Goal: Information Seeking & Learning: Learn about a topic

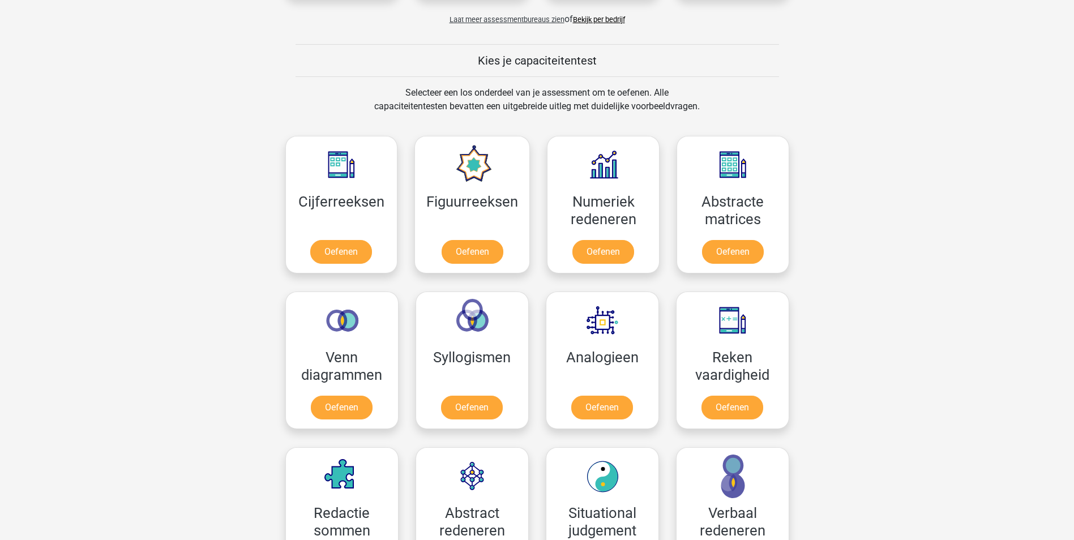
scroll to position [396, 0]
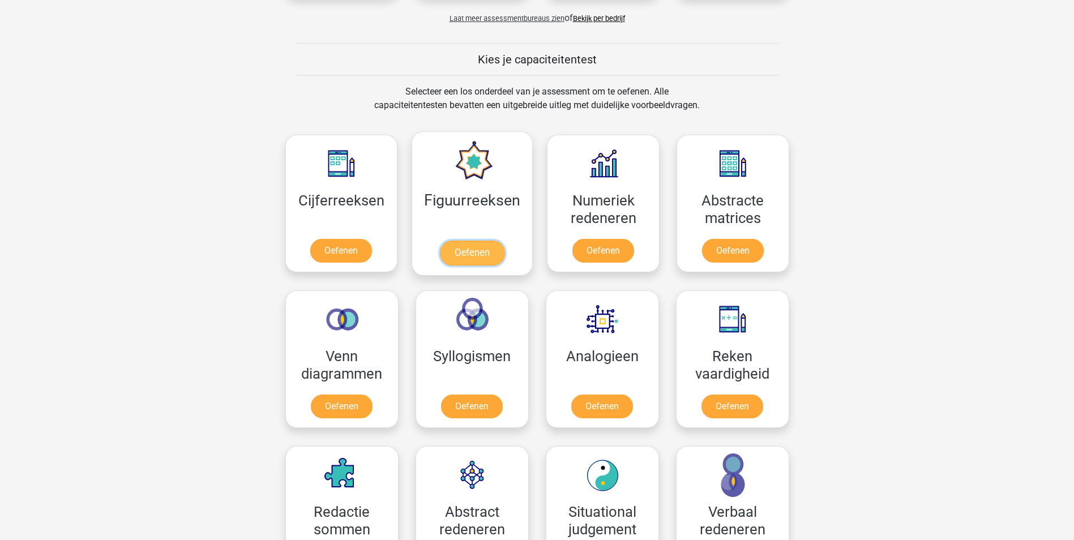
click at [480, 241] on link "Oefenen" at bounding box center [472, 253] width 65 height 25
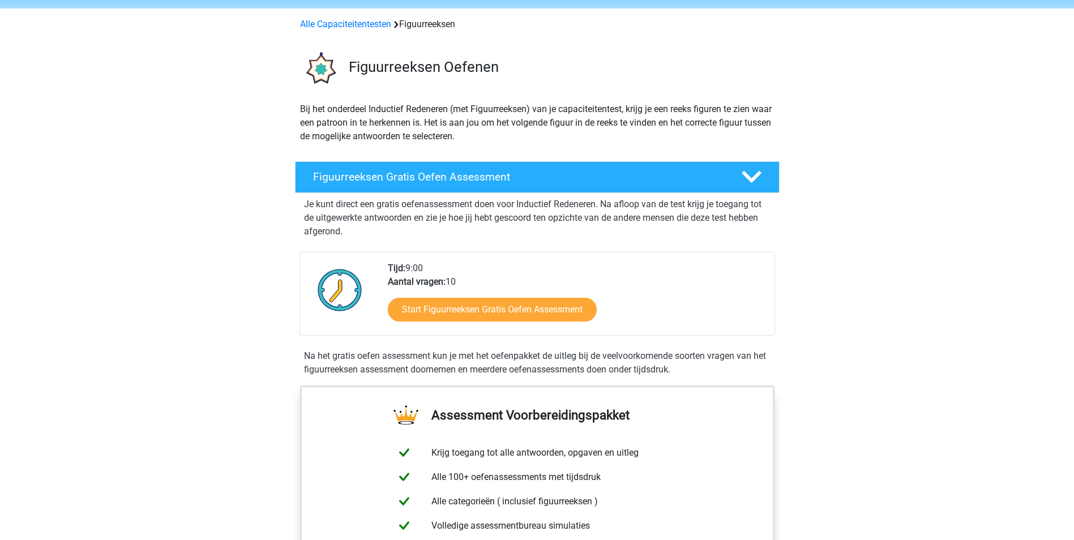
scroll to position [113, 0]
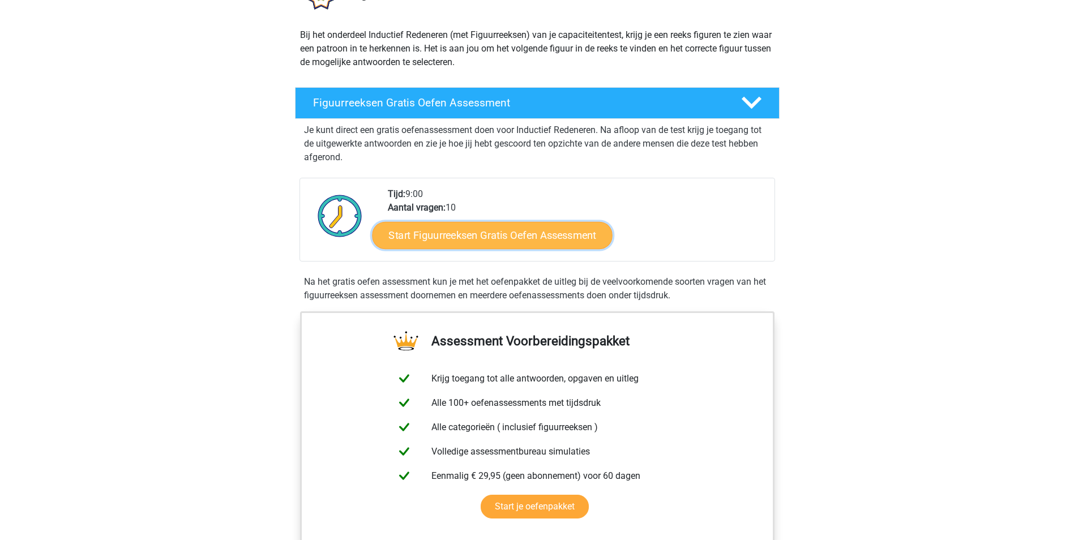
click at [533, 238] on link "Start Figuurreeksen Gratis Oefen Assessment" at bounding box center [492, 234] width 240 height 27
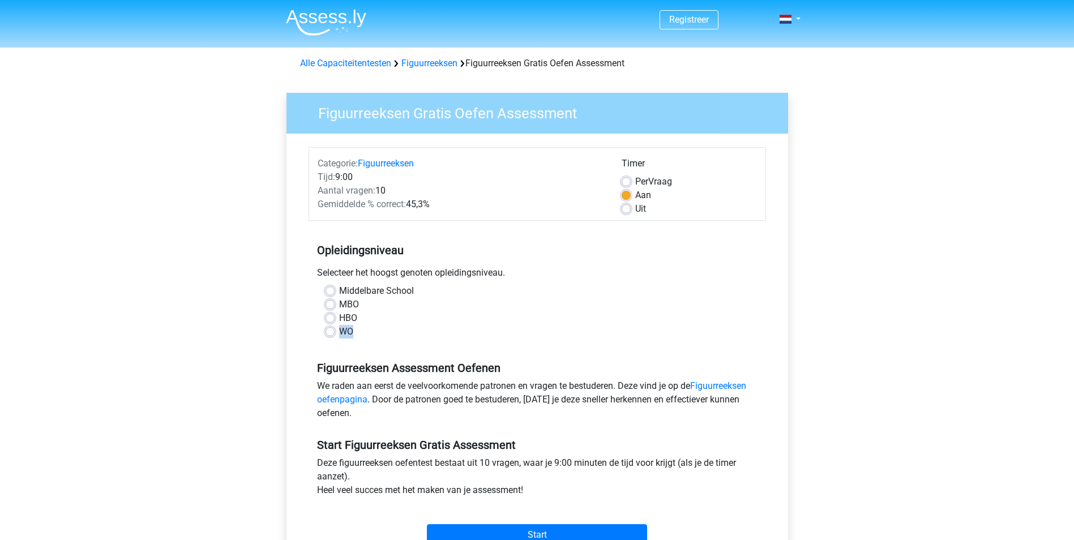
click at [329, 333] on div "Middelbare School MBO HBO WO" at bounding box center [537, 311] width 440 height 54
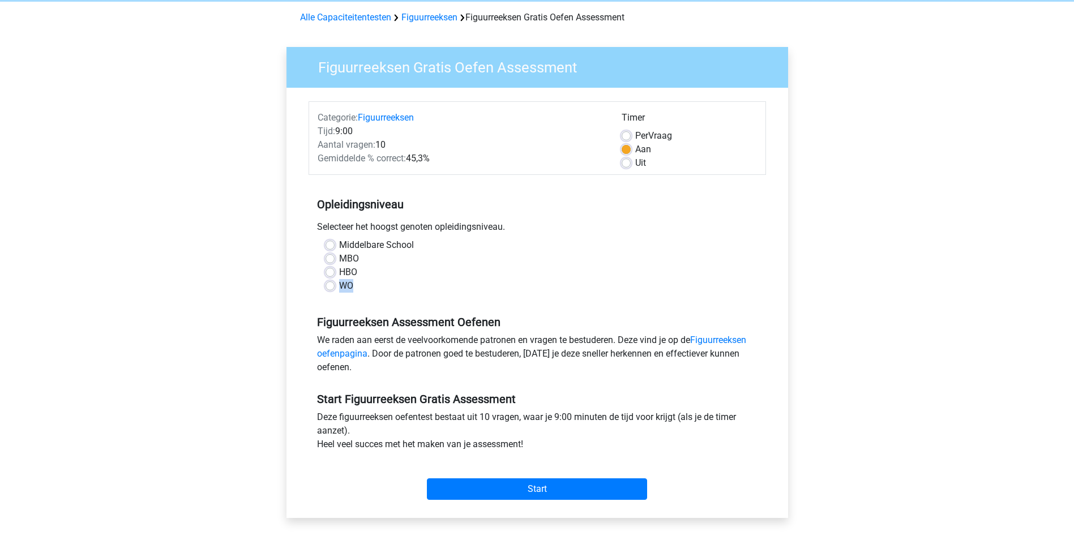
scroll to position [170, 0]
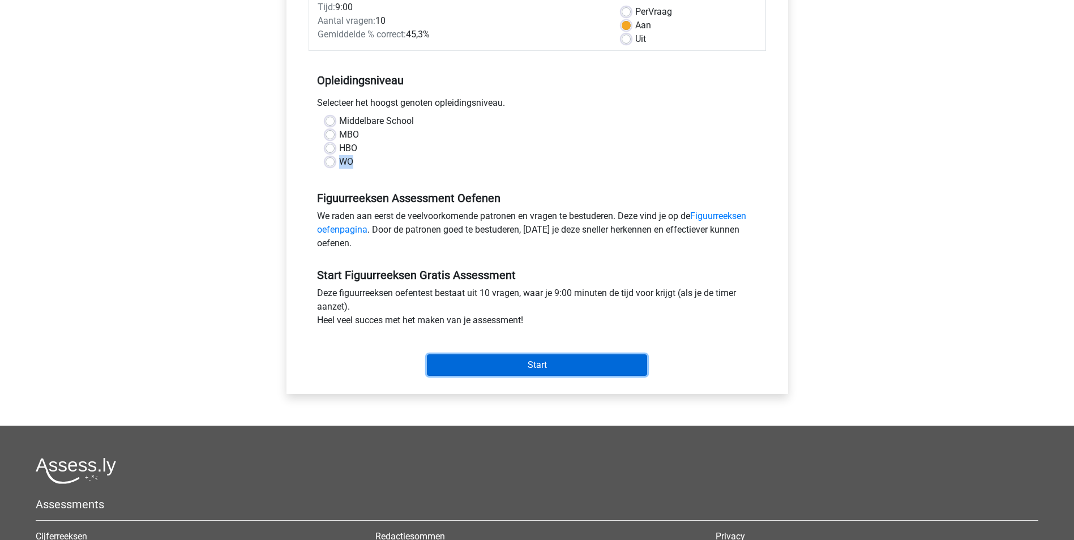
click at [560, 367] on input "Start" at bounding box center [537, 365] width 220 height 22
click at [547, 362] on input "Start" at bounding box center [537, 365] width 220 height 22
click at [339, 162] on label "WO" at bounding box center [346, 162] width 14 height 14
click at [332, 162] on input "WO" at bounding box center [329, 160] width 9 height 11
radio input "true"
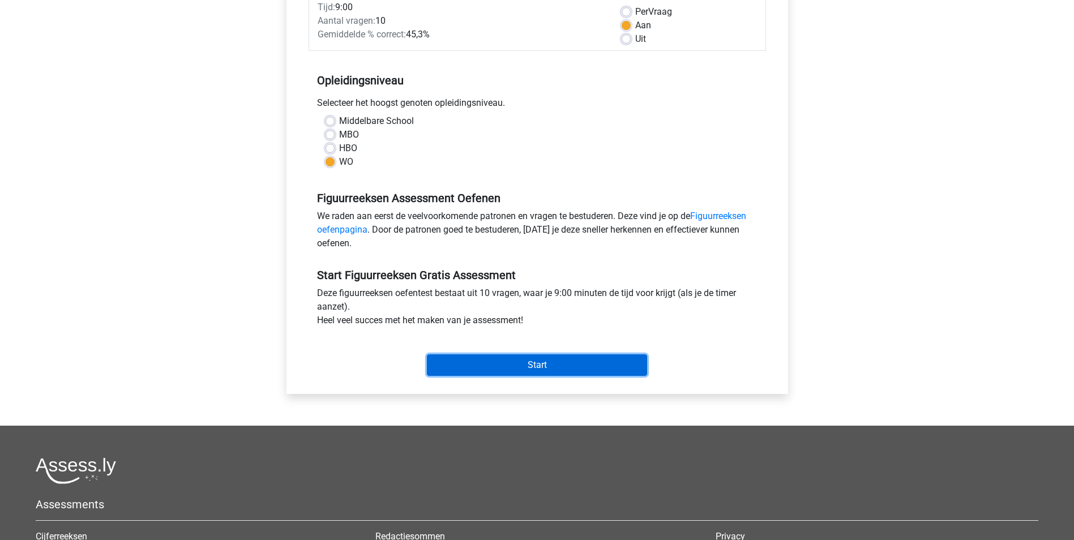
click at [517, 362] on input "Start" at bounding box center [537, 365] width 220 height 22
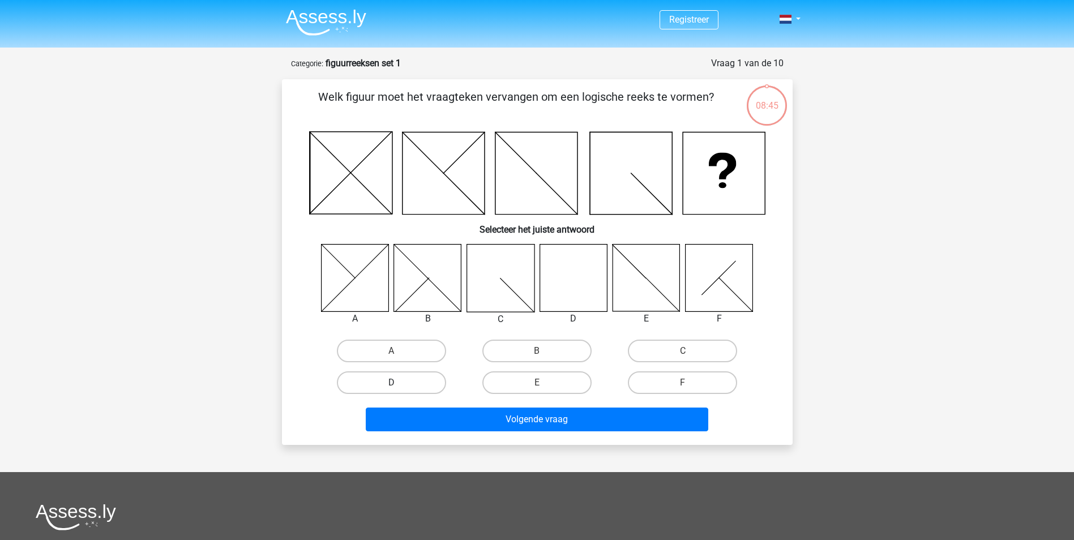
click at [432, 381] on label "D" at bounding box center [391, 382] width 109 height 23
click at [398, 383] on input "D" at bounding box center [394, 386] width 7 height 7
radio input "true"
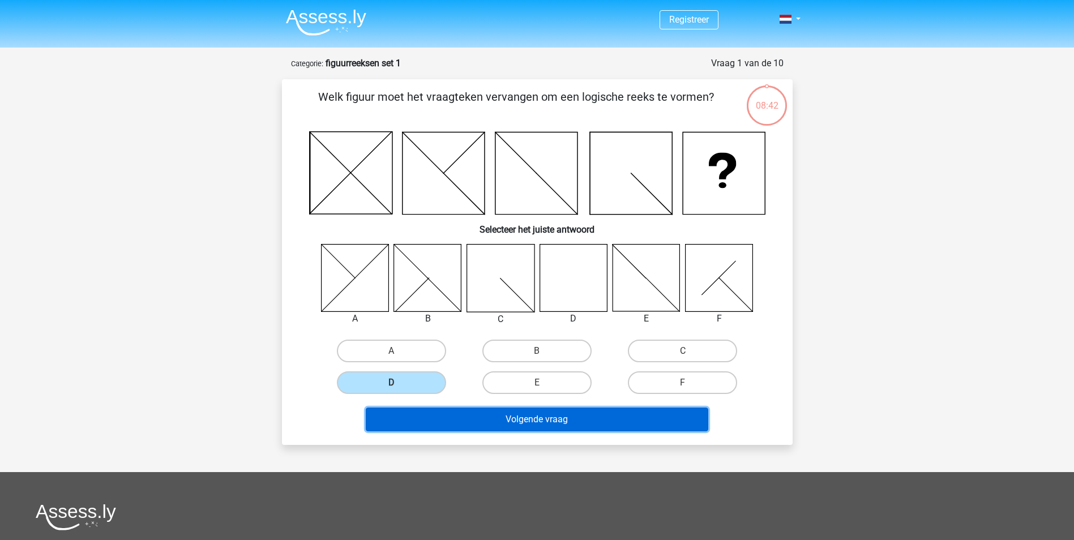
click at [544, 421] on button "Volgende vraag" at bounding box center [537, 420] width 342 height 24
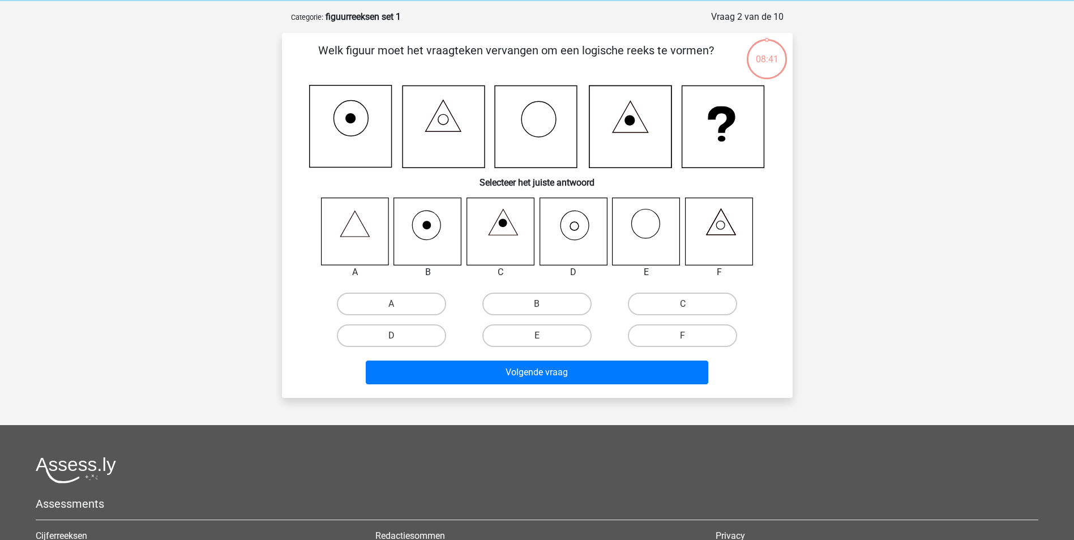
scroll to position [57, 0]
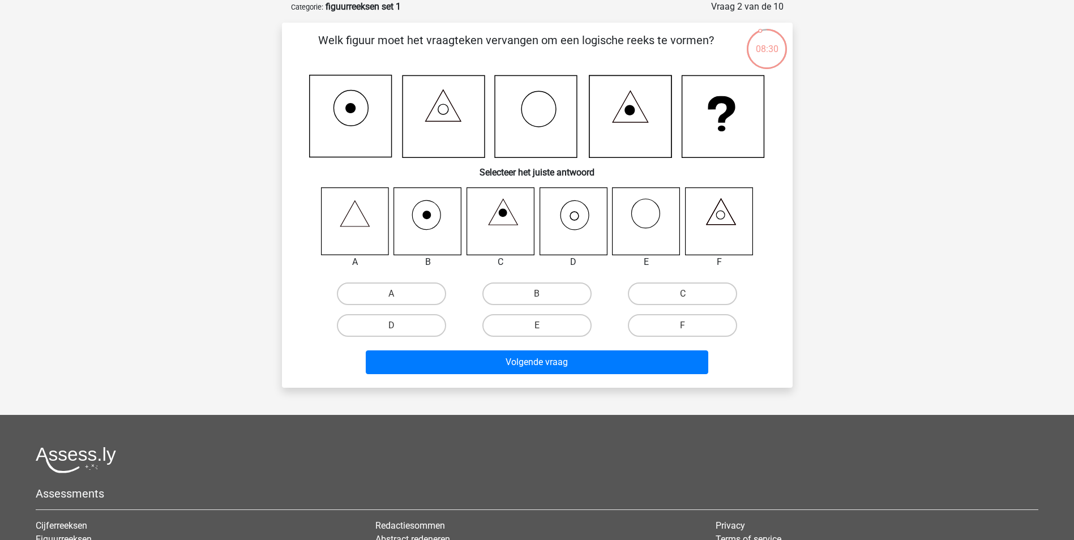
click at [576, 216] on icon at bounding box center [572, 220] width 67 height 67
click at [410, 328] on label "D" at bounding box center [391, 325] width 109 height 23
click at [398, 328] on input "D" at bounding box center [394, 328] width 7 height 7
radio input "true"
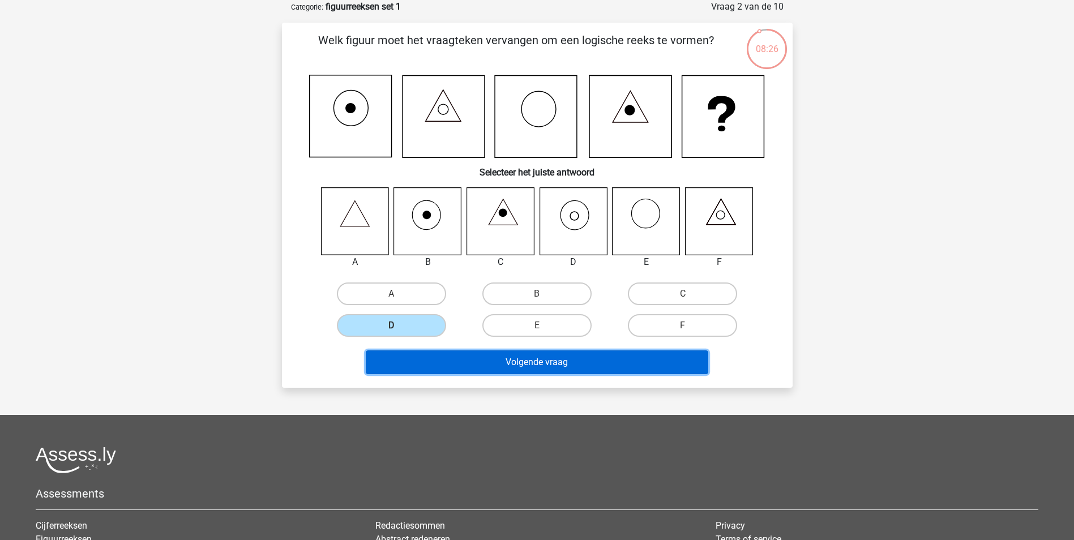
click at [516, 353] on button "Volgende vraag" at bounding box center [537, 362] width 342 height 24
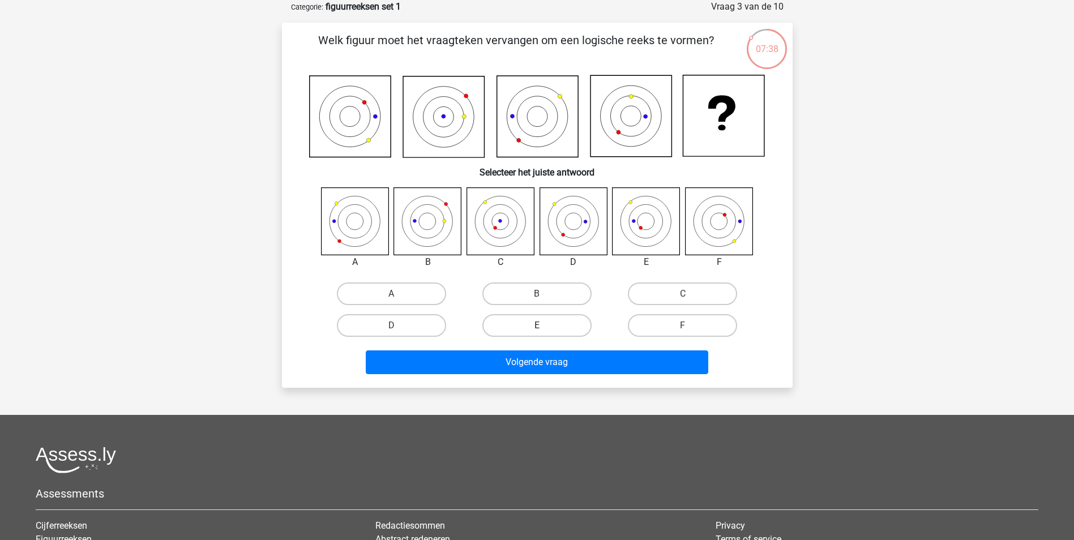
drag, startPoint x: 561, startPoint y: 327, endPoint x: 556, endPoint y: 333, distance: 8.2
click at [560, 327] on label "E" at bounding box center [536, 325] width 109 height 23
click at [544, 327] on input "E" at bounding box center [540, 328] width 7 height 7
radio input "true"
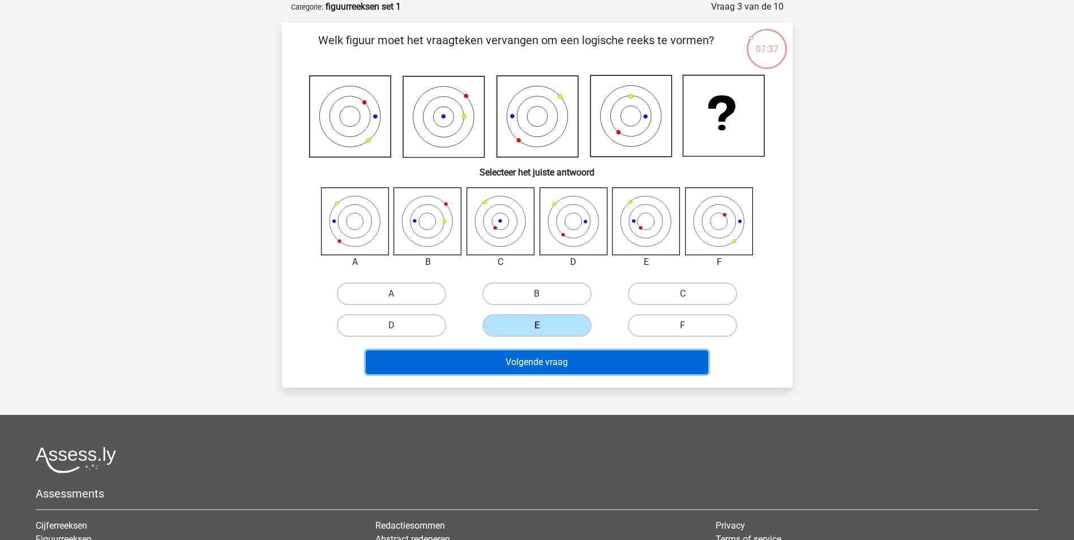
click at [563, 363] on button "Volgende vraag" at bounding box center [537, 362] width 342 height 24
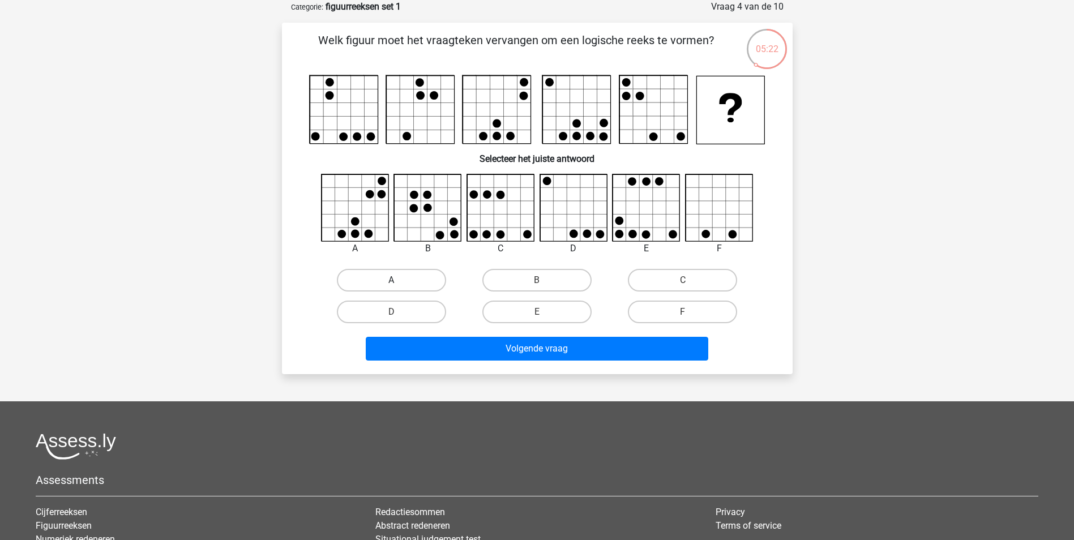
click at [410, 285] on label "A" at bounding box center [391, 280] width 109 height 23
click at [398, 285] on input "A" at bounding box center [394, 283] width 7 height 7
radio input "true"
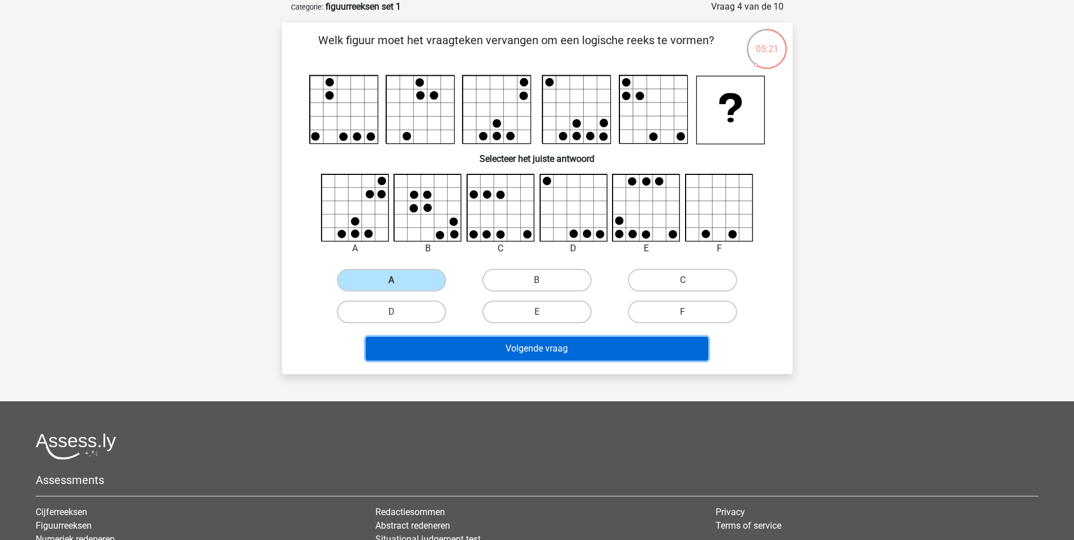
click at [503, 347] on button "Volgende vraag" at bounding box center [537, 349] width 342 height 24
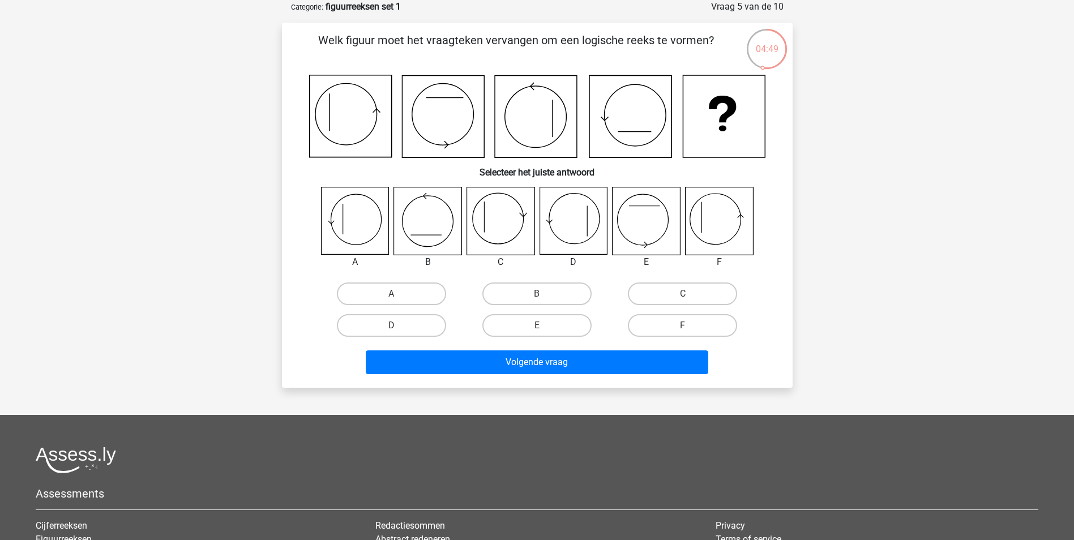
click at [353, 220] on icon at bounding box center [354, 220] width 67 height 67
click at [379, 294] on label "A" at bounding box center [391, 293] width 109 height 23
click at [391, 294] on input "A" at bounding box center [394, 297] width 7 height 7
radio input "true"
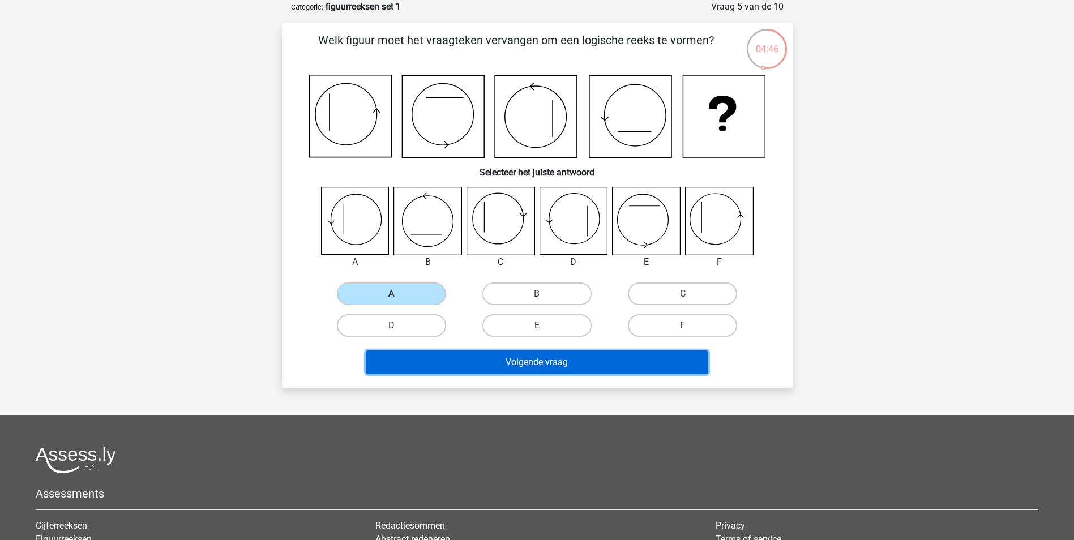
click at [499, 363] on button "Volgende vraag" at bounding box center [537, 362] width 342 height 24
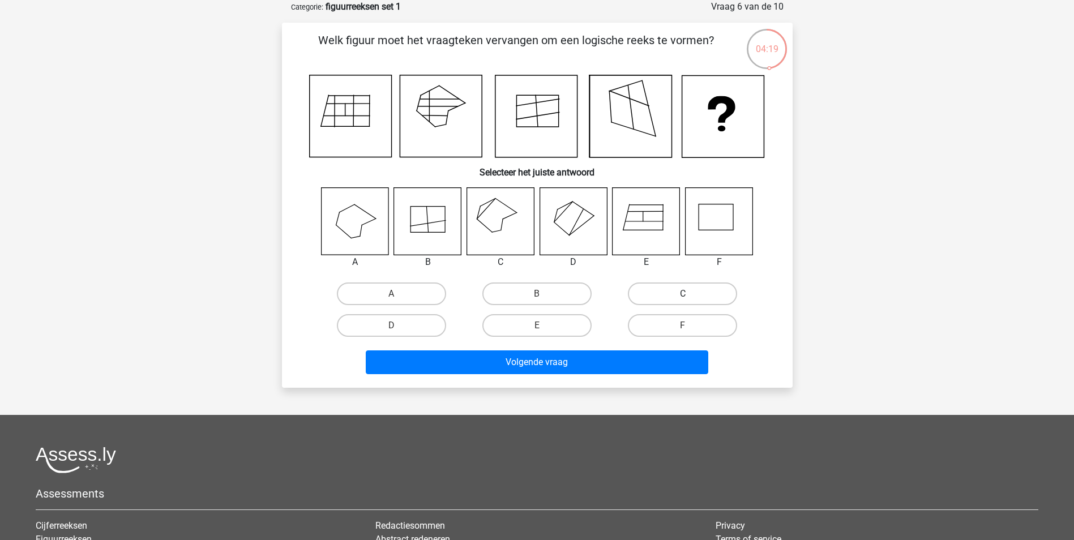
drag, startPoint x: 695, startPoint y: 289, endPoint x: 675, endPoint y: 309, distance: 28.4
click at [696, 289] on label "C" at bounding box center [682, 293] width 109 height 23
click at [690, 294] on input "C" at bounding box center [686, 297] width 7 height 7
radio input "true"
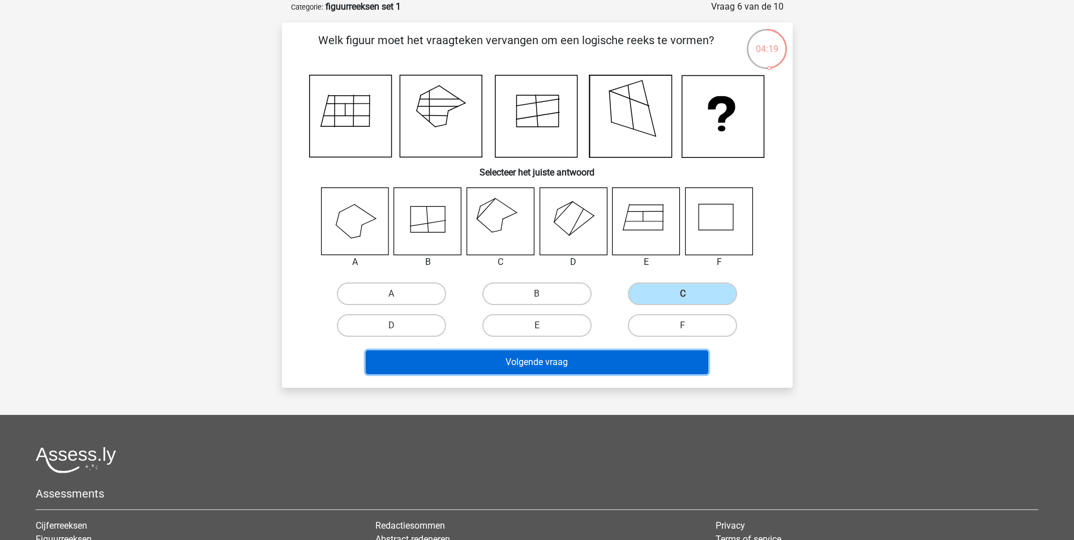
click at [610, 369] on button "Volgende vraag" at bounding box center [537, 362] width 342 height 24
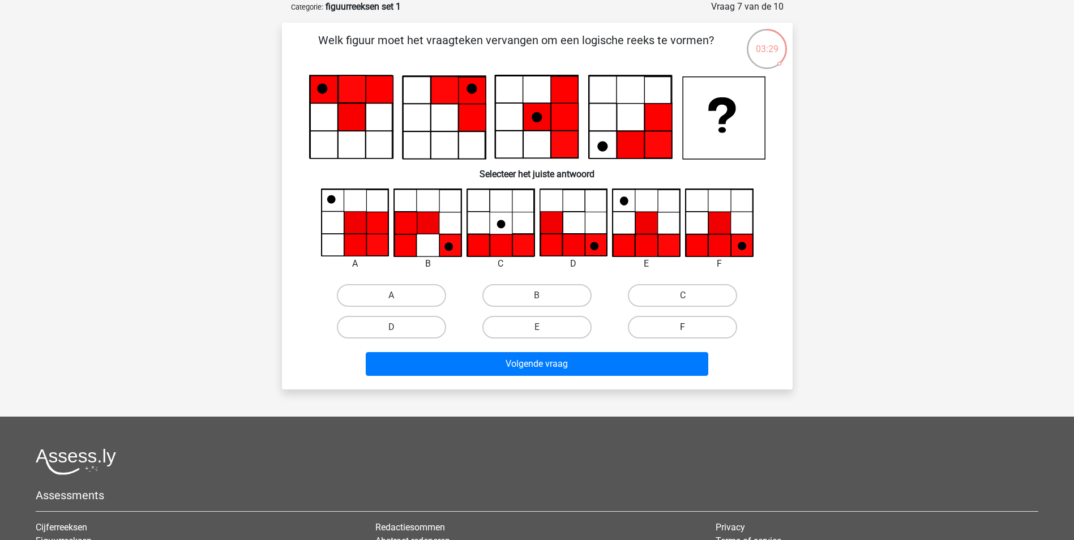
click at [671, 323] on label "F" at bounding box center [682, 327] width 109 height 23
click at [683, 327] on input "F" at bounding box center [686, 330] width 7 height 7
radio input "true"
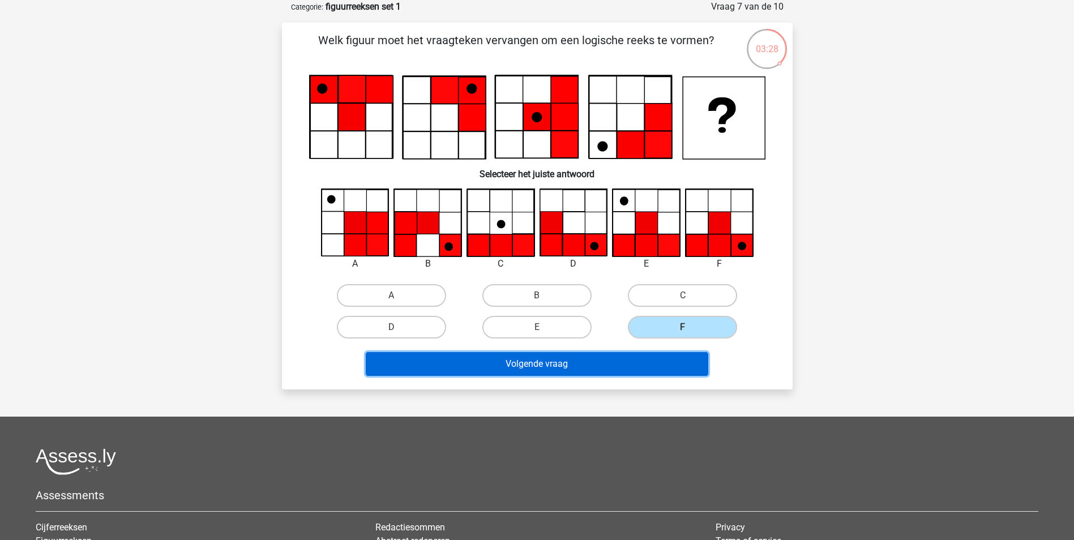
click at [612, 370] on button "Volgende vraag" at bounding box center [537, 364] width 342 height 24
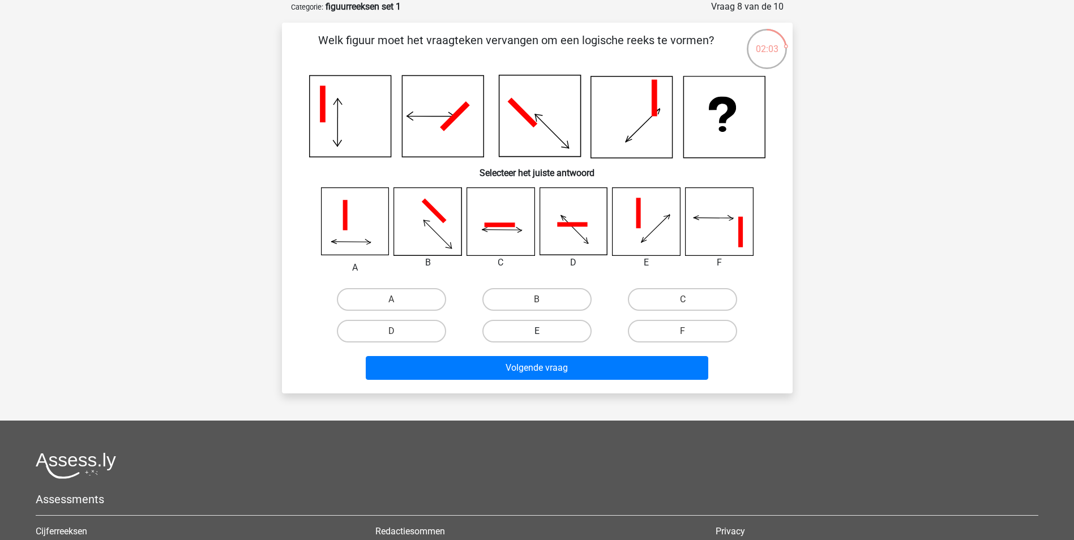
click at [555, 337] on label "E" at bounding box center [536, 331] width 109 height 23
click at [544, 337] on input "E" at bounding box center [540, 334] width 7 height 7
radio input "true"
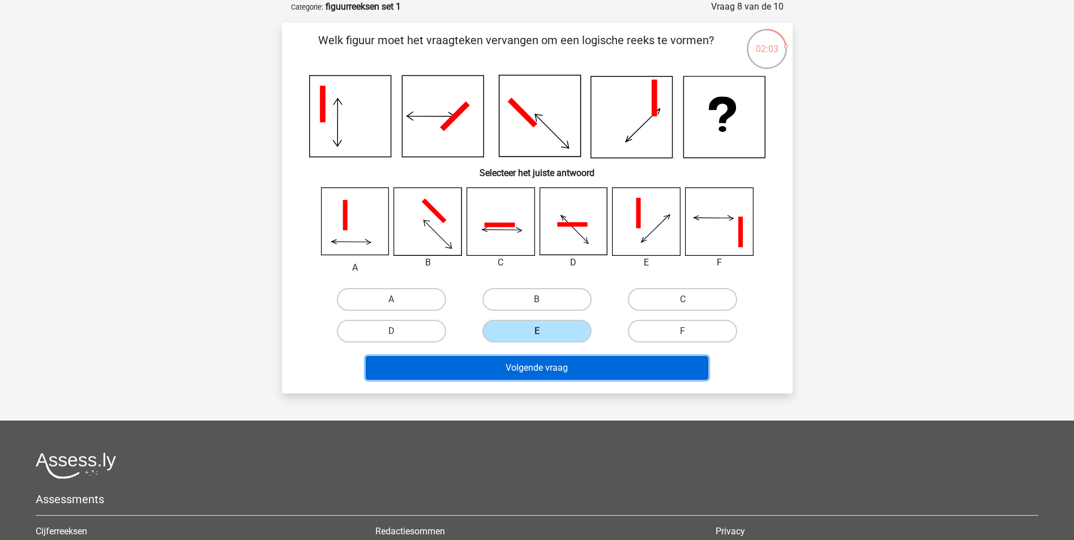
click at [547, 370] on button "Volgende vraag" at bounding box center [537, 368] width 342 height 24
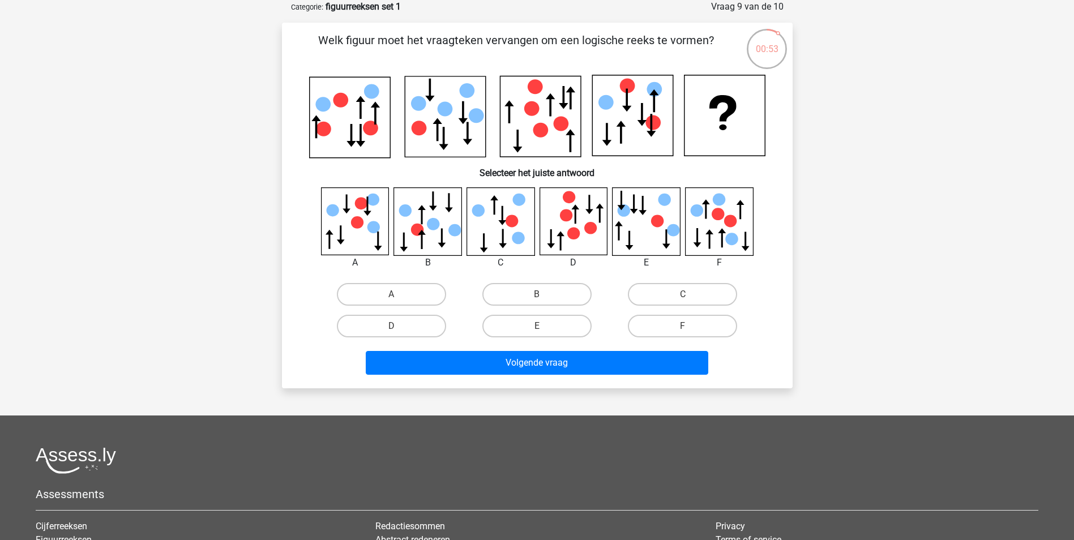
click at [537, 294] on input "B" at bounding box center [540, 297] width 7 height 7
radio input "true"
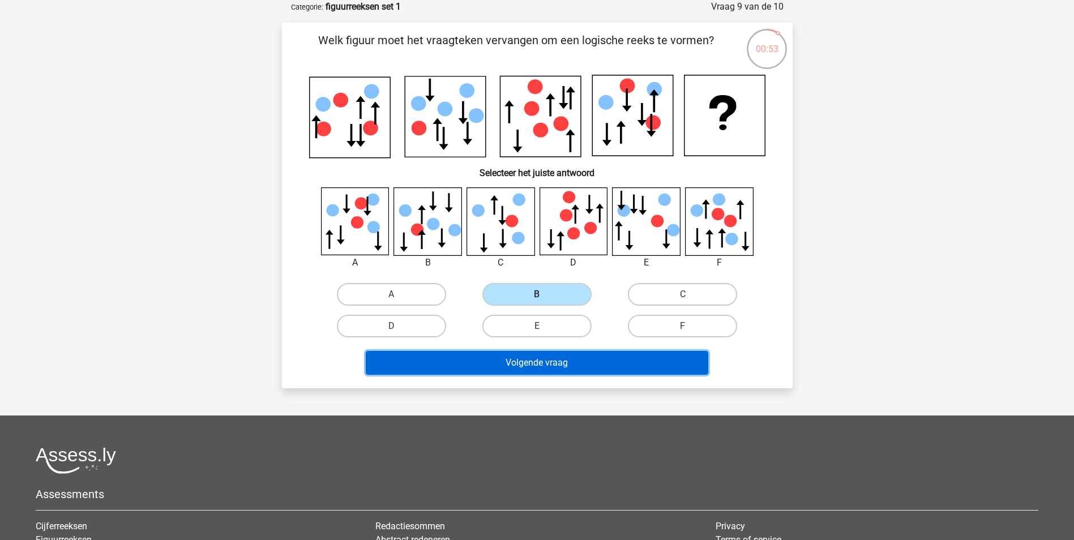
click at [544, 373] on button "Volgende vraag" at bounding box center [537, 363] width 342 height 24
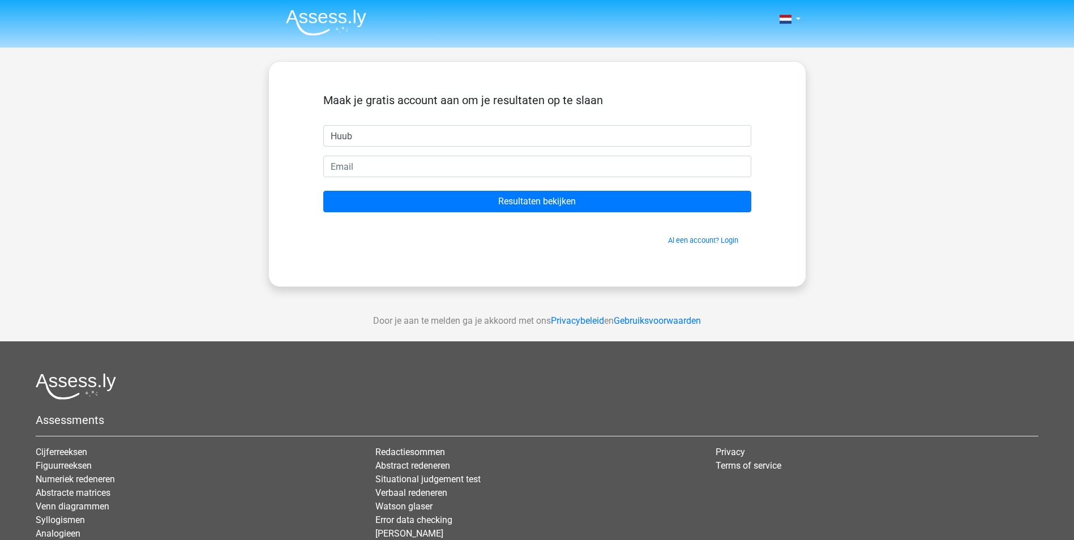
type input "Huub"
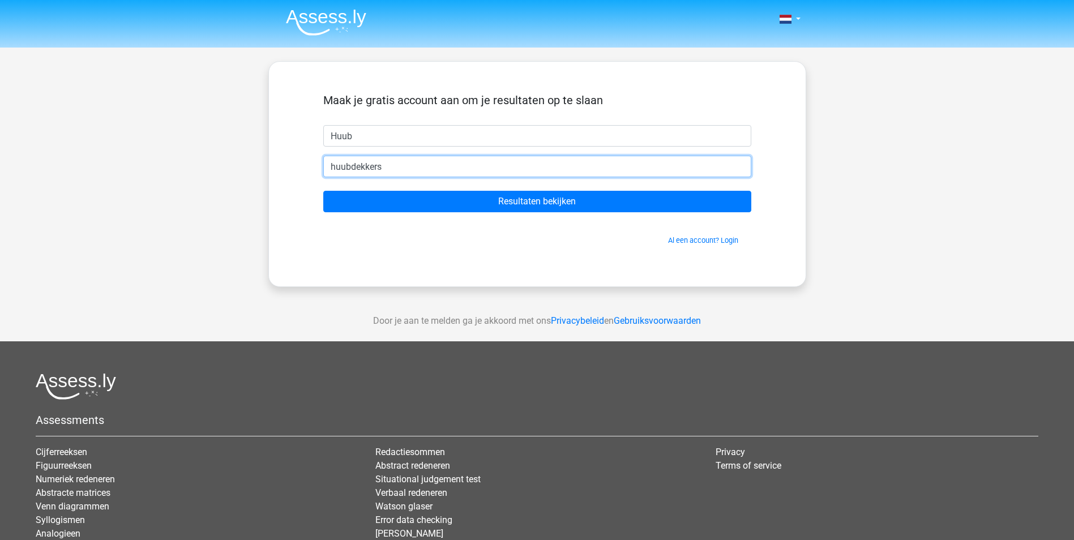
click at [323, 191] on input "Resultaten bekijken" at bounding box center [537, 202] width 428 height 22
type input "[EMAIL_ADDRESS][DOMAIN_NAME]"
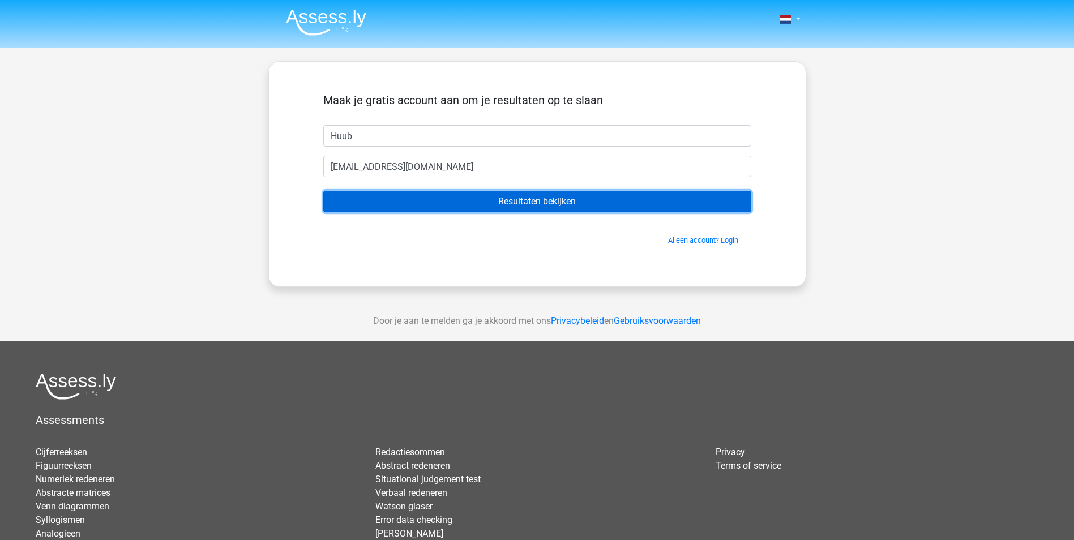
click at [503, 201] on input "Resultaten bekijken" at bounding box center [537, 202] width 428 height 22
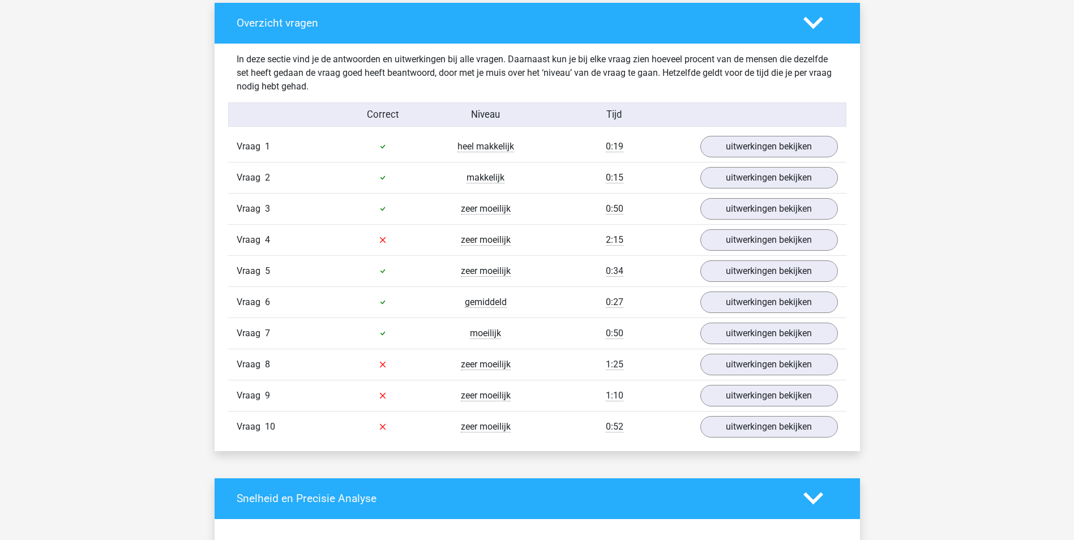
scroll to position [849, 0]
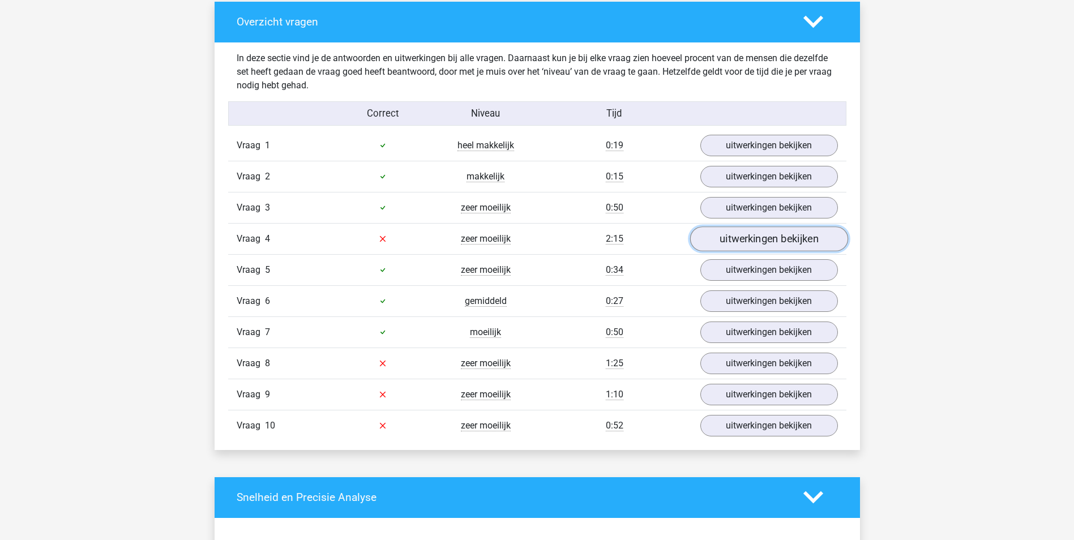
click at [774, 238] on link "uitwerkingen bekijken" at bounding box center [768, 238] width 158 height 25
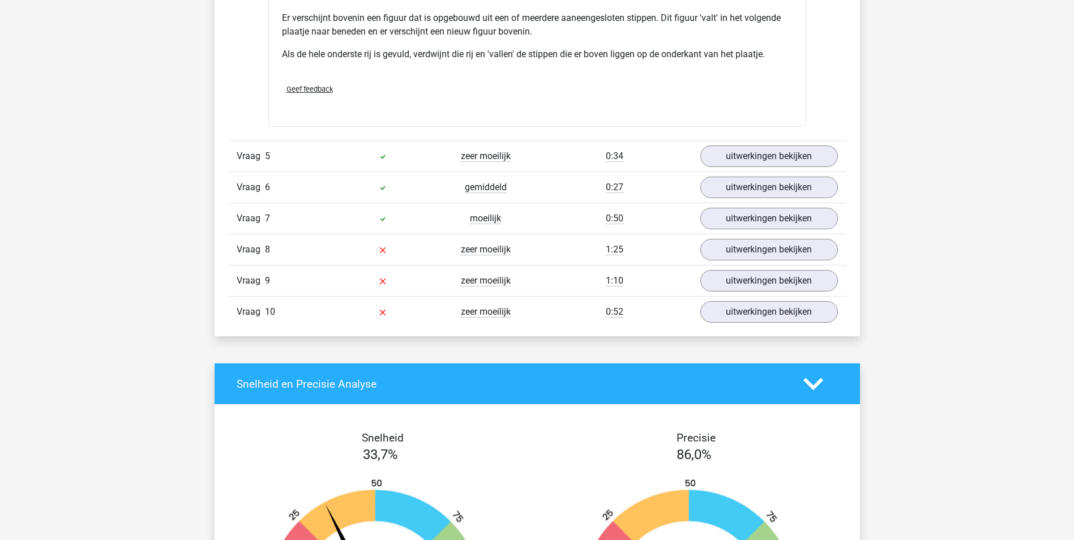
scroll to position [1641, 0]
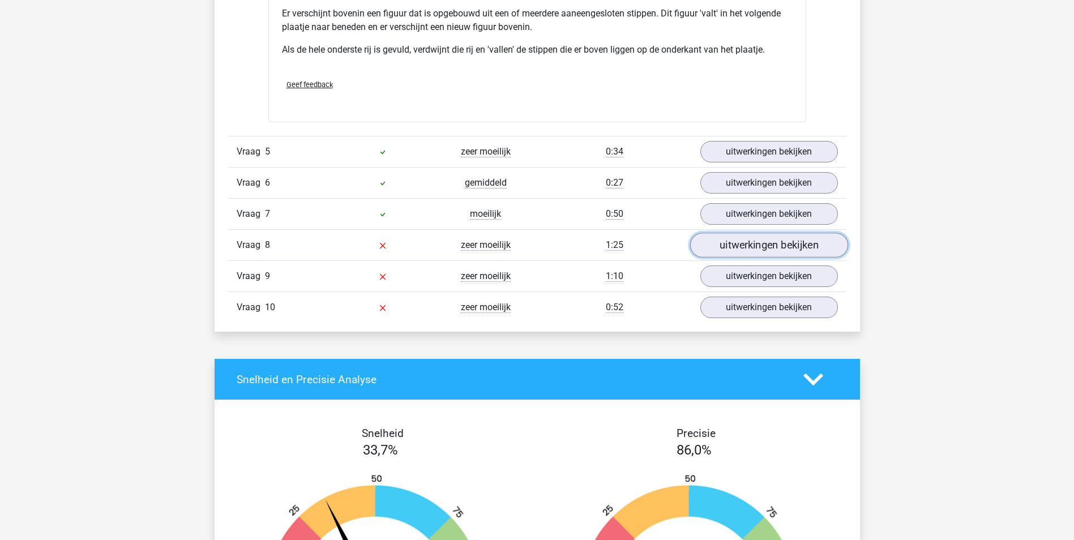
click at [745, 239] on link "uitwerkingen bekijken" at bounding box center [768, 245] width 158 height 25
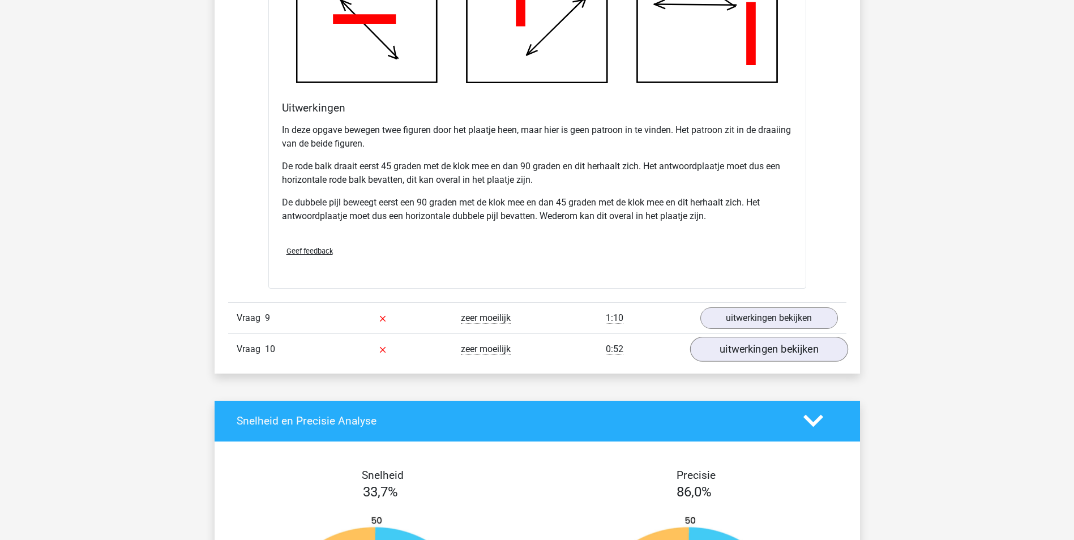
scroll to position [2321, 0]
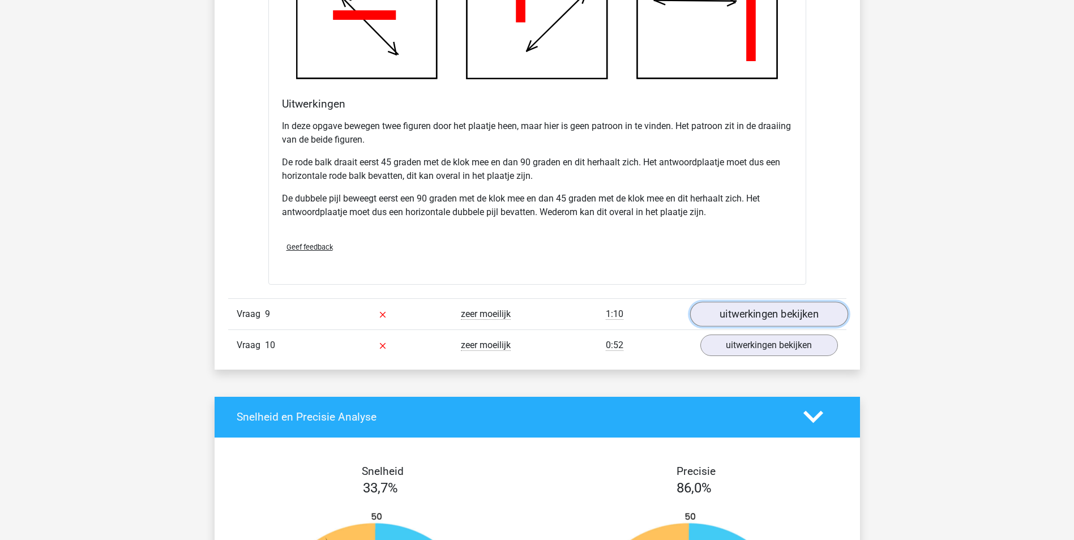
click at [778, 312] on link "uitwerkingen bekijken" at bounding box center [768, 314] width 158 height 25
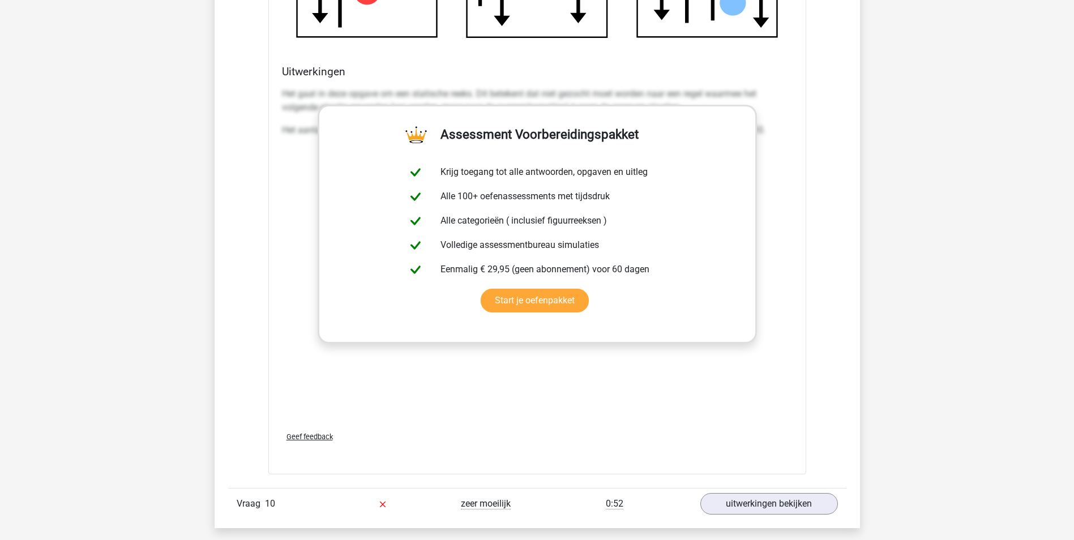
scroll to position [3113, 0]
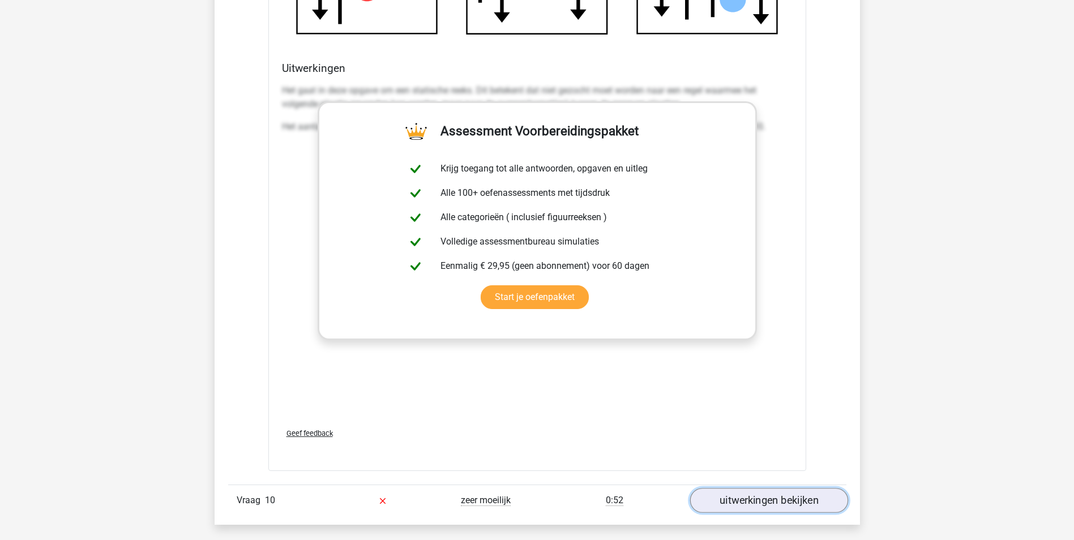
click at [766, 499] on link "uitwerkingen bekijken" at bounding box center [768, 500] width 158 height 25
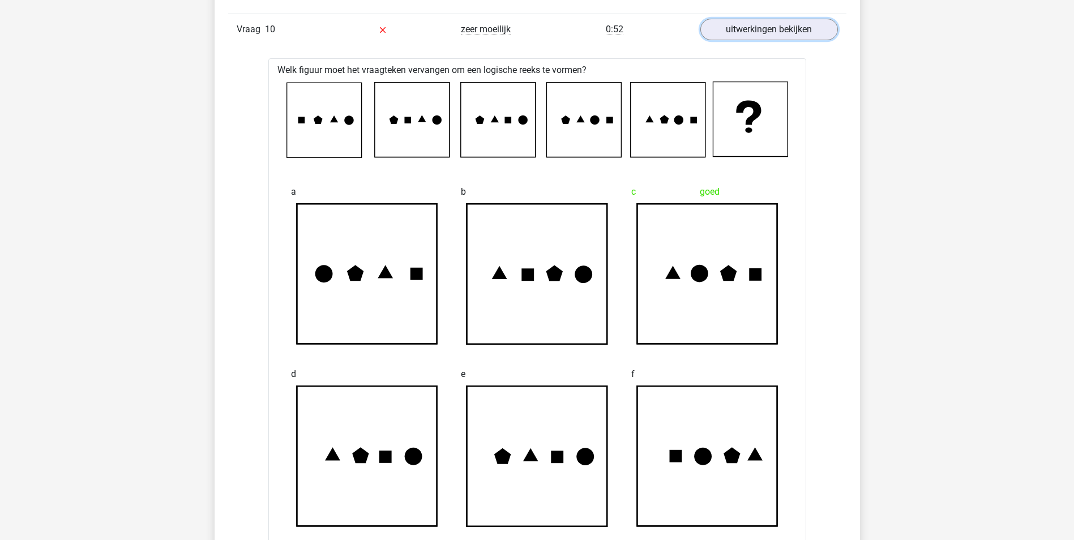
scroll to position [3566, 0]
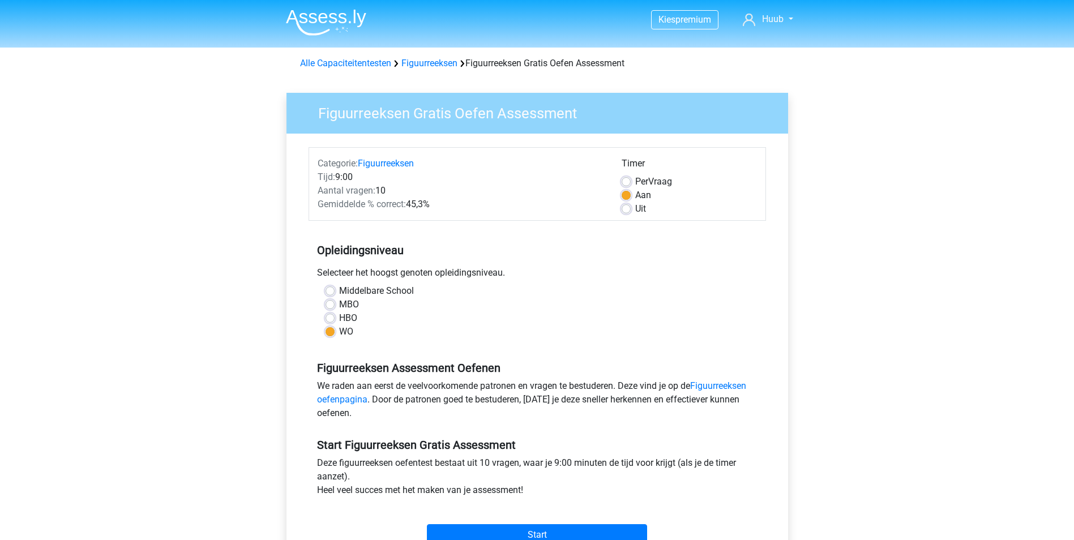
scroll to position [170, 0]
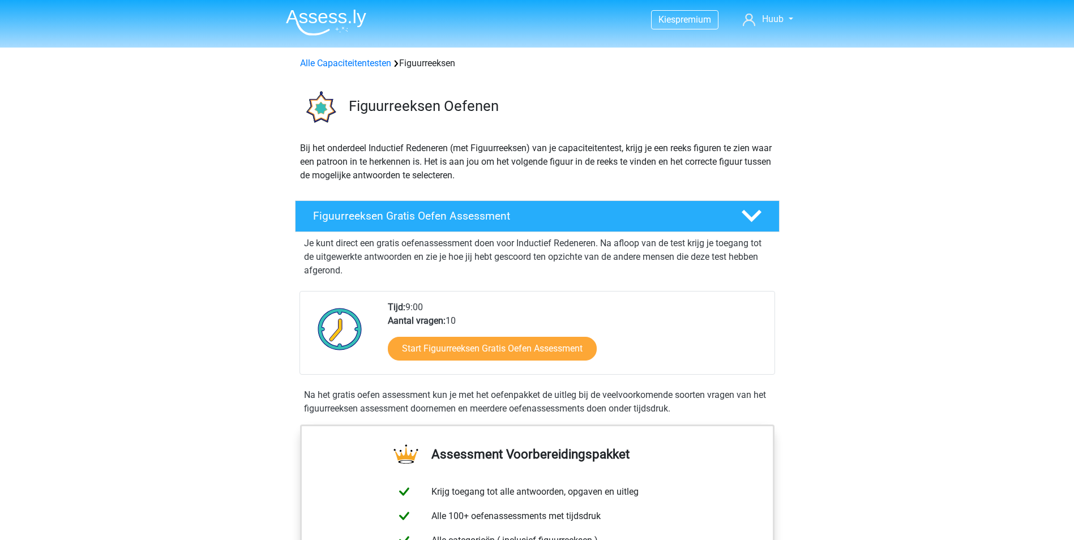
scroll to position [113, 0]
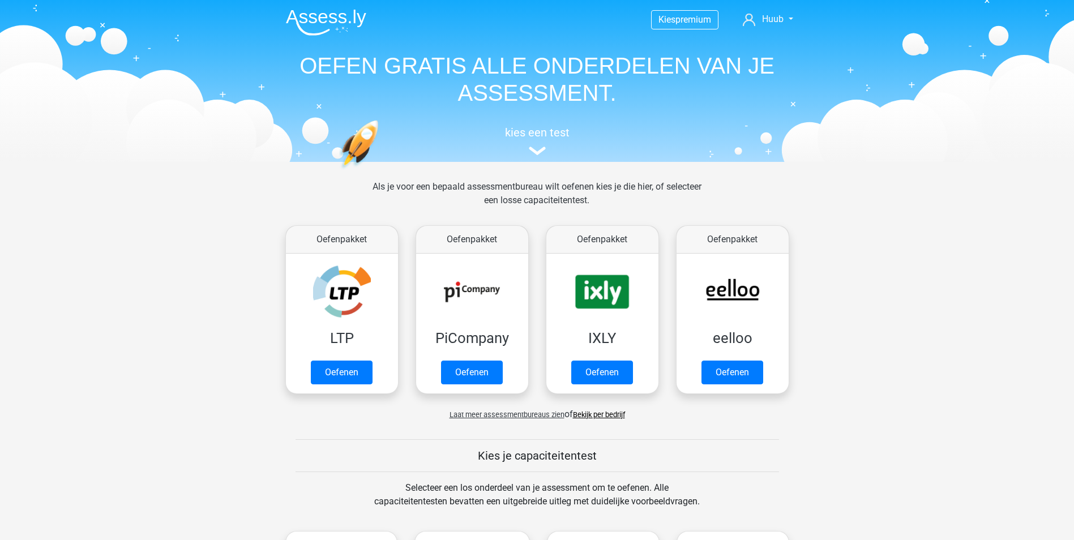
scroll to position [396, 0]
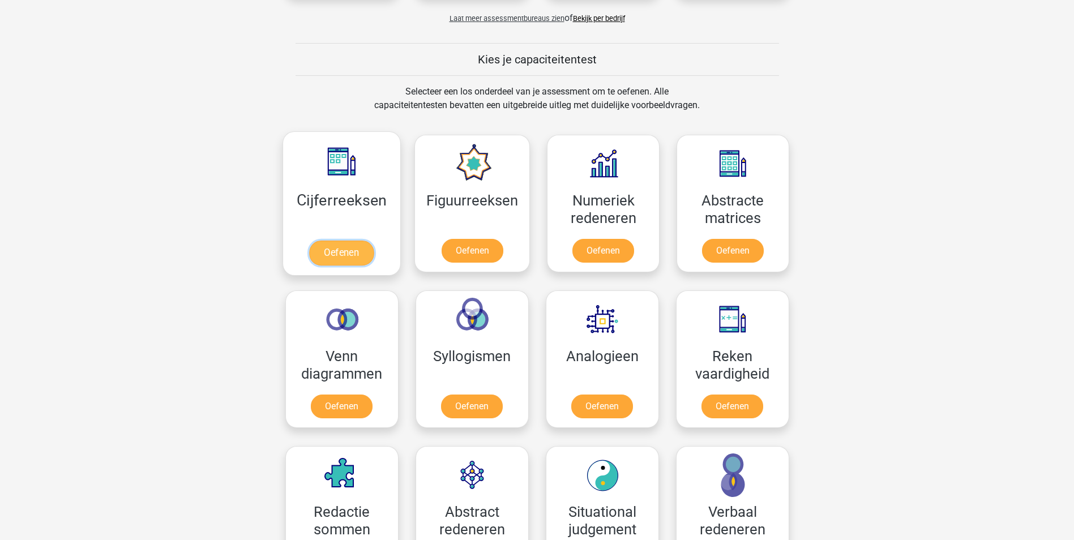
click at [353, 252] on link "Oefenen" at bounding box center [341, 253] width 65 height 25
click at [608, 255] on link "Oefenen" at bounding box center [603, 253] width 65 height 25
click at [733, 252] on link "Oefenen" at bounding box center [732, 253] width 65 height 25
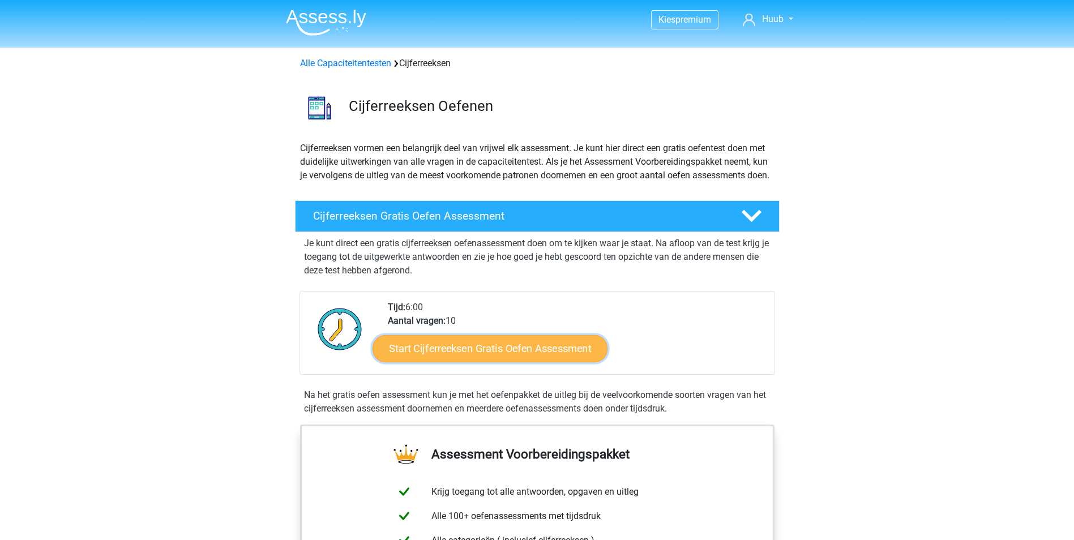
click at [481, 362] on link "Start Cijferreeksen Gratis Oefen Assessment" at bounding box center [489, 348] width 235 height 27
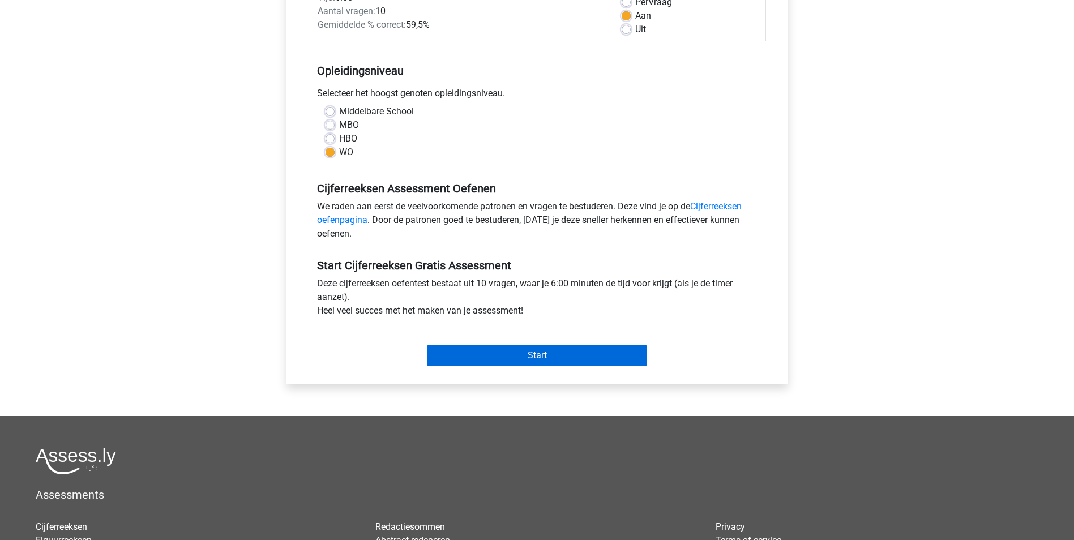
scroll to position [226, 0]
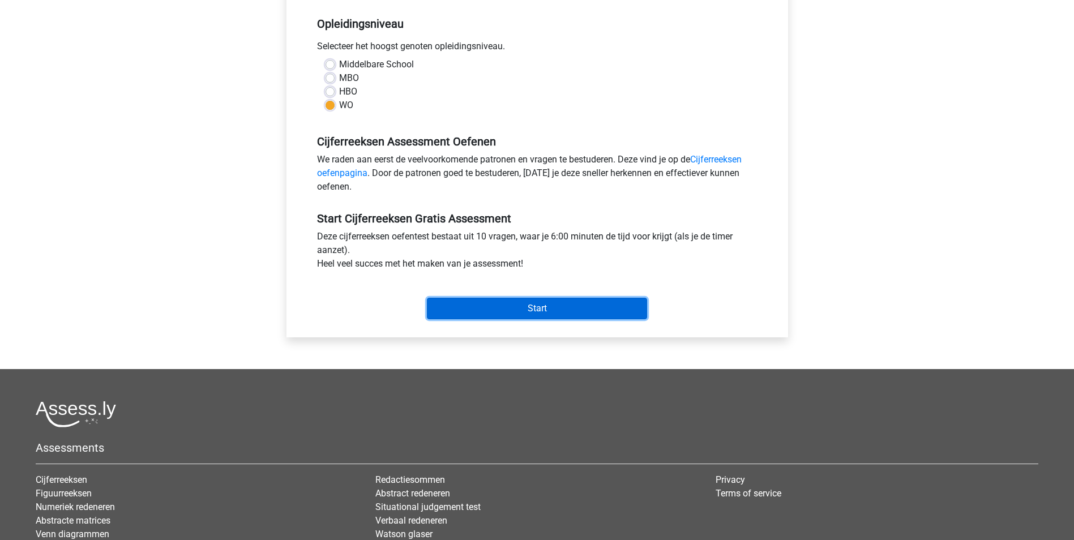
click at [534, 314] on input "Start" at bounding box center [537, 309] width 220 height 22
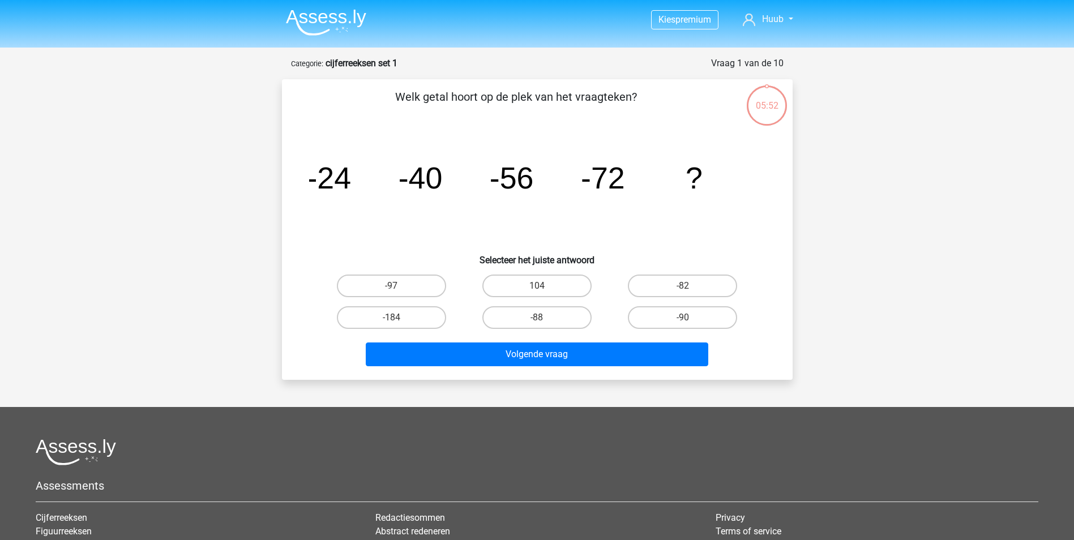
click at [539, 320] on input "-88" at bounding box center [540, 321] width 7 height 7
radio input "true"
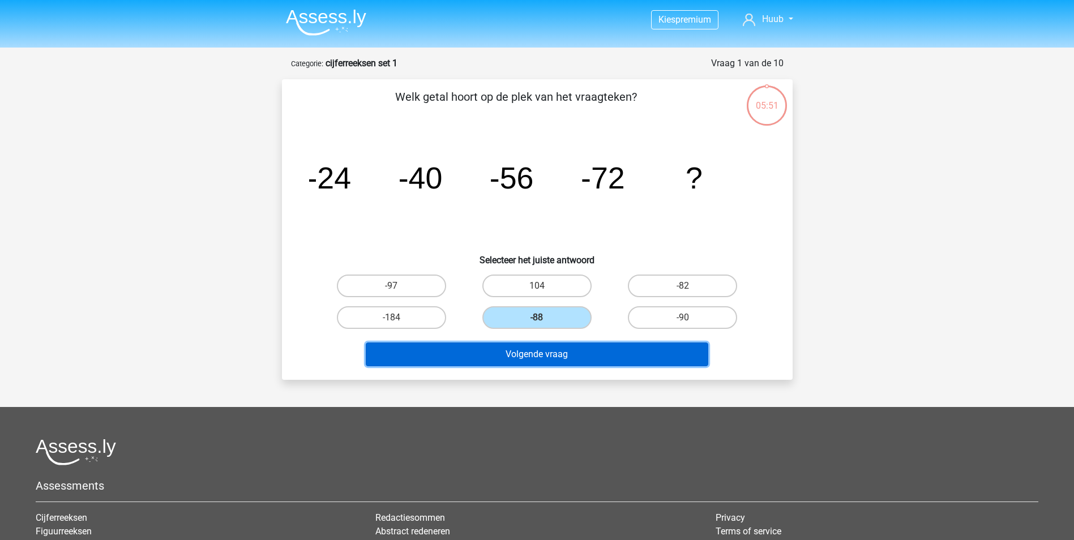
click at [564, 358] on button "Volgende vraag" at bounding box center [537, 354] width 342 height 24
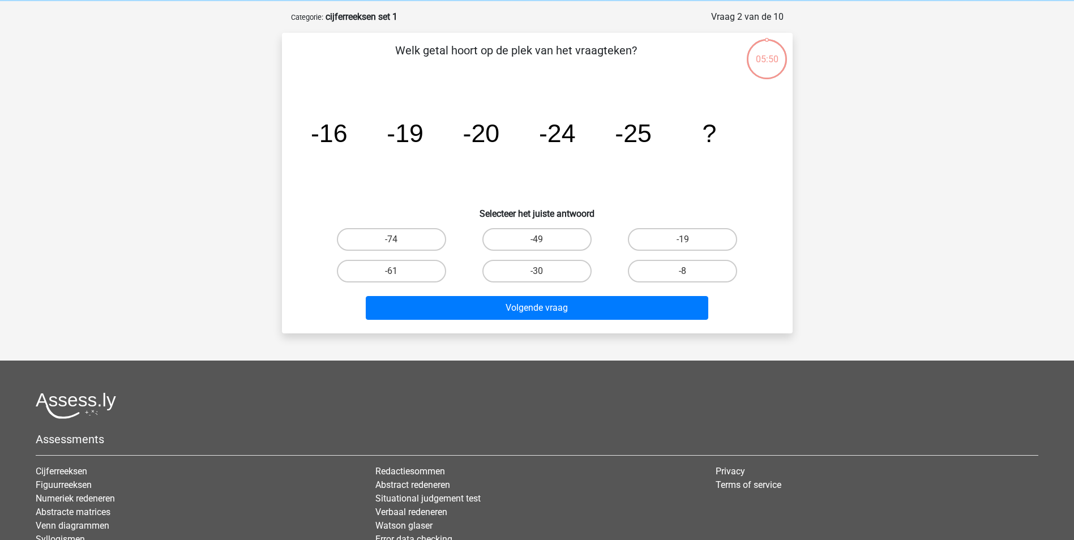
scroll to position [57, 0]
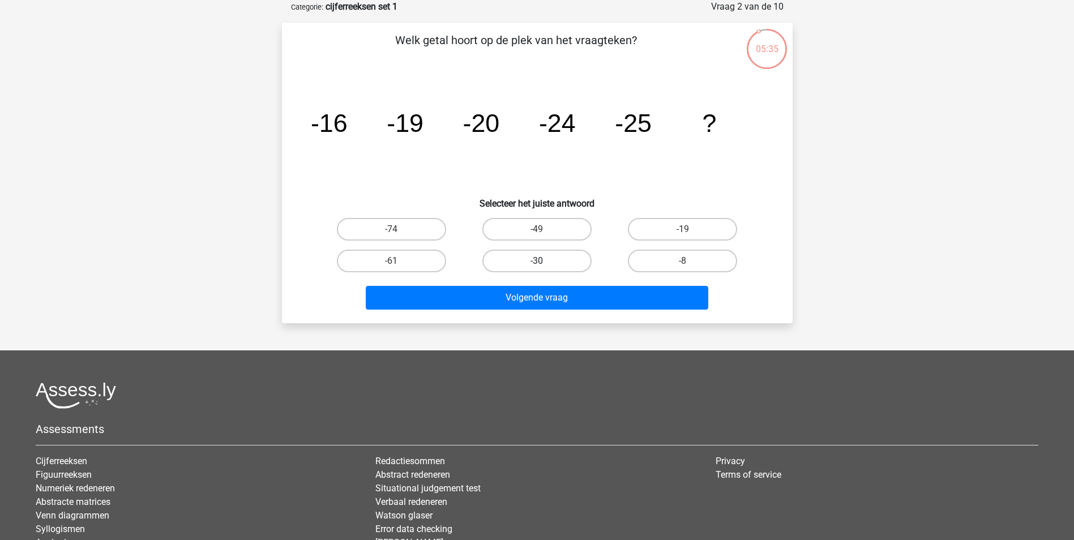
click at [539, 258] on label "-30" at bounding box center [536, 261] width 109 height 23
click at [539, 261] on input "-30" at bounding box center [540, 264] width 7 height 7
radio input "true"
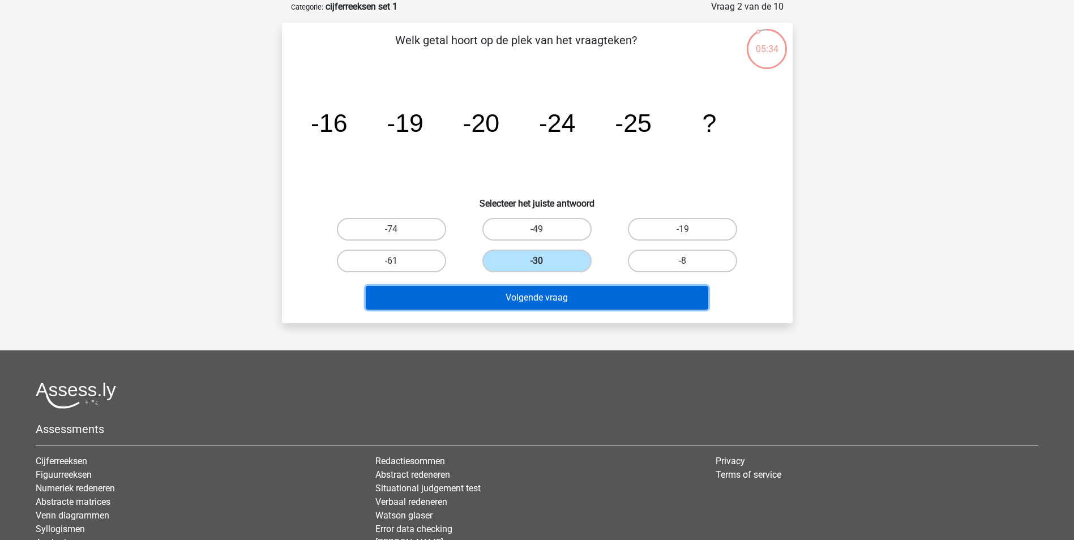
click at [552, 300] on button "Volgende vraag" at bounding box center [537, 298] width 342 height 24
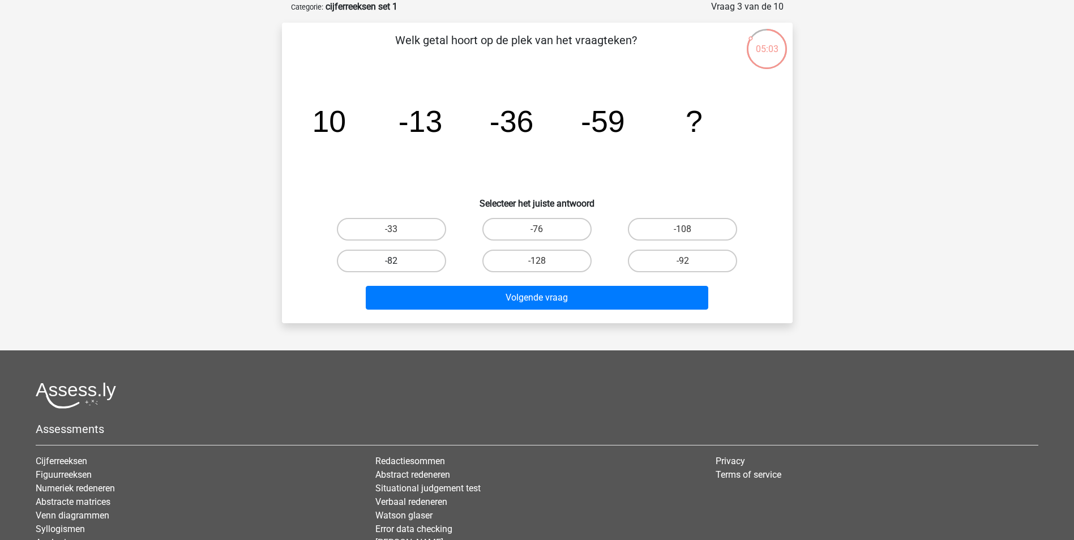
click at [372, 265] on label "-82" at bounding box center [391, 261] width 109 height 23
click at [391, 265] on input "-82" at bounding box center [394, 264] width 7 height 7
radio input "true"
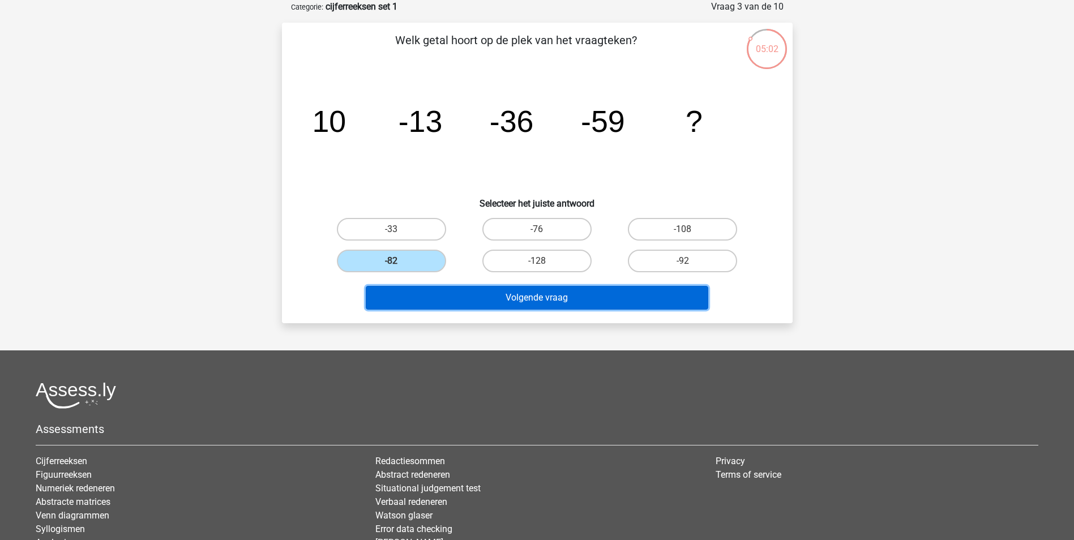
click at [501, 294] on button "Volgende vraag" at bounding box center [537, 298] width 342 height 24
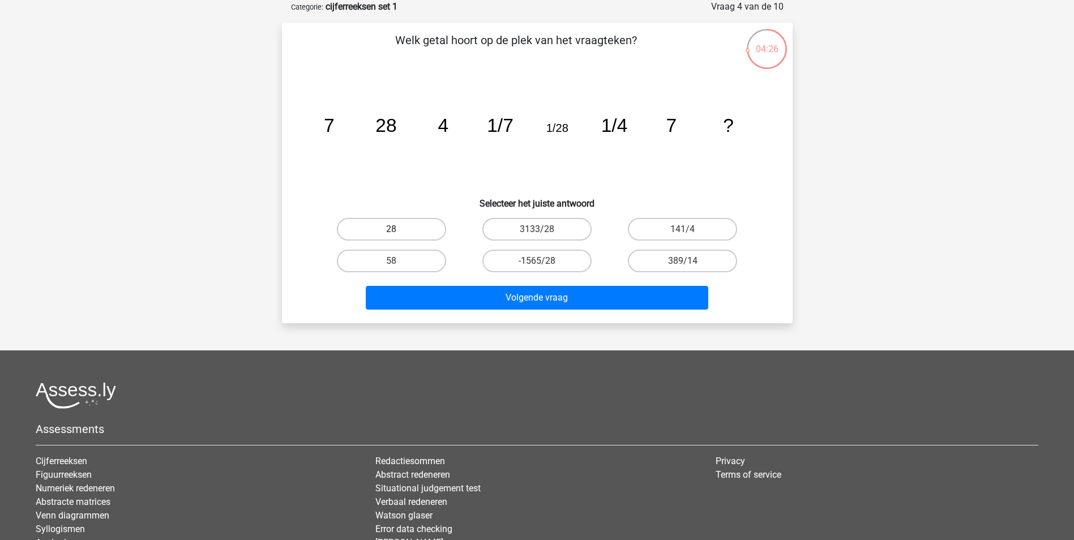
click at [410, 228] on label "28" at bounding box center [391, 229] width 109 height 23
click at [398, 229] on input "28" at bounding box center [394, 232] width 7 height 7
radio input "true"
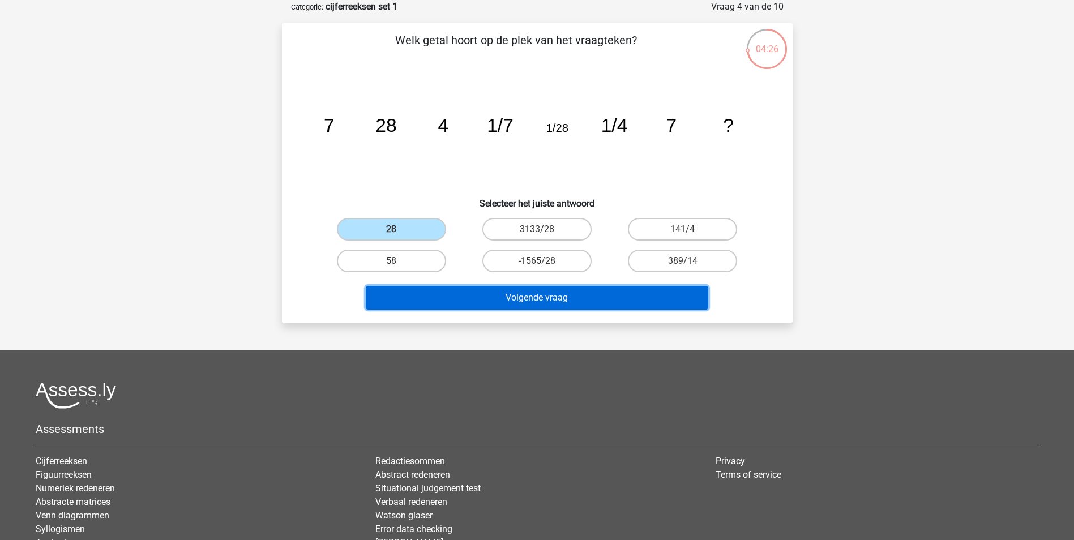
click at [538, 302] on button "Volgende vraag" at bounding box center [537, 298] width 342 height 24
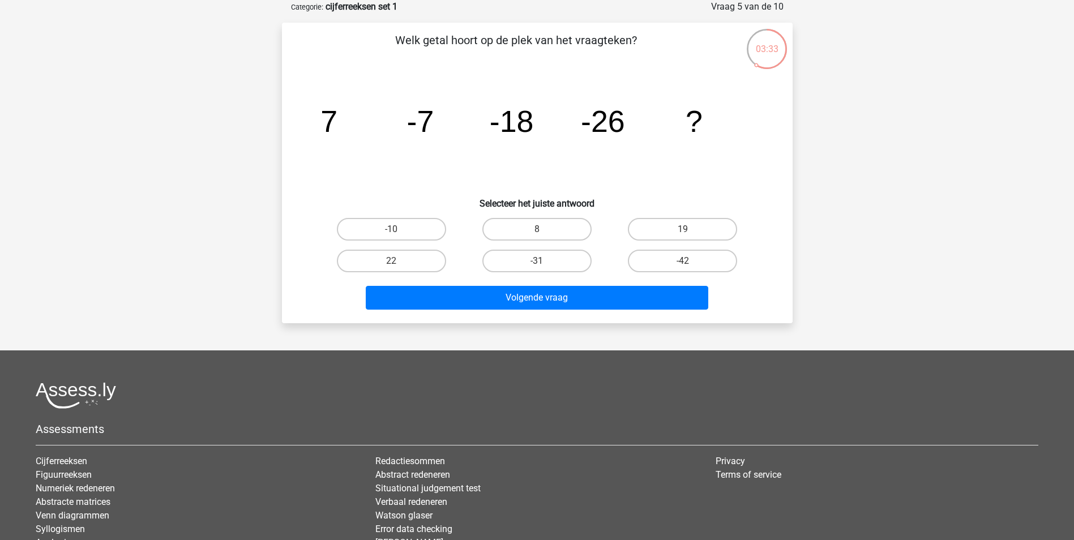
click at [553, 217] on div "8" at bounding box center [536, 229] width 145 height 32
click at [546, 252] on label "-31" at bounding box center [536, 261] width 109 height 23
click at [544, 261] on input "-31" at bounding box center [540, 264] width 7 height 7
radio input "true"
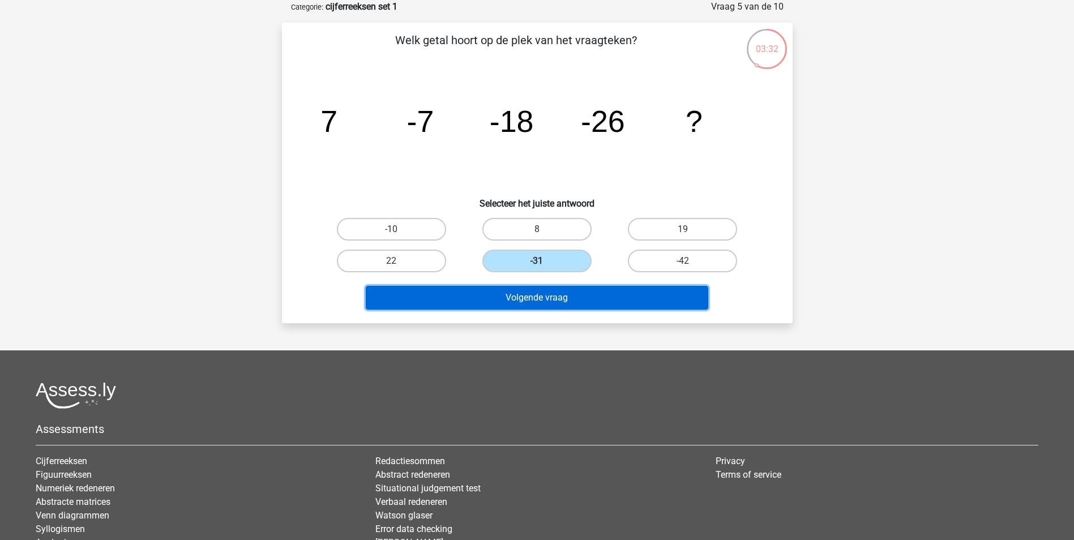
click at [572, 306] on button "Volgende vraag" at bounding box center [537, 298] width 342 height 24
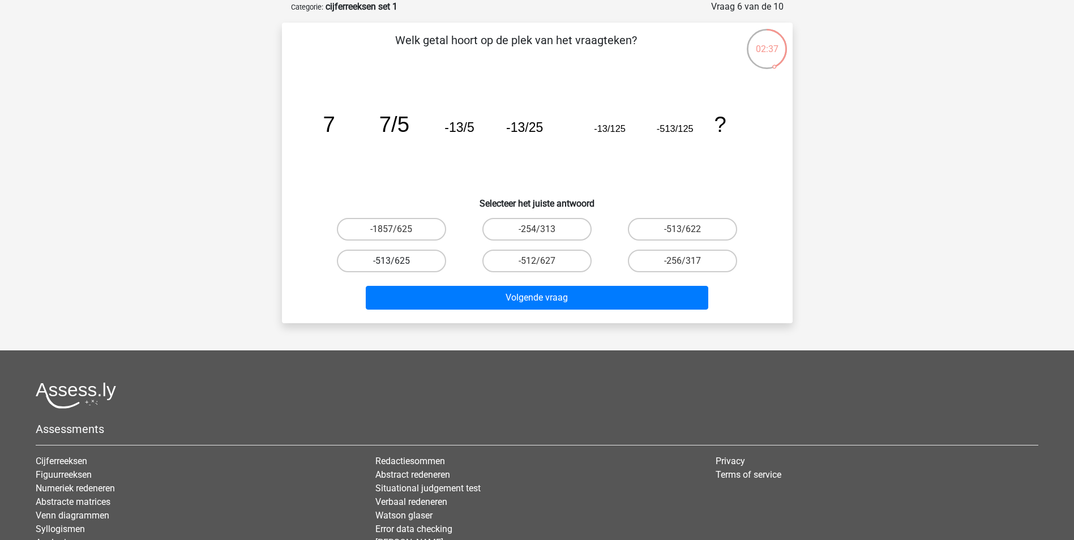
click at [421, 260] on label "-513/625" at bounding box center [391, 261] width 109 height 23
click at [398, 261] on input "-513/625" at bounding box center [394, 264] width 7 height 7
radio input "true"
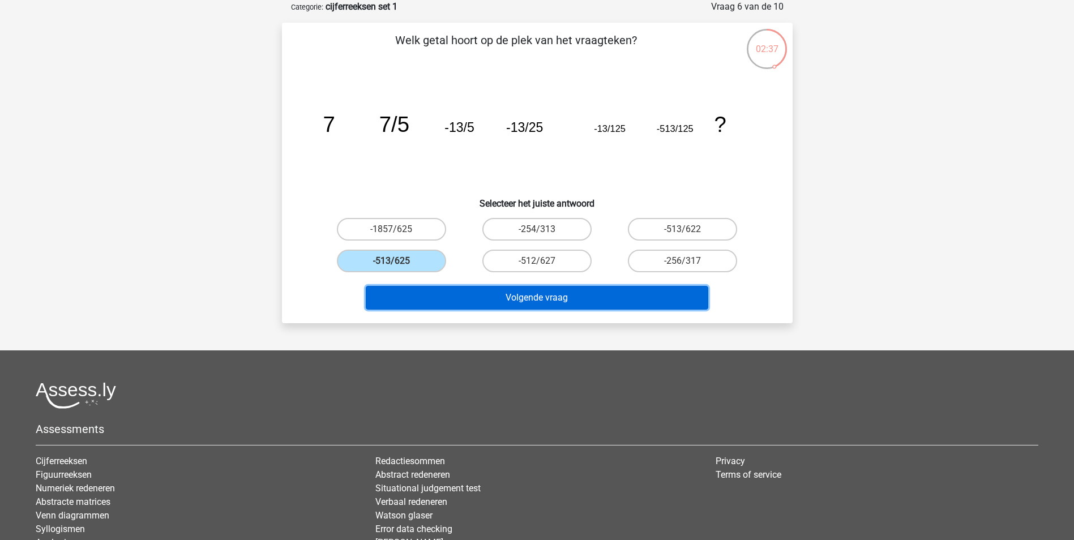
click at [510, 294] on button "Volgende vraag" at bounding box center [537, 298] width 342 height 24
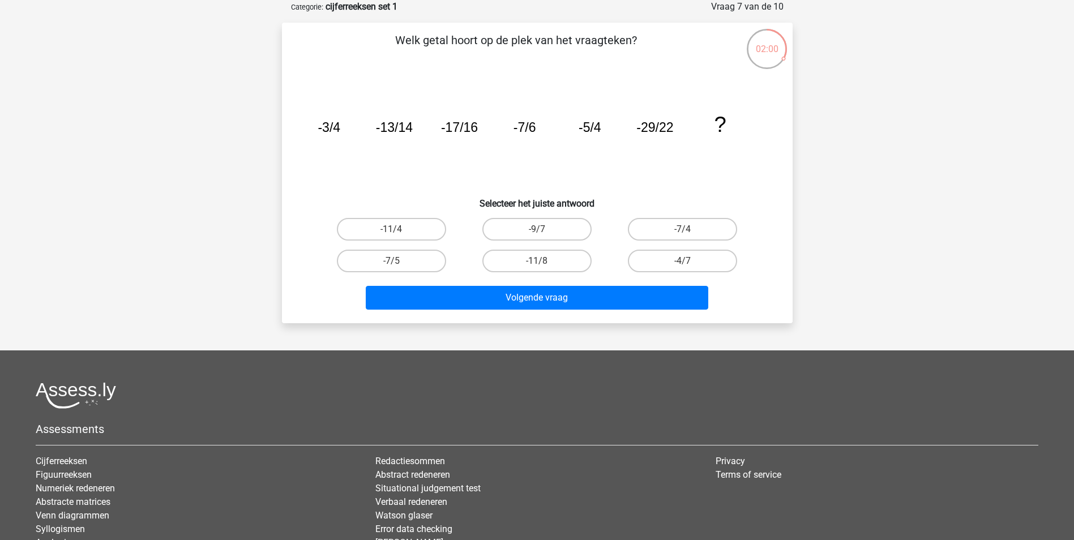
click at [542, 231] on input "-9/7" at bounding box center [540, 232] width 7 height 7
radio input "true"
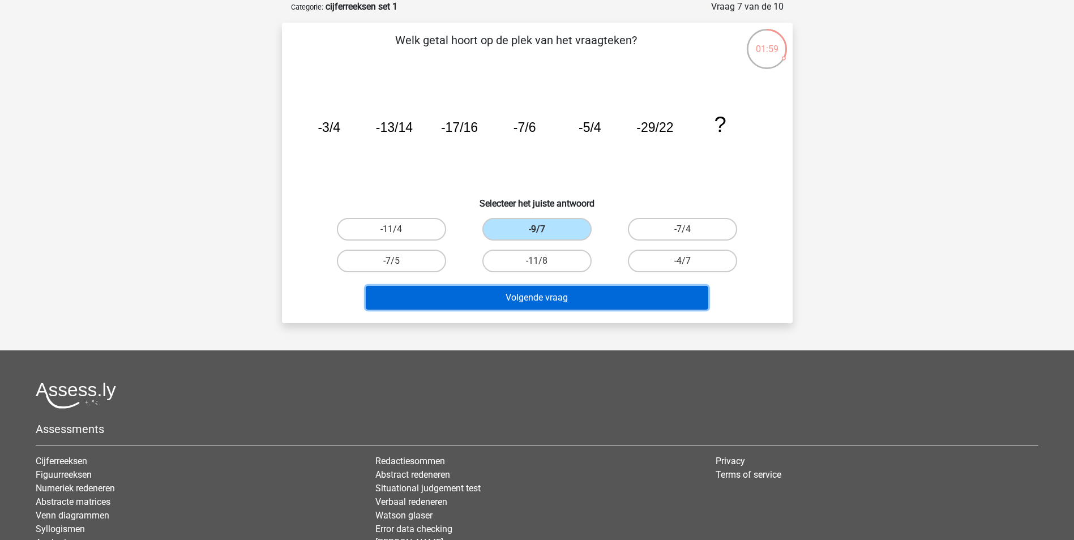
click at [567, 295] on button "Volgende vraag" at bounding box center [537, 298] width 342 height 24
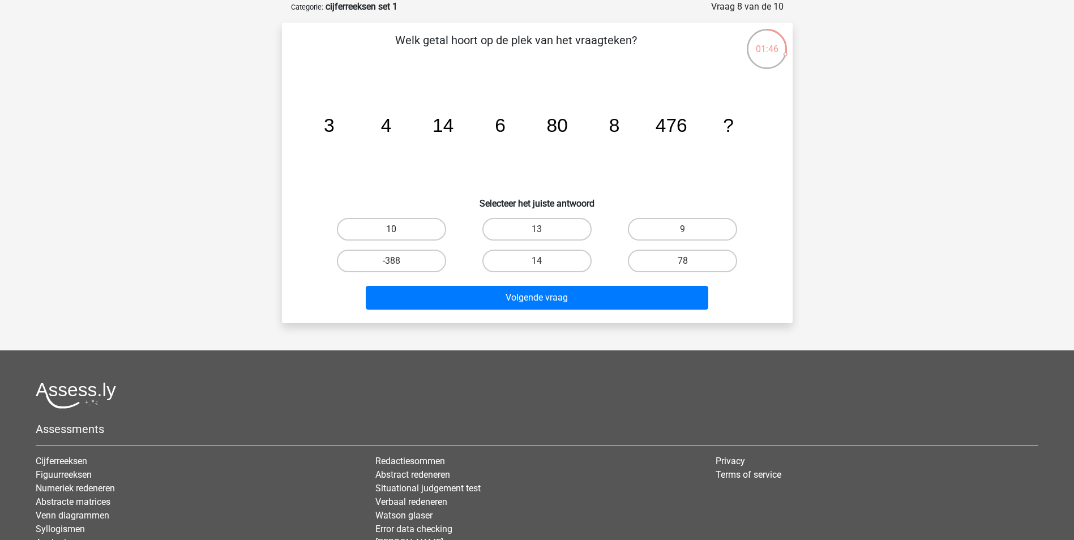
click at [405, 220] on label "10" at bounding box center [391, 229] width 109 height 23
click at [398, 229] on input "10" at bounding box center [394, 232] width 7 height 7
radio input "true"
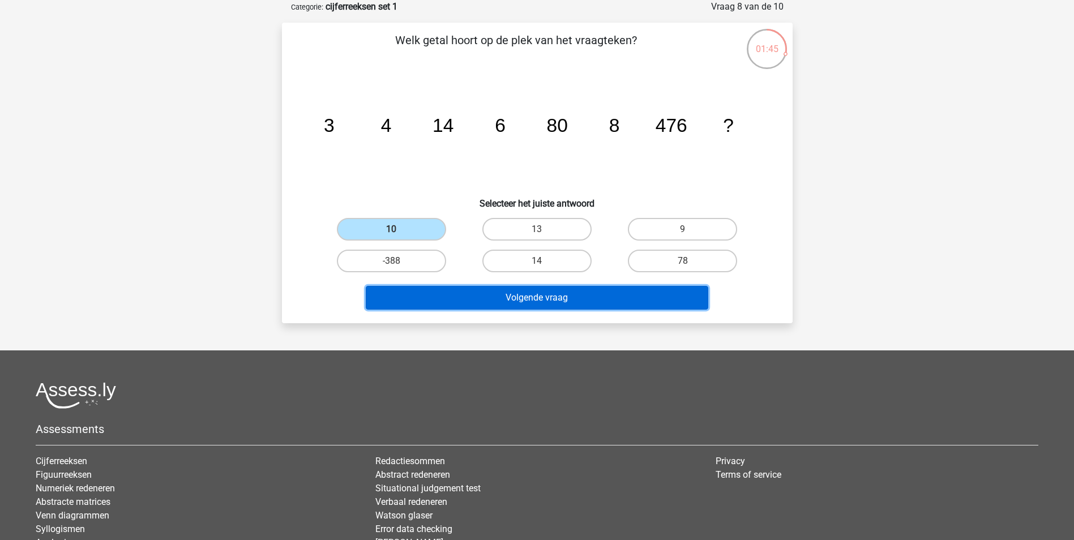
click at [564, 298] on button "Volgende vraag" at bounding box center [537, 298] width 342 height 24
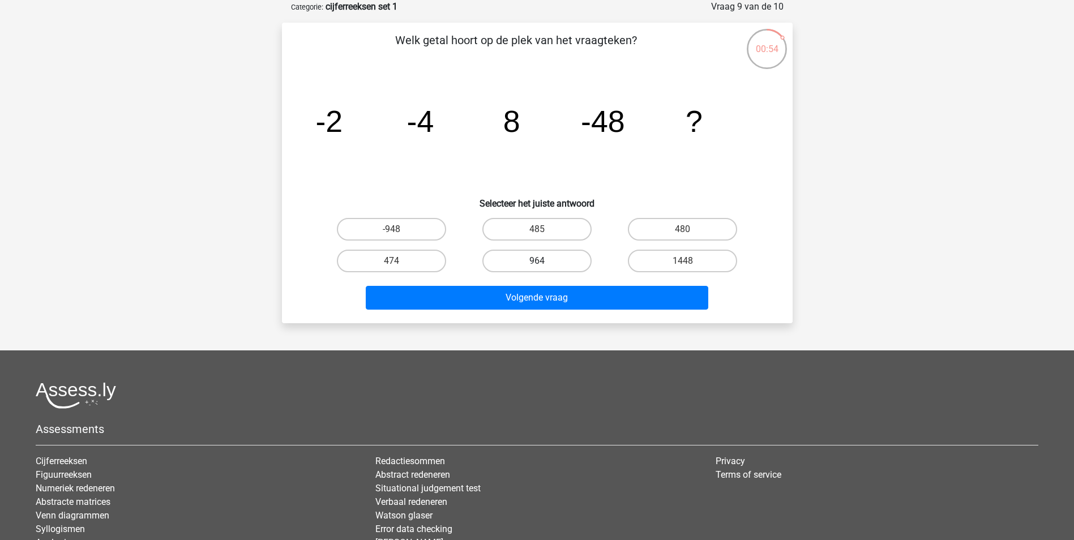
click at [551, 261] on label "964" at bounding box center [536, 261] width 109 height 23
click at [544, 261] on input "964" at bounding box center [540, 264] width 7 height 7
radio input "true"
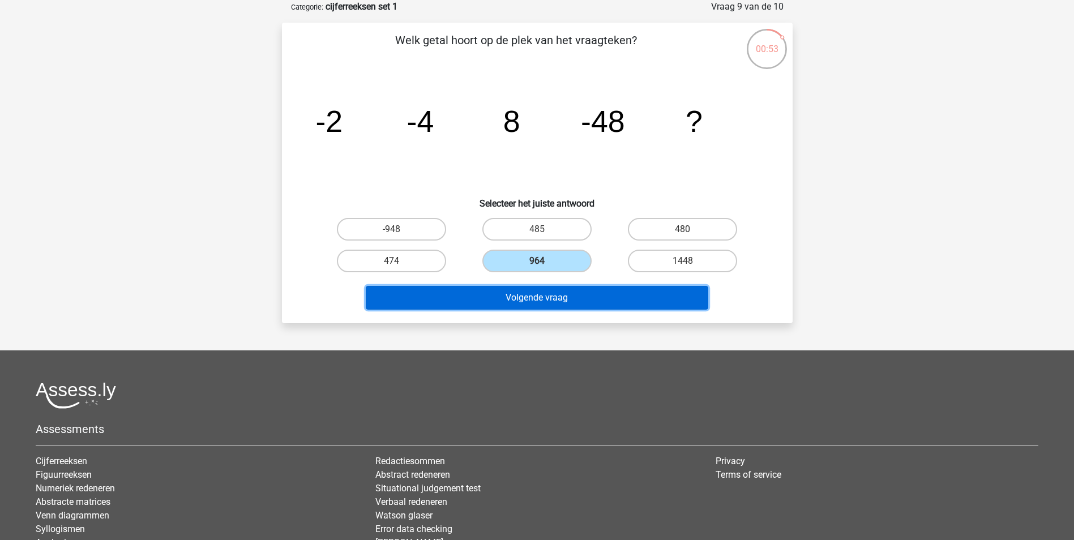
click at [552, 299] on button "Volgende vraag" at bounding box center [537, 298] width 342 height 24
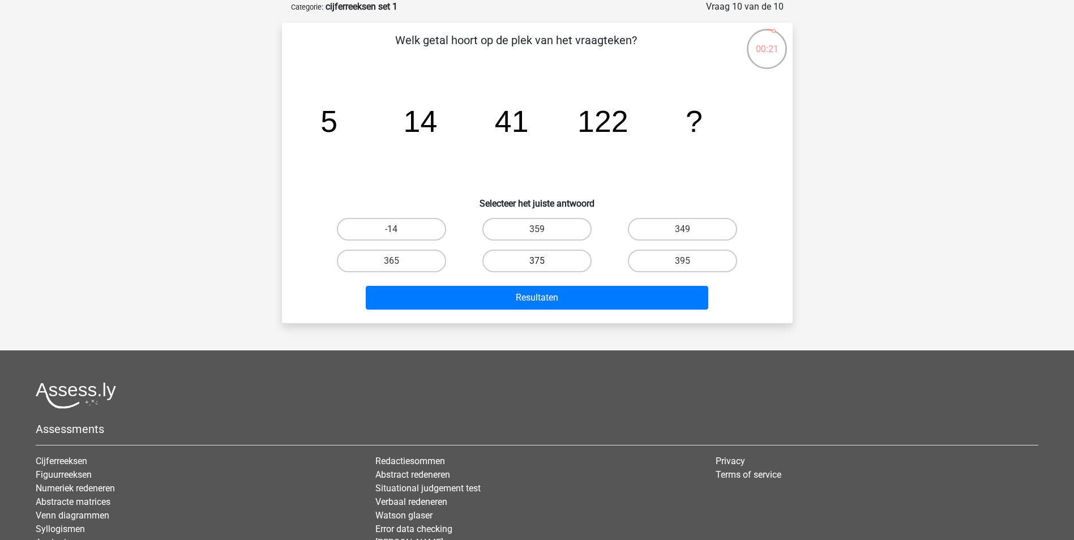
click at [561, 262] on label "375" at bounding box center [536, 261] width 109 height 23
click at [544, 262] on input "375" at bounding box center [540, 264] width 7 height 7
radio input "true"
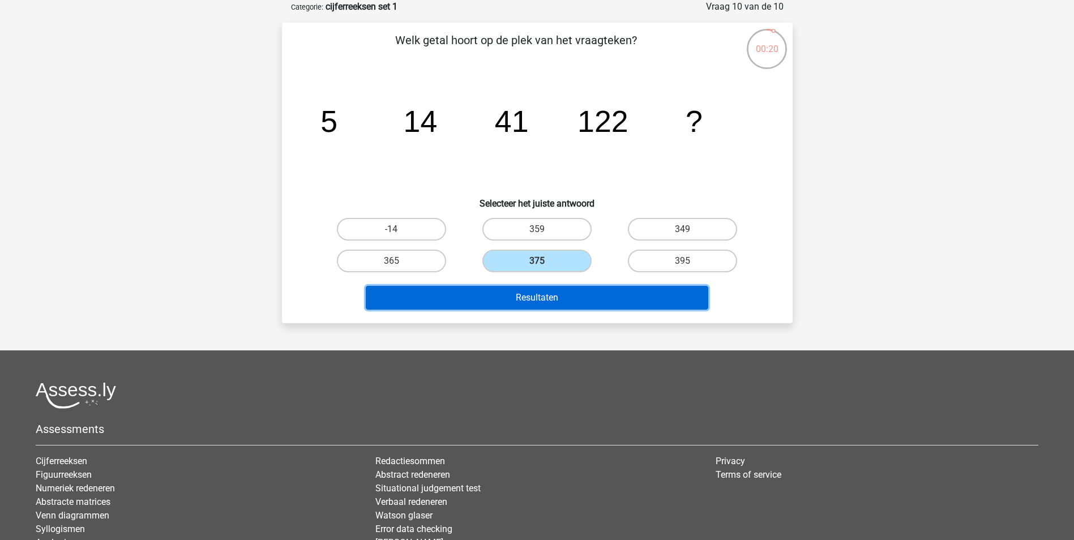
click at [568, 290] on button "Resultaten" at bounding box center [537, 298] width 342 height 24
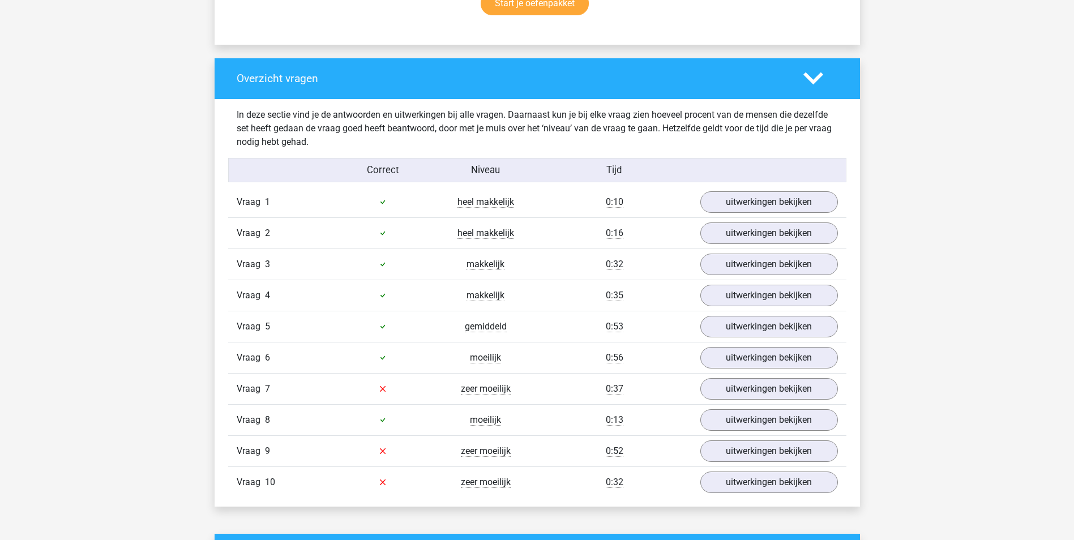
scroll to position [849, 0]
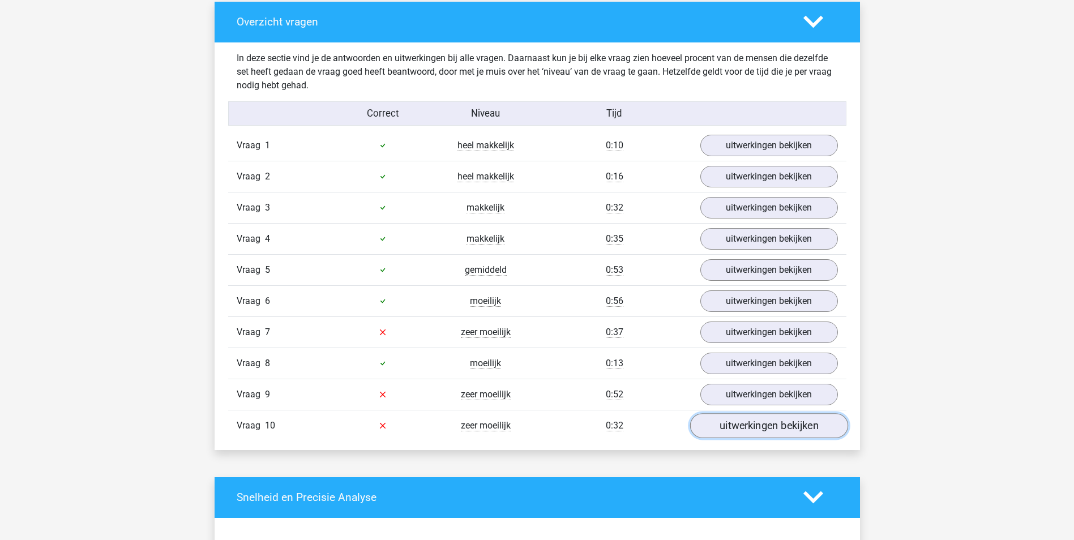
click at [797, 424] on link "uitwerkingen bekijken" at bounding box center [768, 425] width 158 height 25
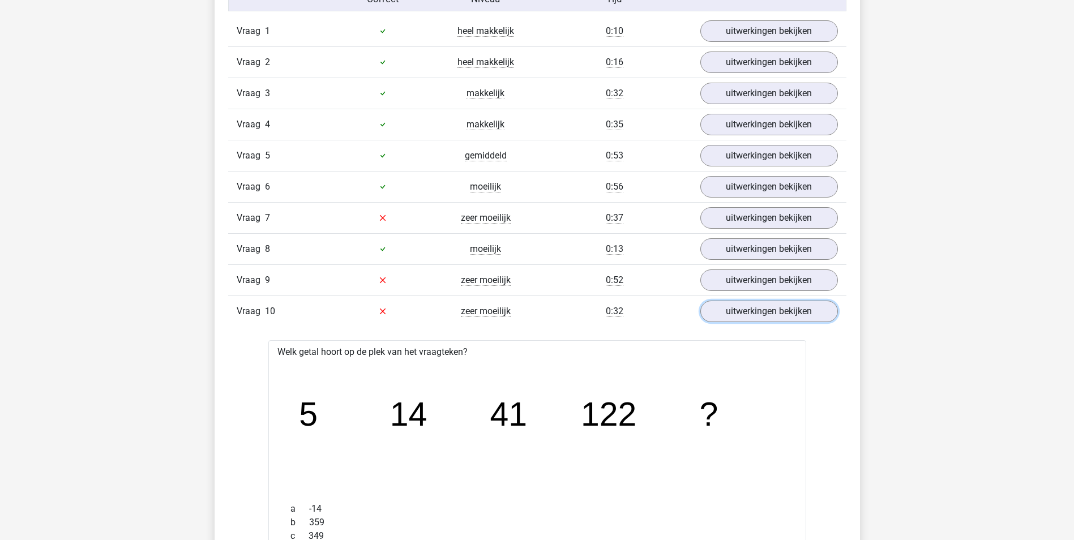
scroll to position [962, 0]
click at [760, 275] on link "uitwerkingen bekijken" at bounding box center [768, 281] width 158 height 25
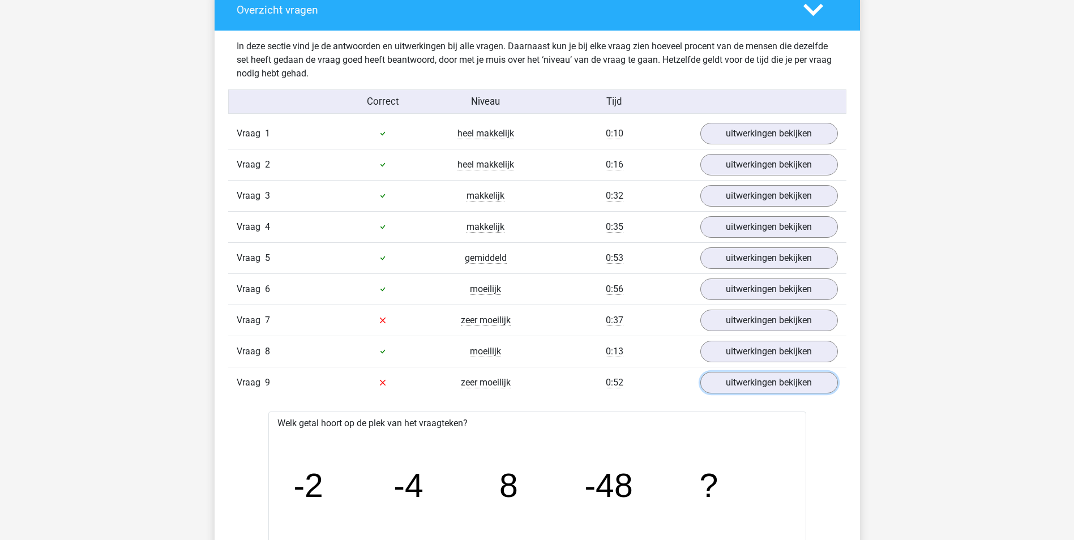
scroll to position [849, 0]
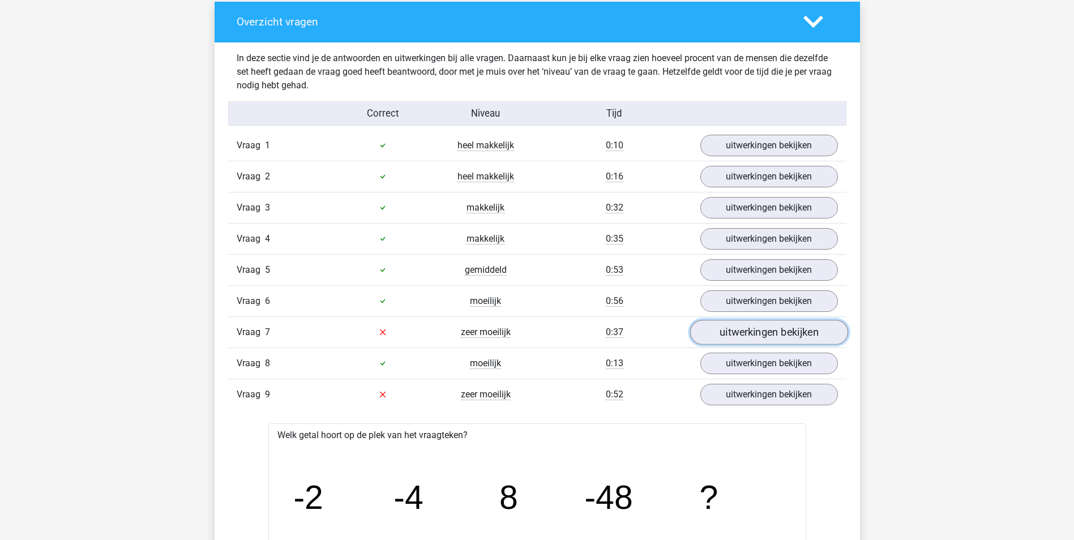
click at [749, 331] on link "uitwerkingen bekijken" at bounding box center [768, 332] width 158 height 25
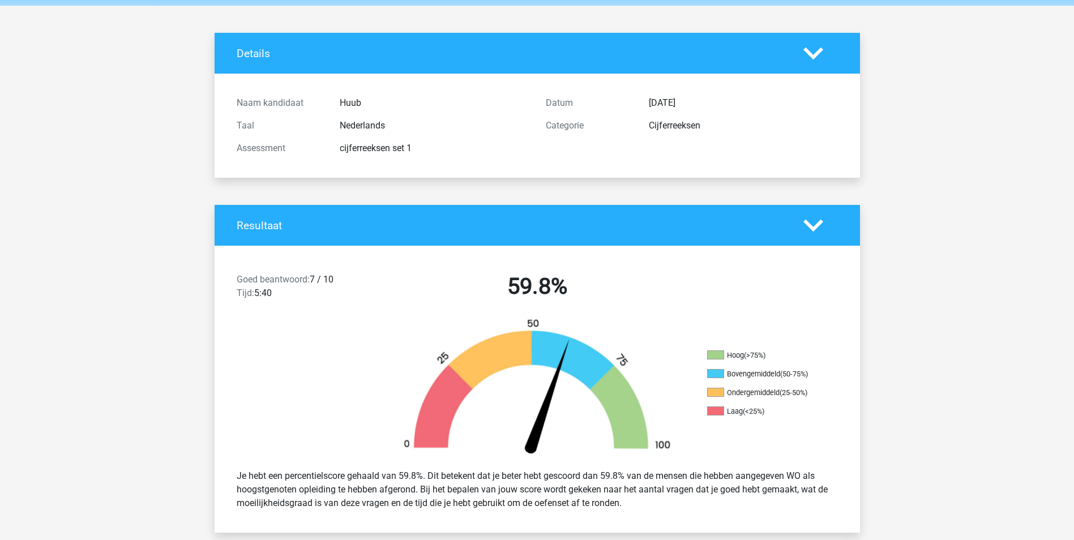
scroll to position [0, 0]
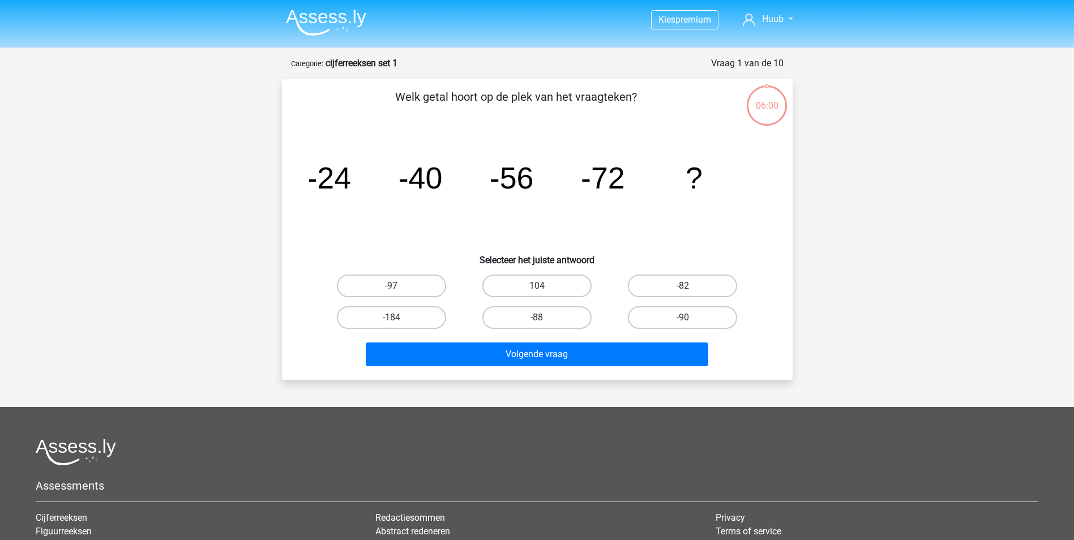
scroll to position [57, 0]
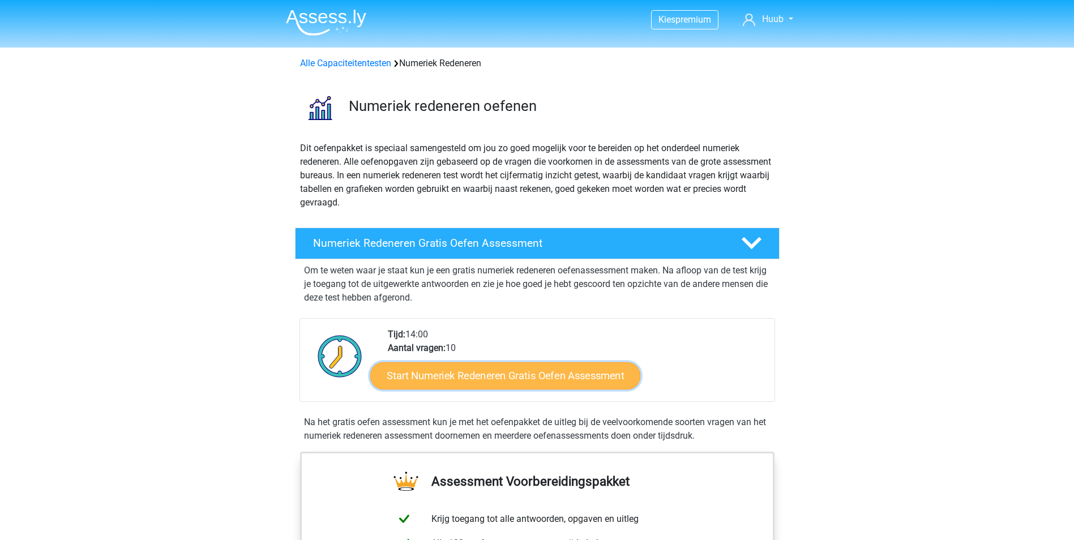
click at [534, 383] on link "Start Numeriek Redeneren Gratis Oefen Assessment" at bounding box center [505, 375] width 270 height 27
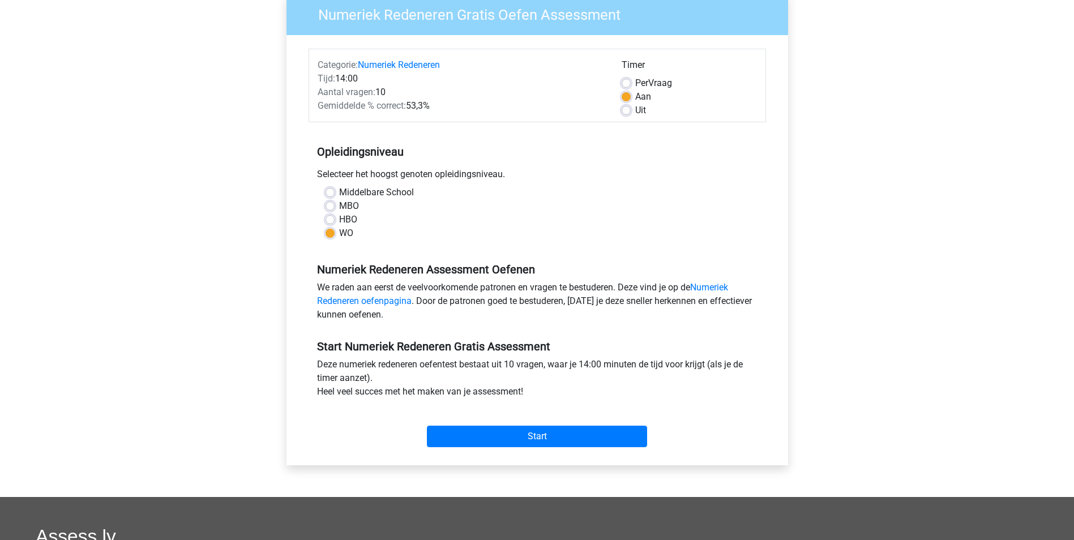
scroll to position [170, 0]
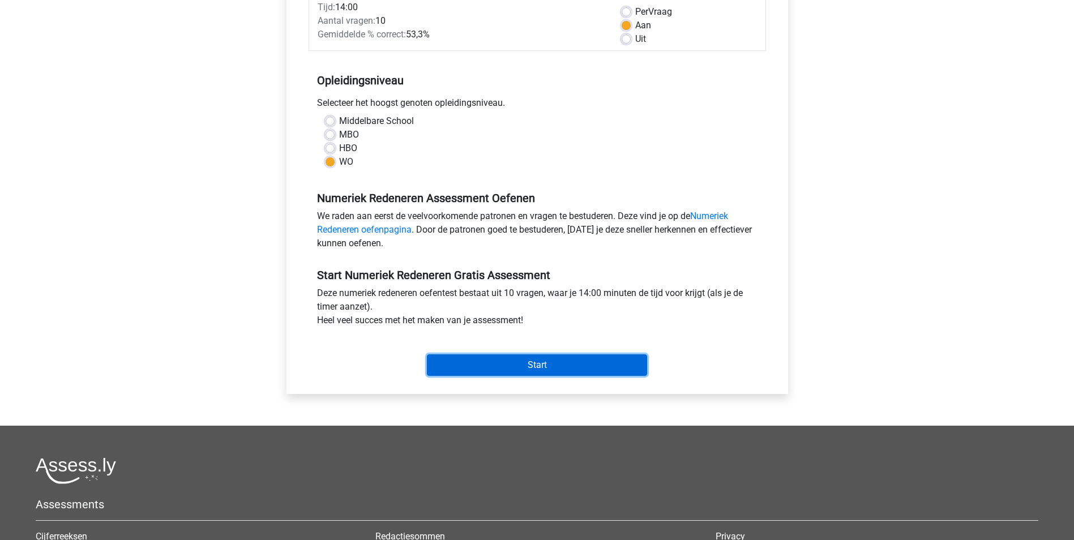
click at [548, 370] on input "Start" at bounding box center [537, 365] width 220 height 22
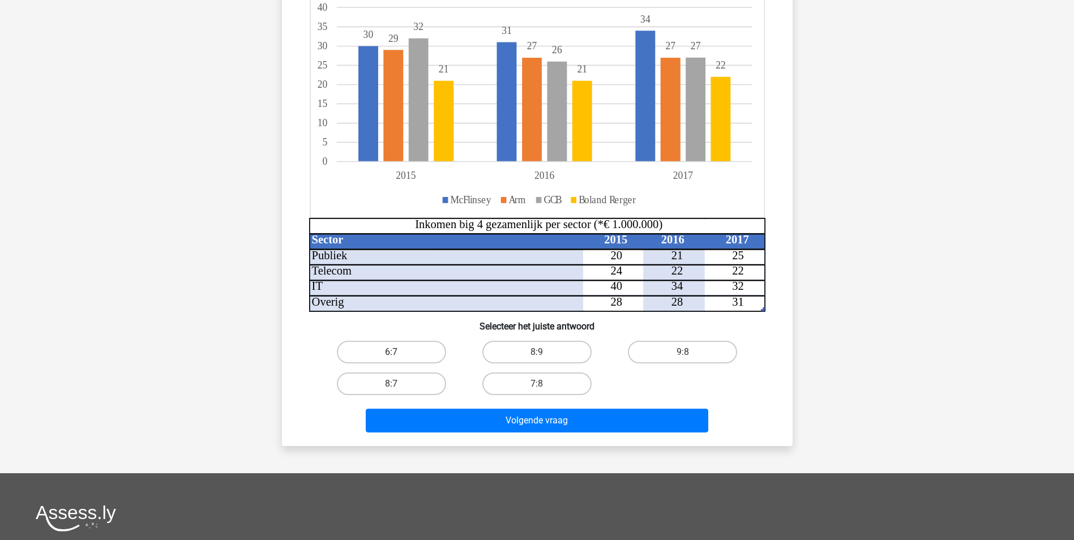
scroll to position [170, 0]
click at [406, 376] on label "8:7" at bounding box center [391, 383] width 109 height 23
click at [398, 383] on input "8:7" at bounding box center [394, 386] width 7 height 7
radio input "true"
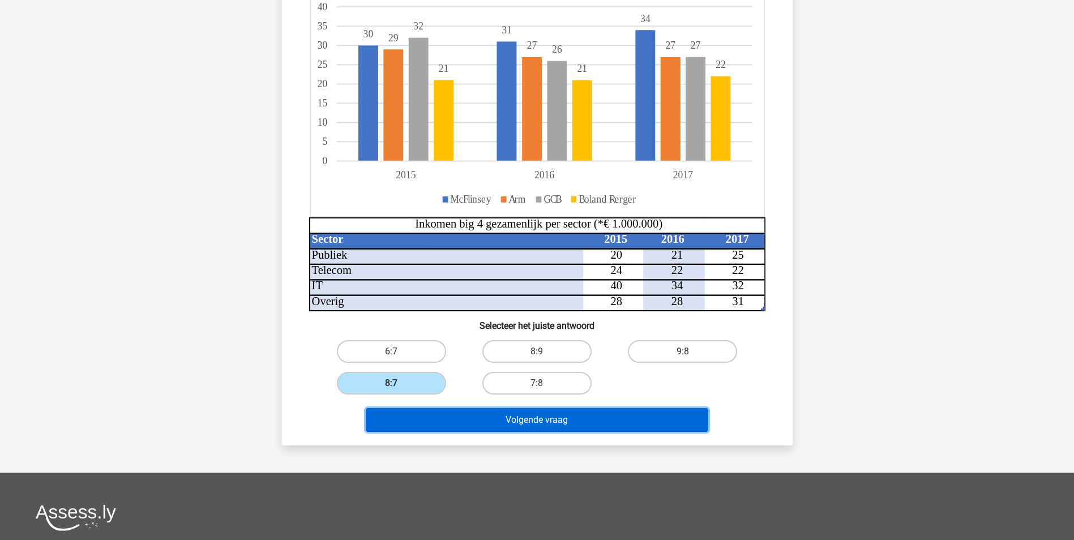
click at [518, 423] on button "Volgende vraag" at bounding box center [537, 420] width 342 height 24
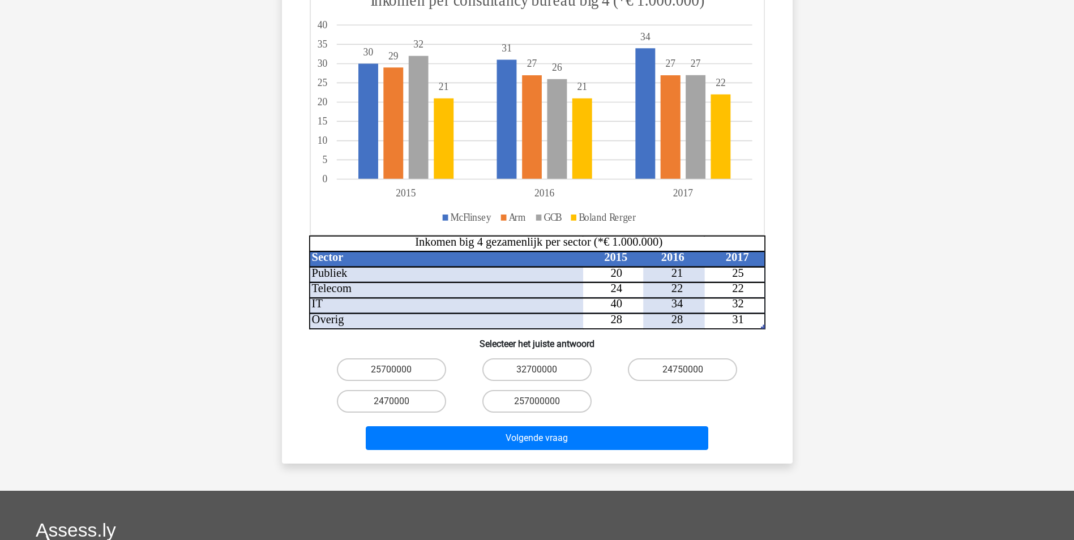
scroll to position [226, 0]
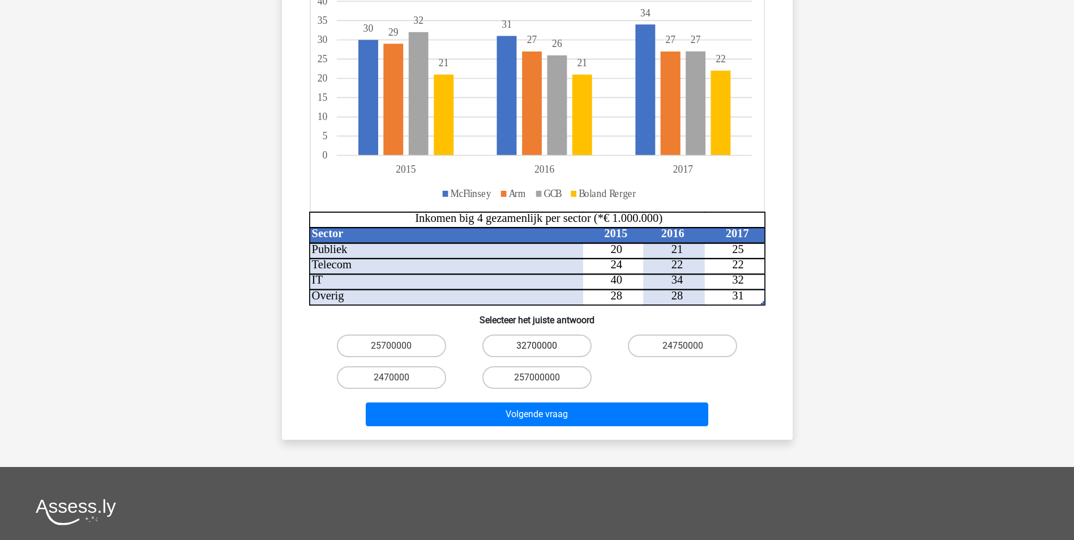
drag, startPoint x: 561, startPoint y: 323, endPoint x: 555, endPoint y: 338, distance: 16.3
click at [561, 335] on label "32700000" at bounding box center [536, 346] width 109 height 23
click at [544, 346] on input "32700000" at bounding box center [540, 349] width 7 height 7
radio input "true"
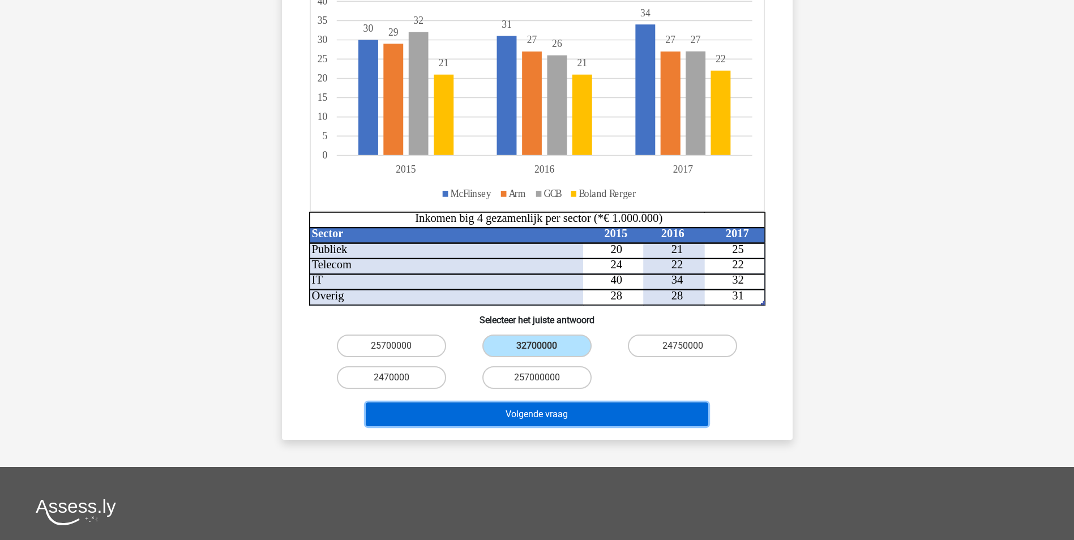
click at [567, 402] on button "Volgende vraag" at bounding box center [537, 414] width 342 height 24
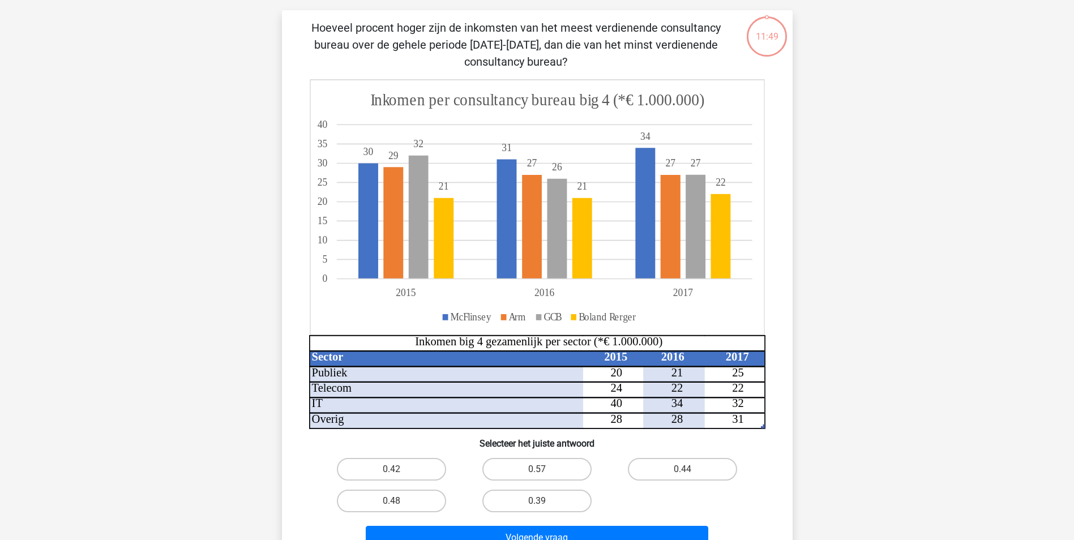
scroll to position [57, 0]
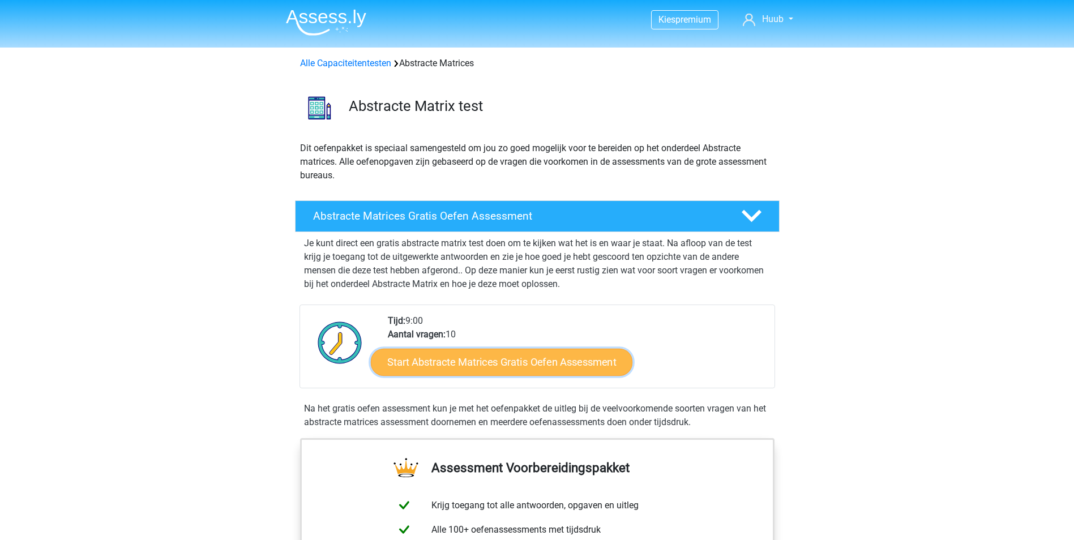
click at [498, 363] on link "Start Abstracte Matrices Gratis Oefen Assessment" at bounding box center [501, 361] width 261 height 27
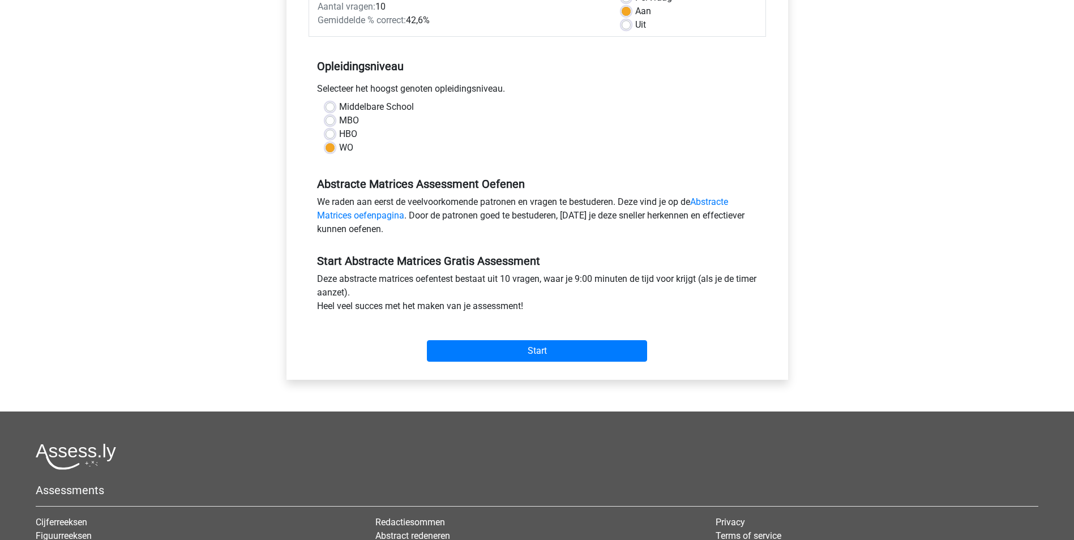
scroll to position [226, 0]
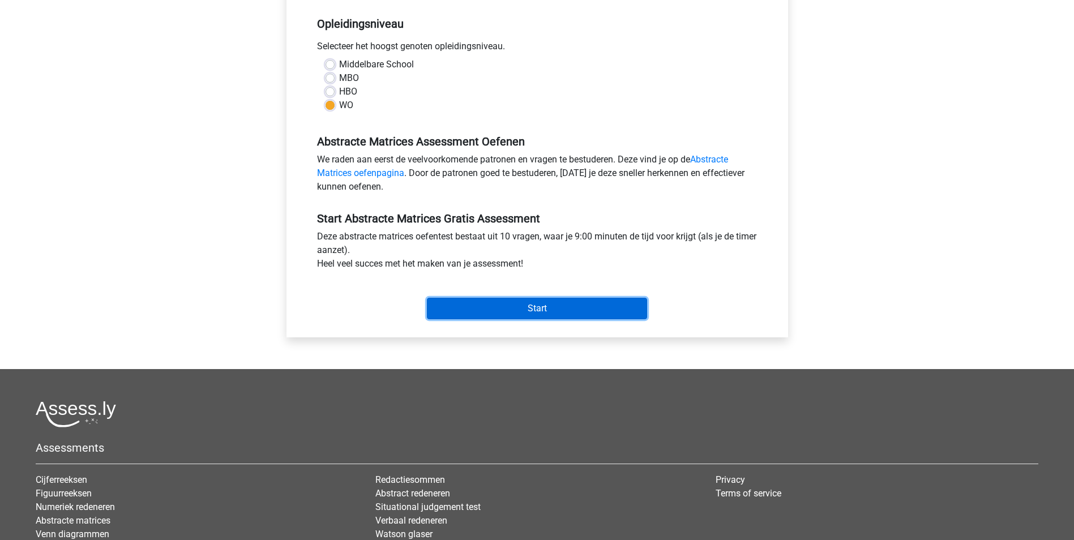
click at [587, 310] on input "Start" at bounding box center [537, 309] width 220 height 22
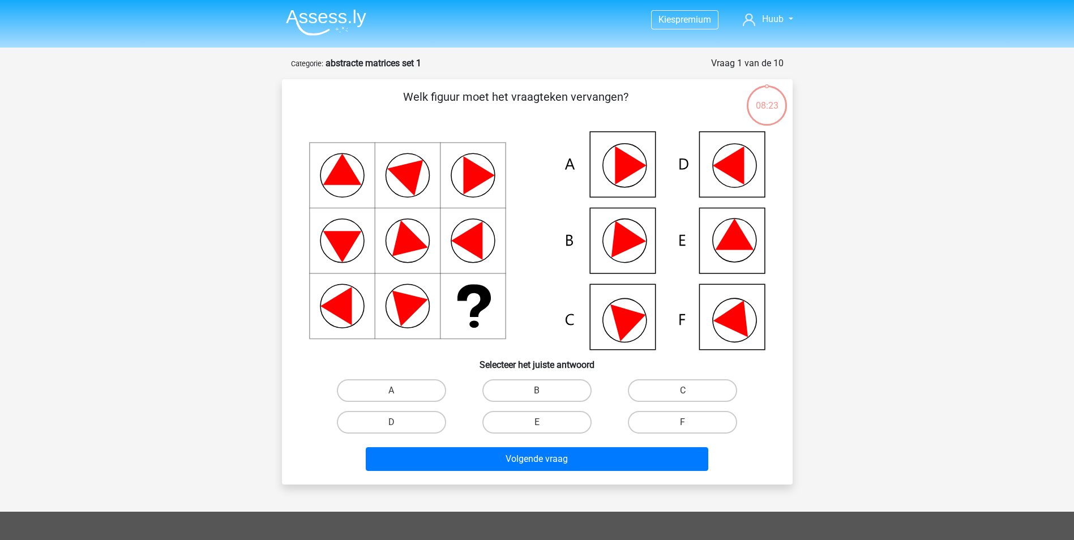
click at [739, 319] on icon at bounding box center [737, 315] width 48 height 45
click at [690, 417] on label "F" at bounding box center [682, 422] width 109 height 23
click at [690, 422] on input "F" at bounding box center [686, 425] width 7 height 7
radio input "true"
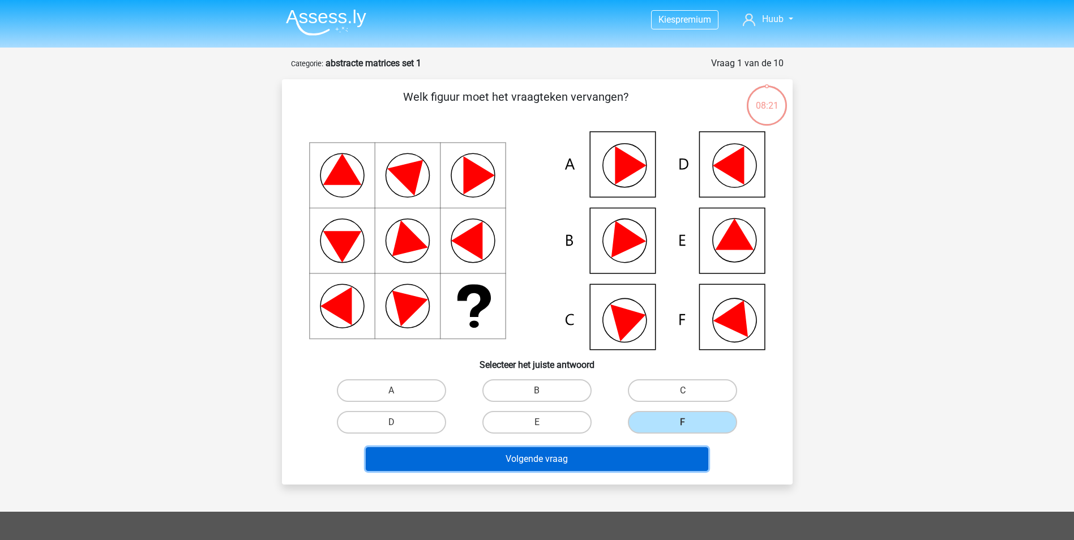
click at [626, 459] on button "Volgende vraag" at bounding box center [537, 459] width 342 height 24
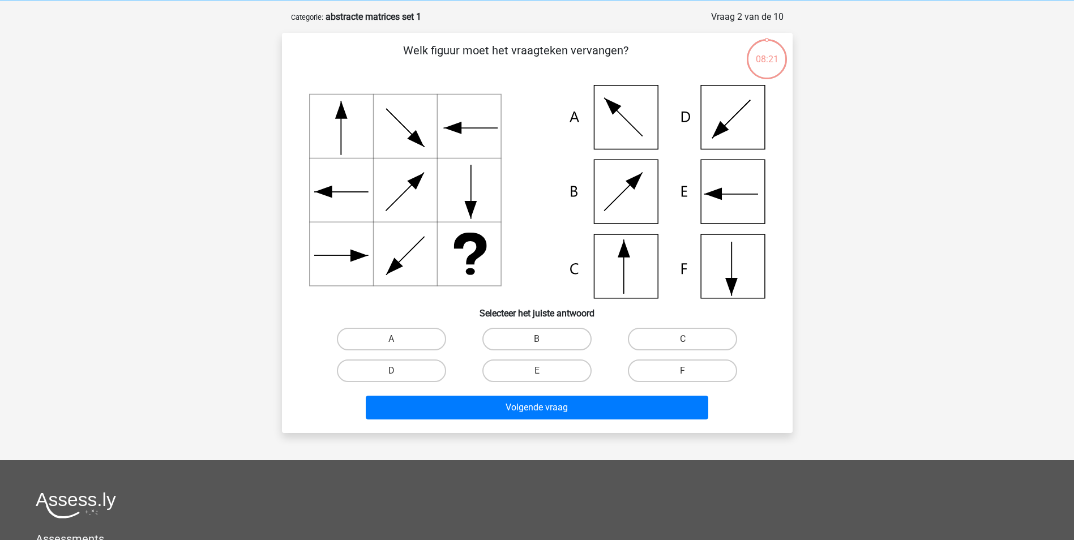
scroll to position [57, 0]
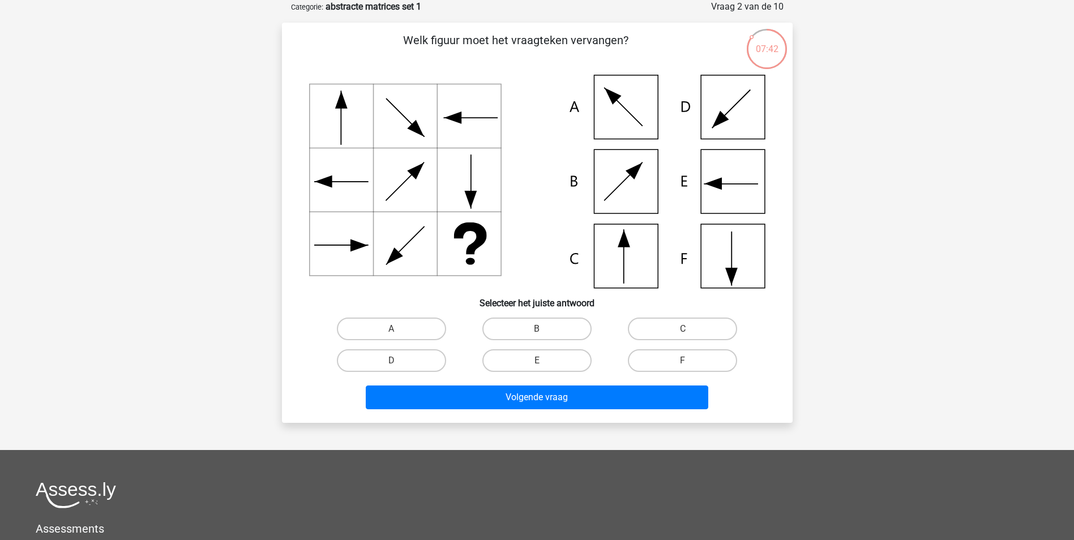
click at [628, 244] on icon at bounding box center [624, 239] width 12 height 18
click at [658, 327] on label "C" at bounding box center [682, 329] width 109 height 23
click at [683, 329] on input "C" at bounding box center [686, 332] width 7 height 7
radio input "true"
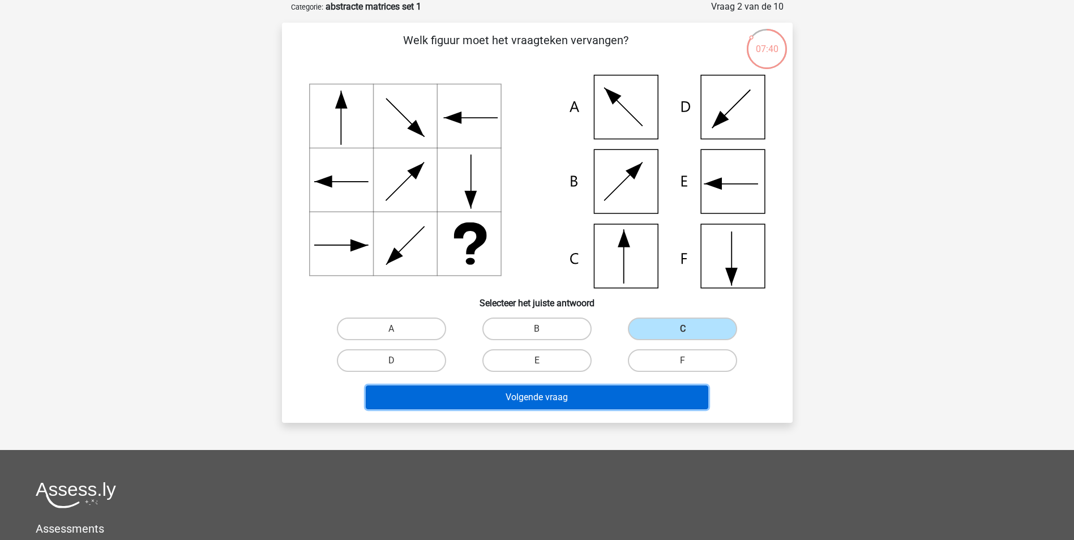
click at [595, 408] on button "Volgende vraag" at bounding box center [537, 397] width 342 height 24
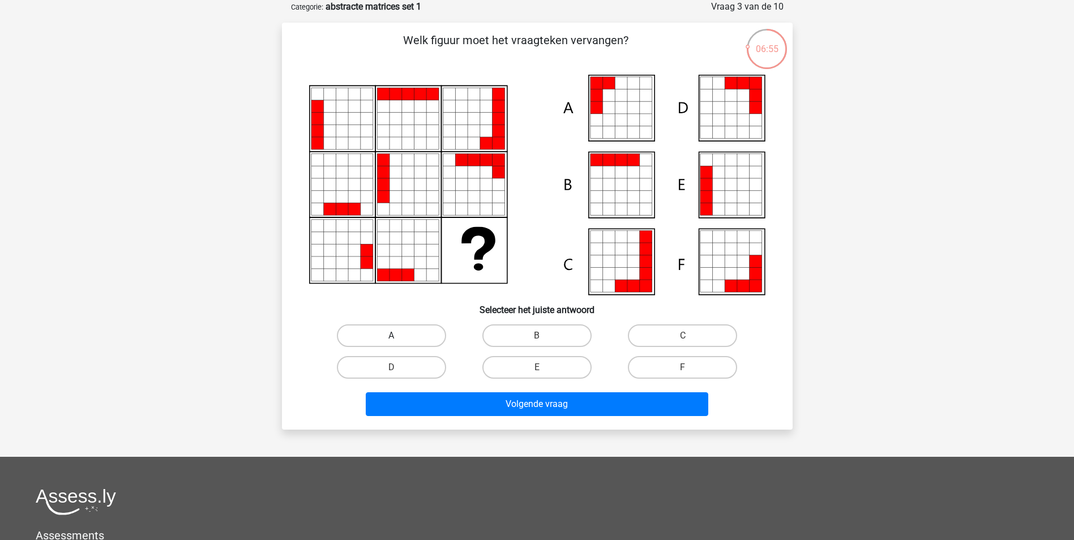
click at [387, 336] on label "A" at bounding box center [391, 335] width 109 height 23
click at [391, 336] on input "A" at bounding box center [394, 339] width 7 height 7
radio input "true"
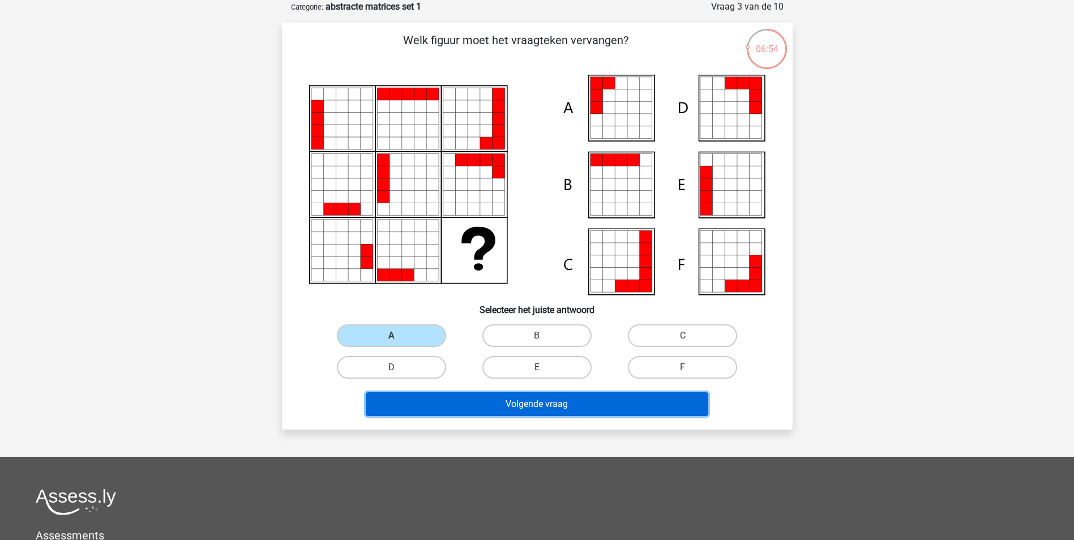
click at [564, 409] on button "Volgende vraag" at bounding box center [537, 404] width 342 height 24
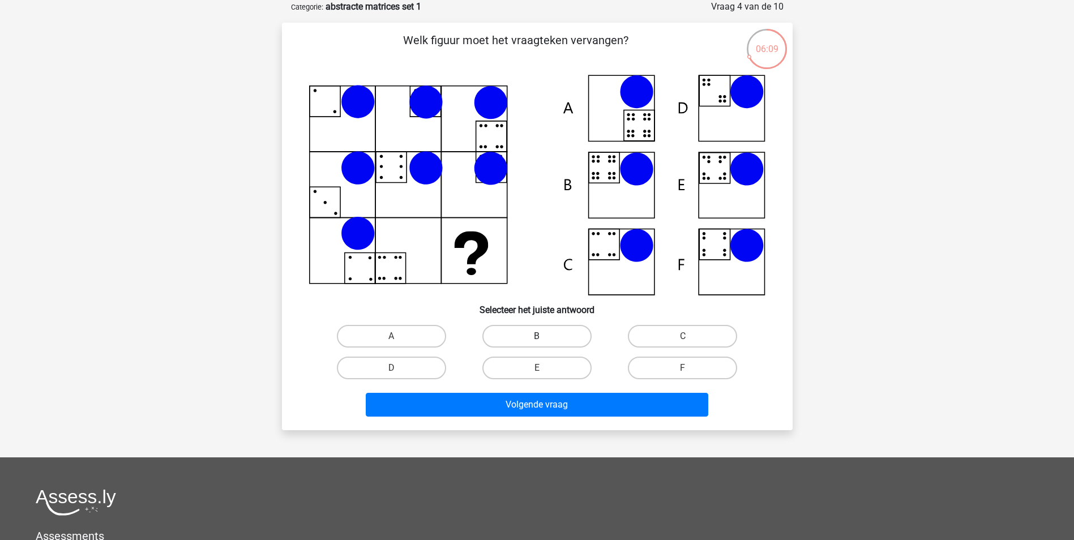
click at [534, 332] on label "B" at bounding box center [536, 336] width 109 height 23
click at [537, 336] on input "B" at bounding box center [540, 339] width 7 height 7
radio input "true"
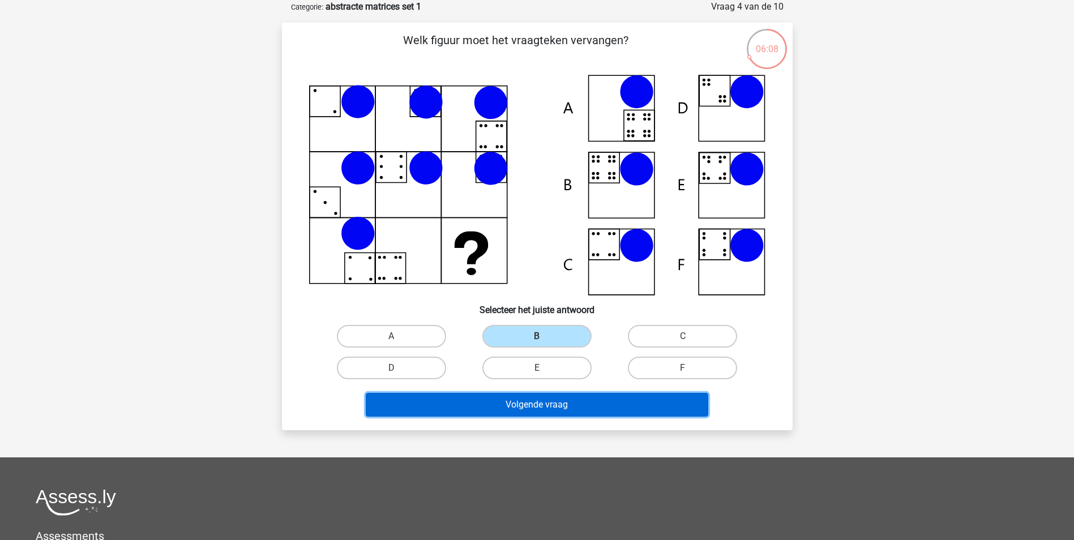
click at [522, 410] on button "Volgende vraag" at bounding box center [537, 405] width 342 height 24
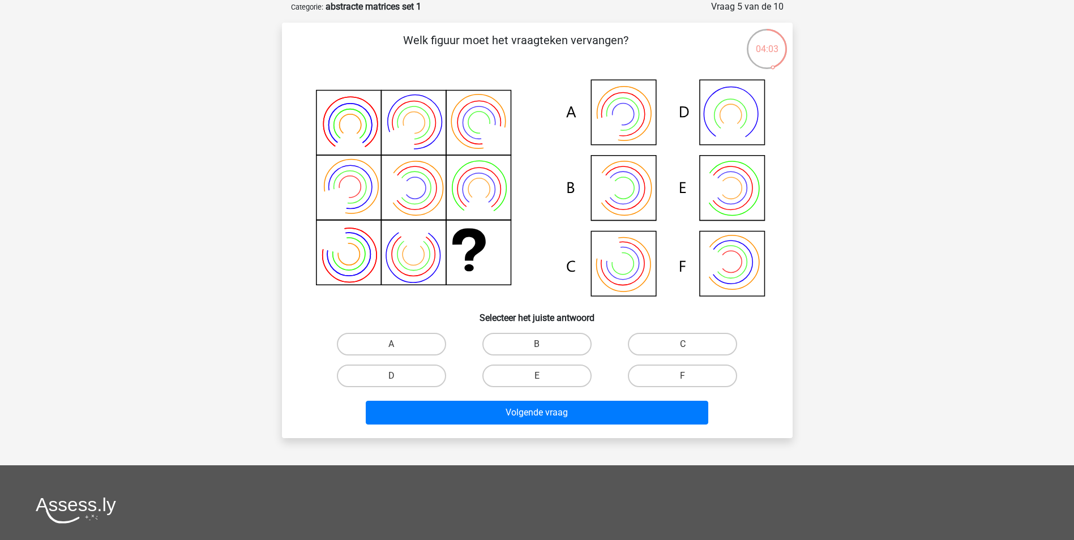
click at [637, 187] on icon at bounding box center [537, 189] width 456 height 229
click at [514, 342] on label "B" at bounding box center [536, 344] width 109 height 23
click at [537, 344] on input "B" at bounding box center [540, 347] width 7 height 7
radio input "true"
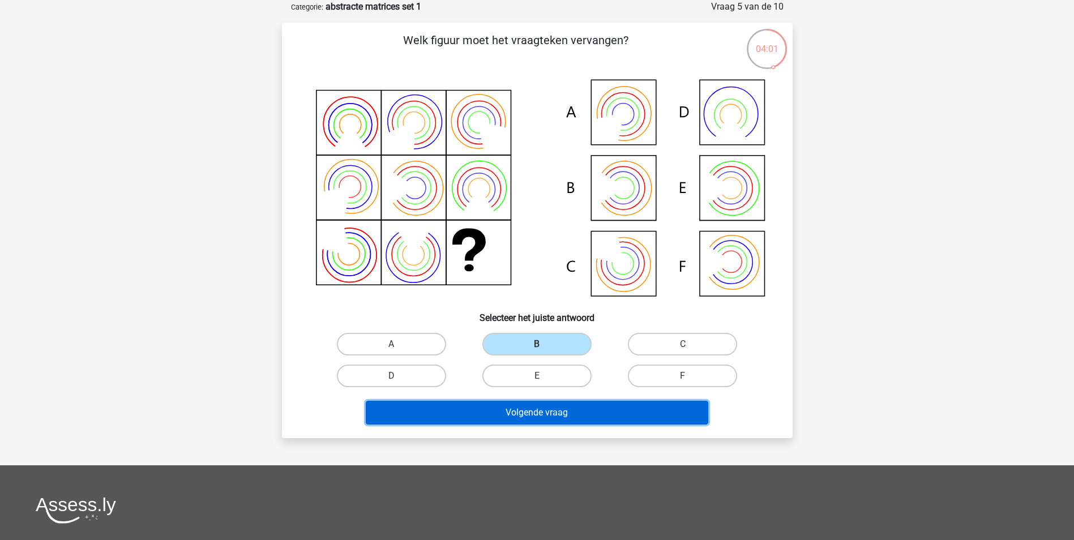
click at [521, 406] on button "Volgende vraag" at bounding box center [537, 413] width 342 height 24
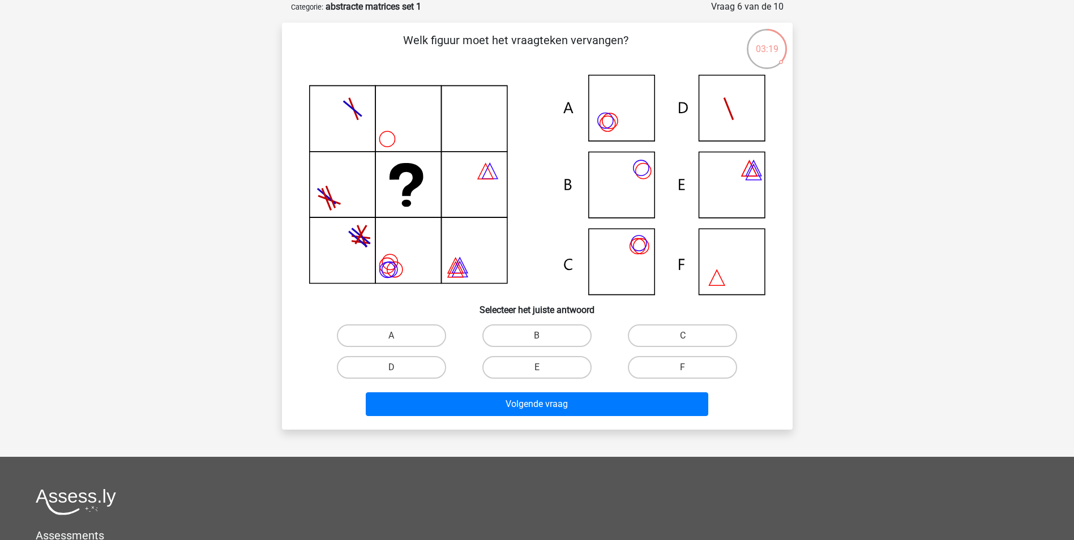
click at [621, 251] on icon at bounding box center [537, 185] width 456 height 220
click at [663, 331] on label "C" at bounding box center [682, 335] width 109 height 23
click at [683, 336] on input "C" at bounding box center [686, 339] width 7 height 7
radio input "true"
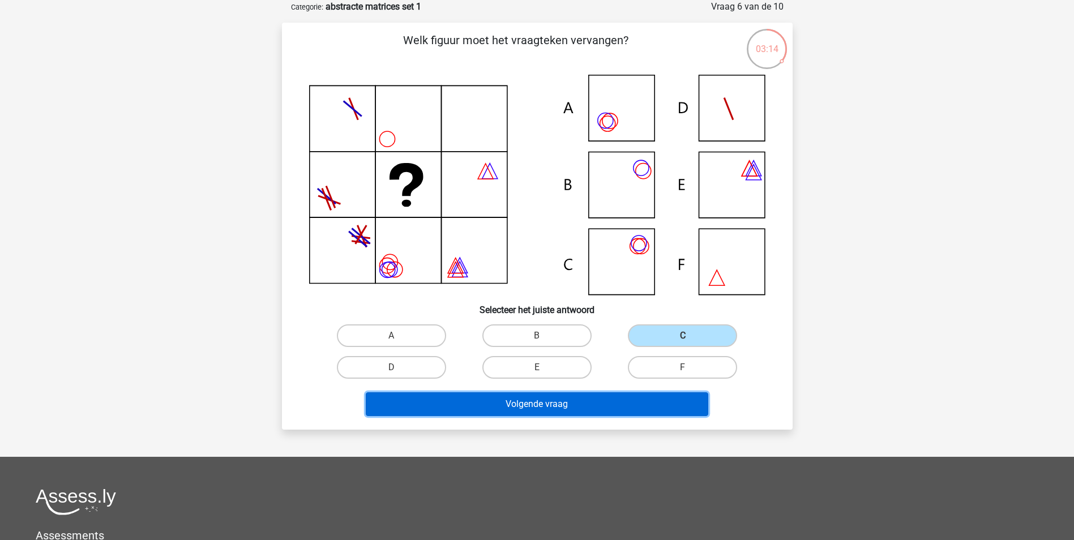
click at [586, 406] on button "Volgende vraag" at bounding box center [537, 404] width 342 height 24
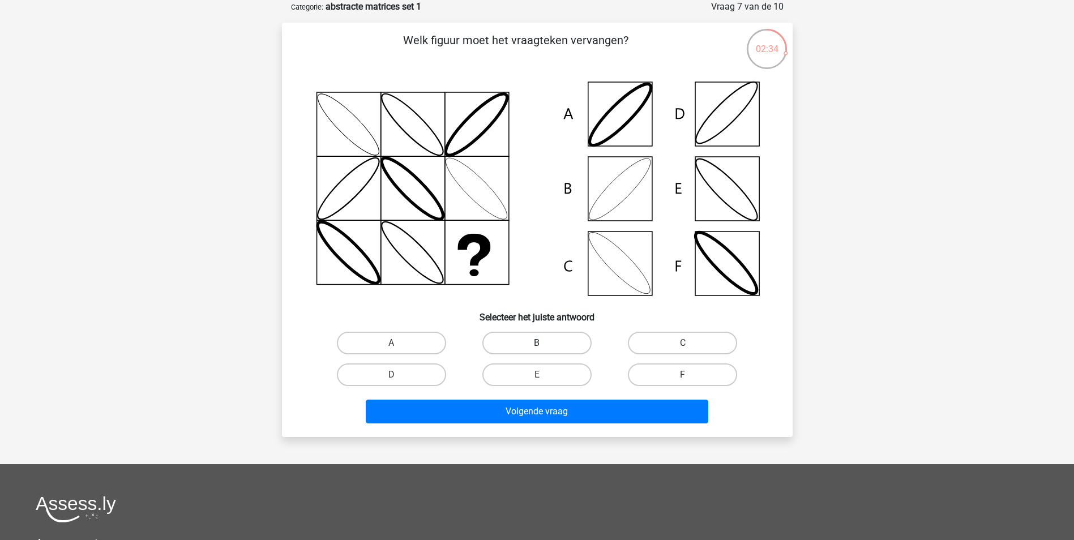
click at [550, 340] on label "B" at bounding box center [536, 343] width 109 height 23
click at [544, 343] on input "B" at bounding box center [540, 346] width 7 height 7
radio input "true"
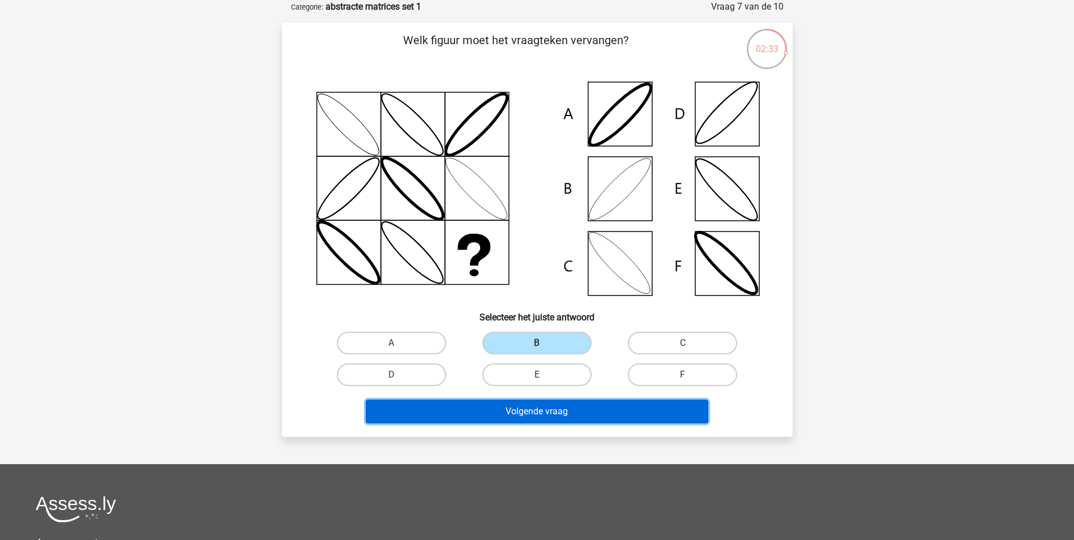
click at [551, 411] on button "Volgende vraag" at bounding box center [537, 412] width 342 height 24
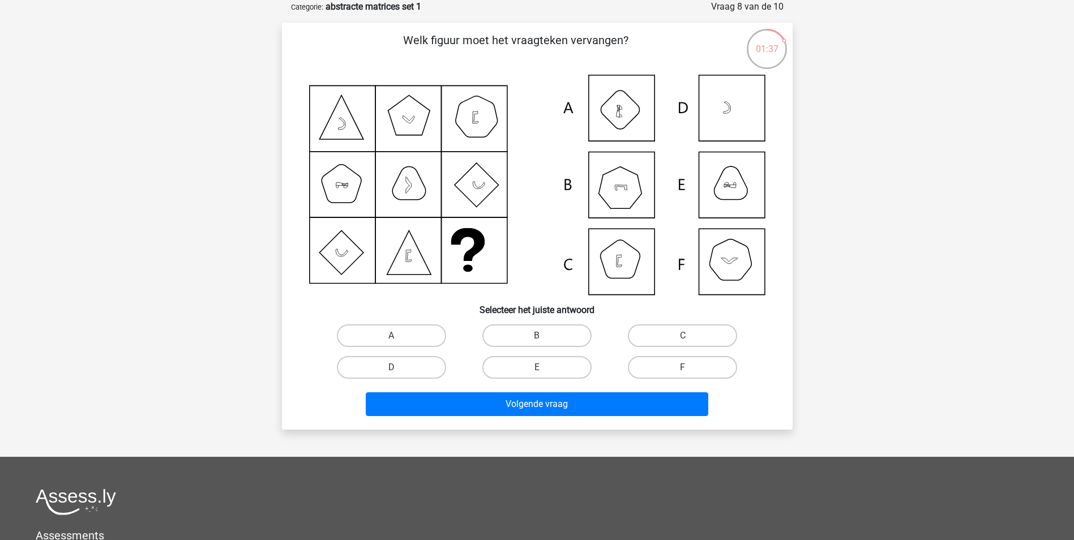
click at [540, 370] on input "E" at bounding box center [540, 370] width 7 height 7
radio input "true"
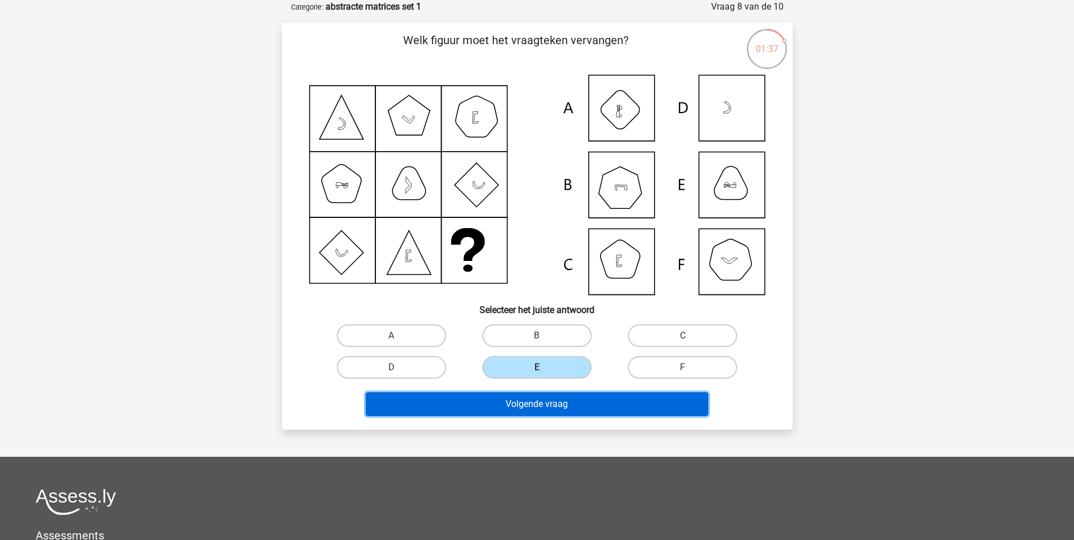
click at [532, 407] on button "Volgende vraag" at bounding box center [537, 404] width 342 height 24
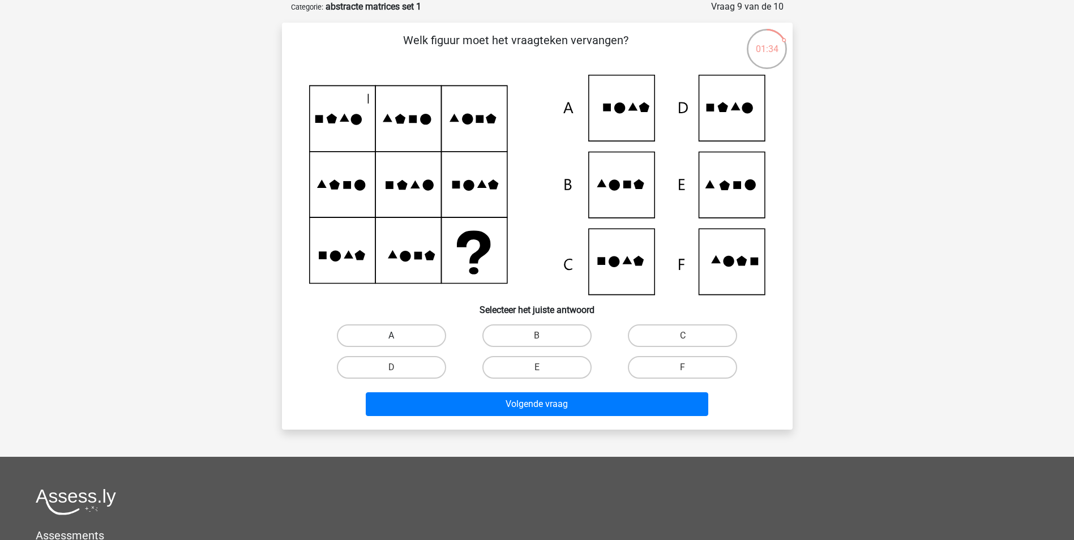
drag, startPoint x: 418, startPoint y: 337, endPoint x: 449, endPoint y: 345, distance: 32.3
click at [419, 337] on label "A" at bounding box center [391, 335] width 109 height 23
click at [398, 337] on input "A" at bounding box center [394, 339] width 7 height 7
radio input "true"
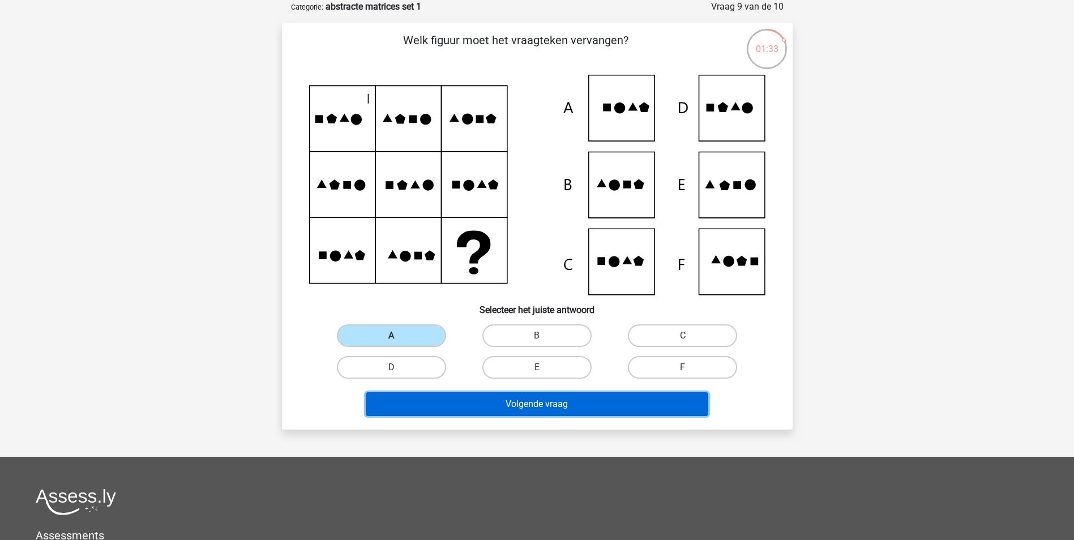
click at [511, 400] on button "Volgende vraag" at bounding box center [537, 404] width 342 height 24
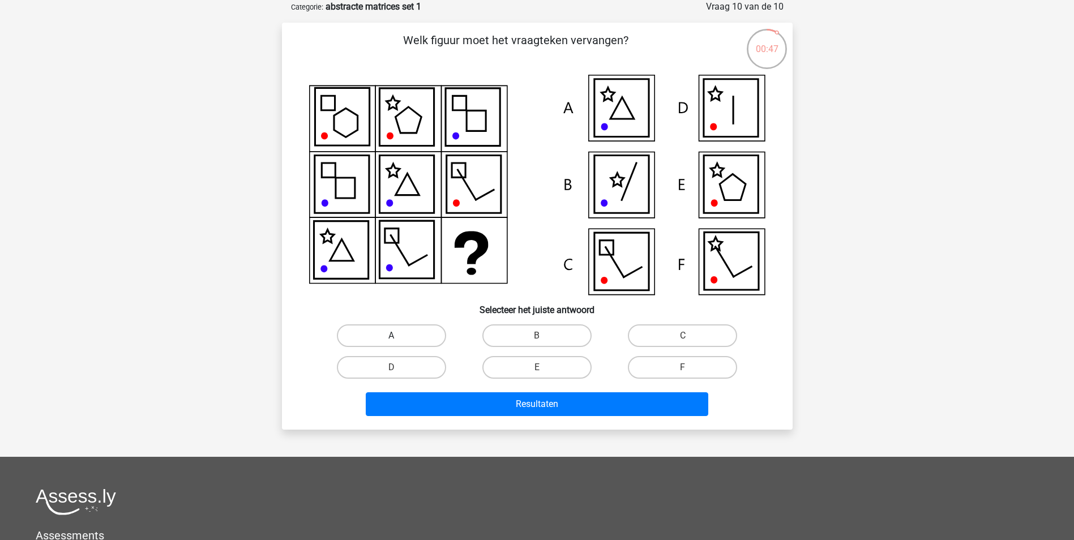
click at [418, 336] on label "A" at bounding box center [391, 335] width 109 height 23
click at [398, 336] on input "A" at bounding box center [394, 339] width 7 height 7
radio input "true"
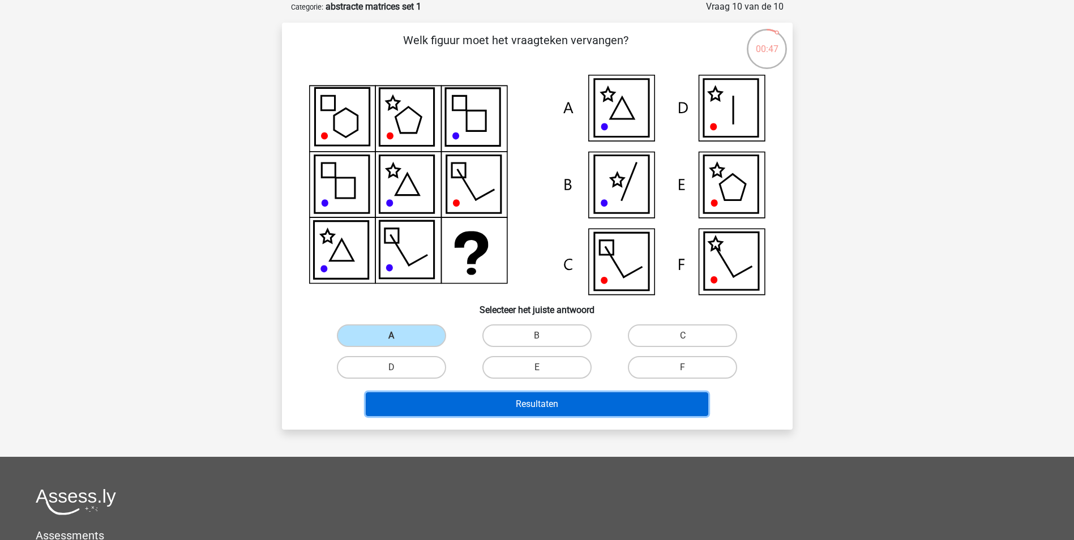
click at [483, 404] on button "Resultaten" at bounding box center [537, 404] width 342 height 24
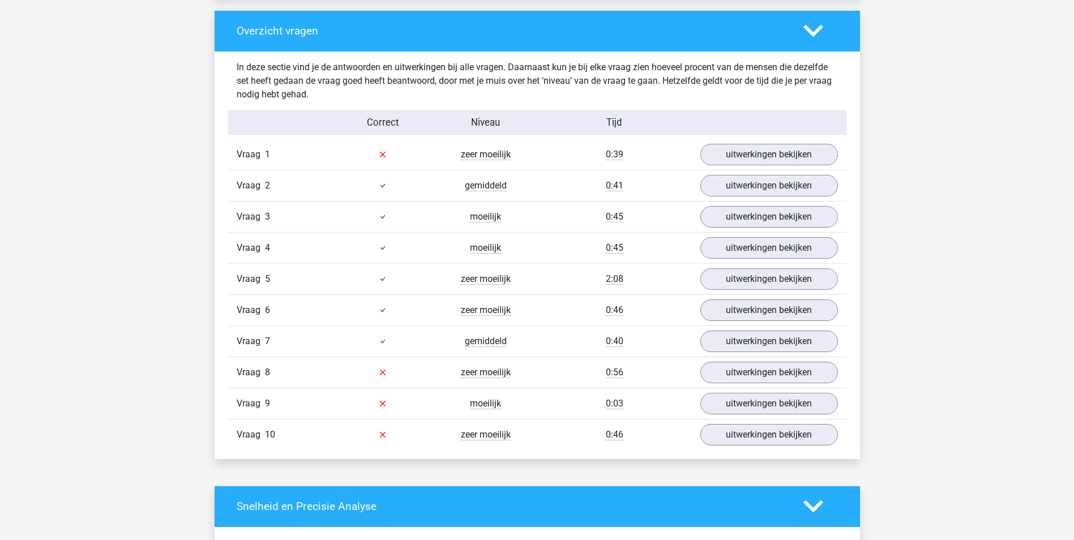
scroll to position [849, 0]
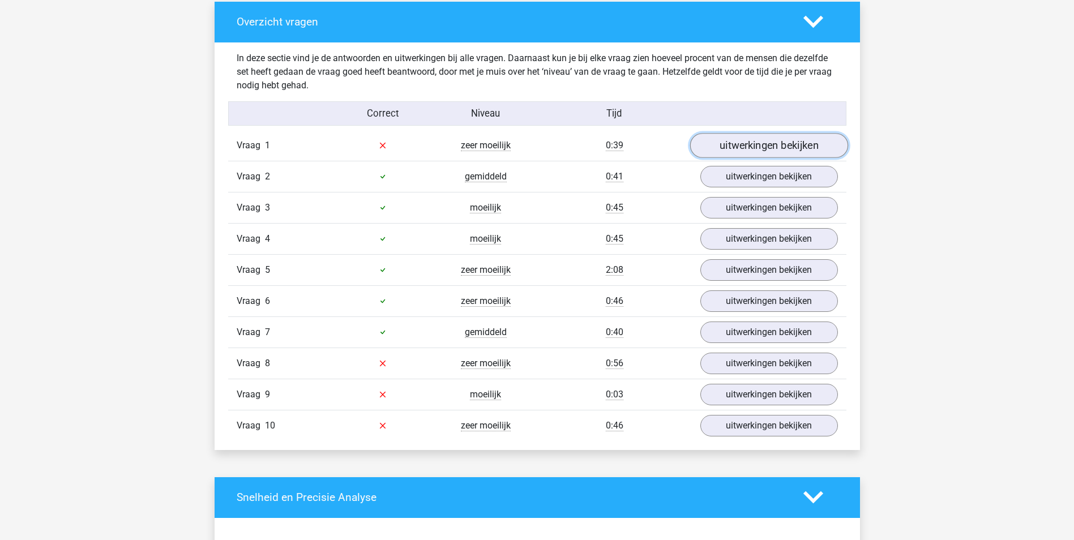
click at [800, 148] on link "uitwerkingen bekijken" at bounding box center [768, 145] width 158 height 25
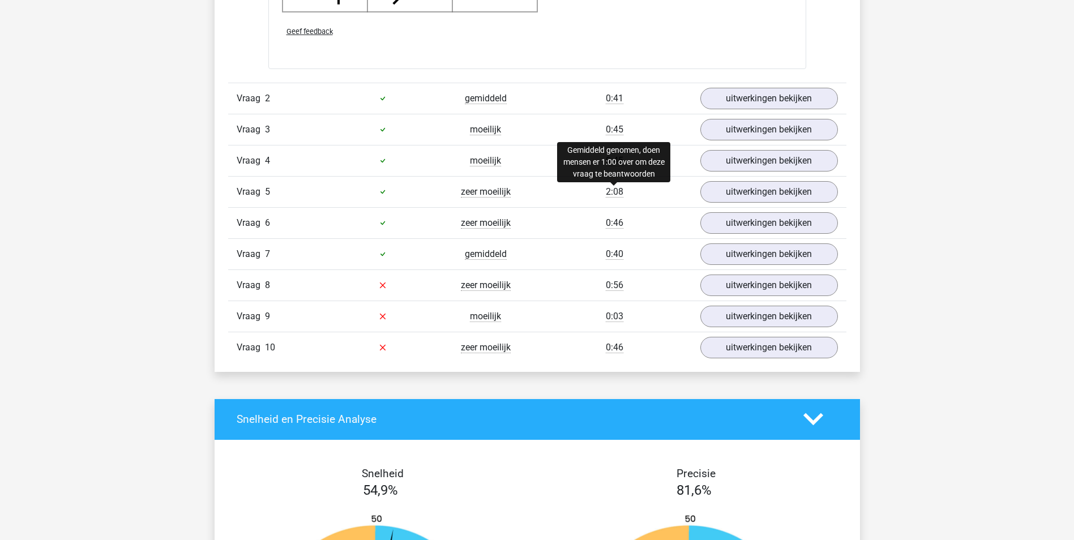
scroll to position [1811, 0]
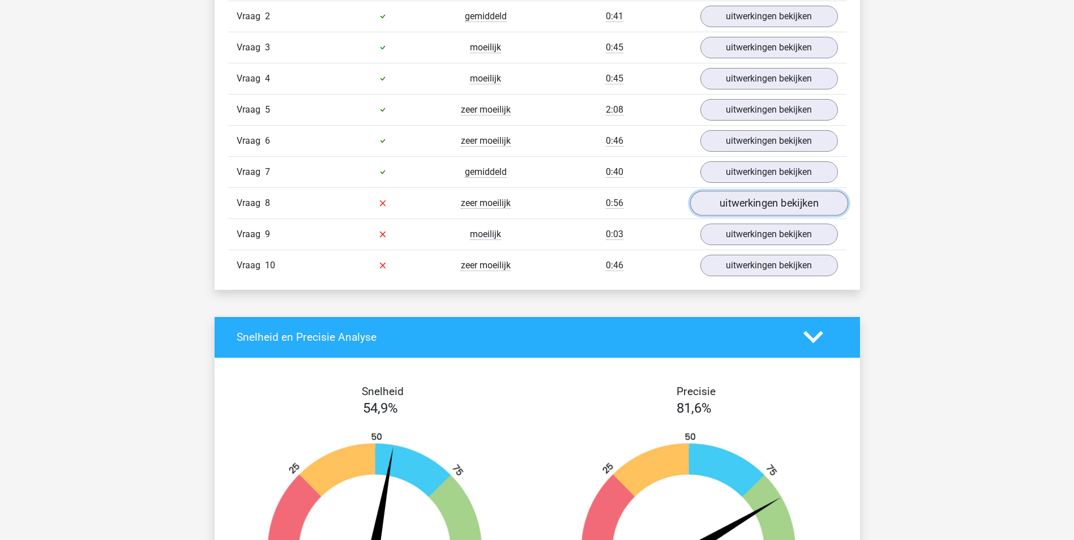
click at [767, 203] on link "uitwerkingen bekijken" at bounding box center [768, 203] width 158 height 25
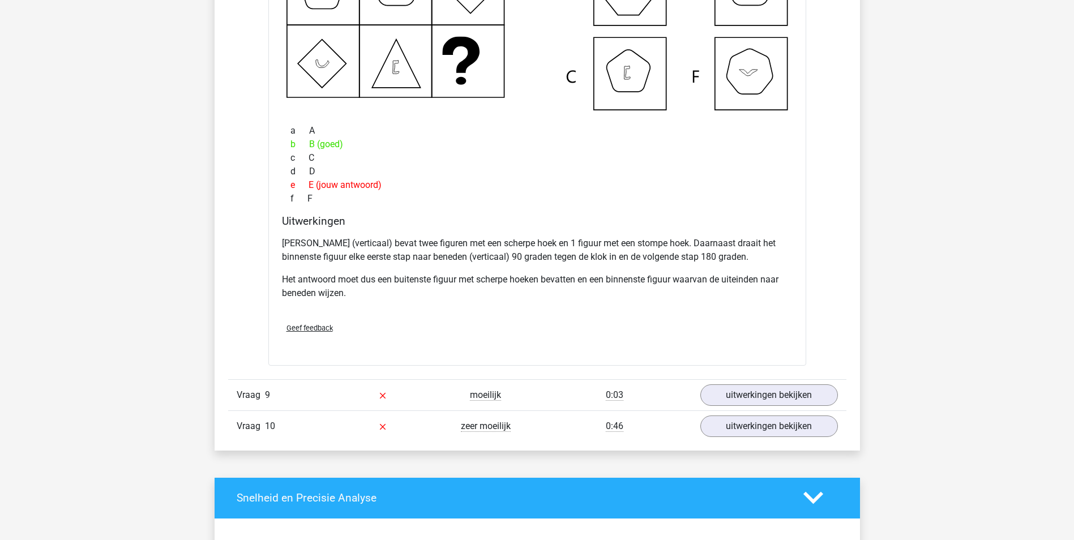
scroll to position [2264, 0]
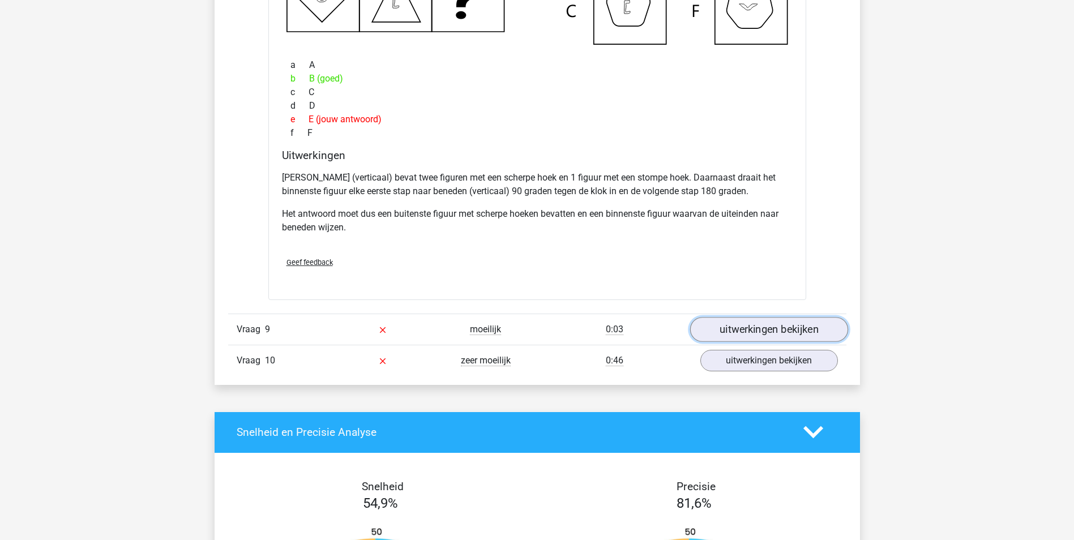
click at [777, 327] on link "uitwerkingen bekijken" at bounding box center [768, 329] width 158 height 25
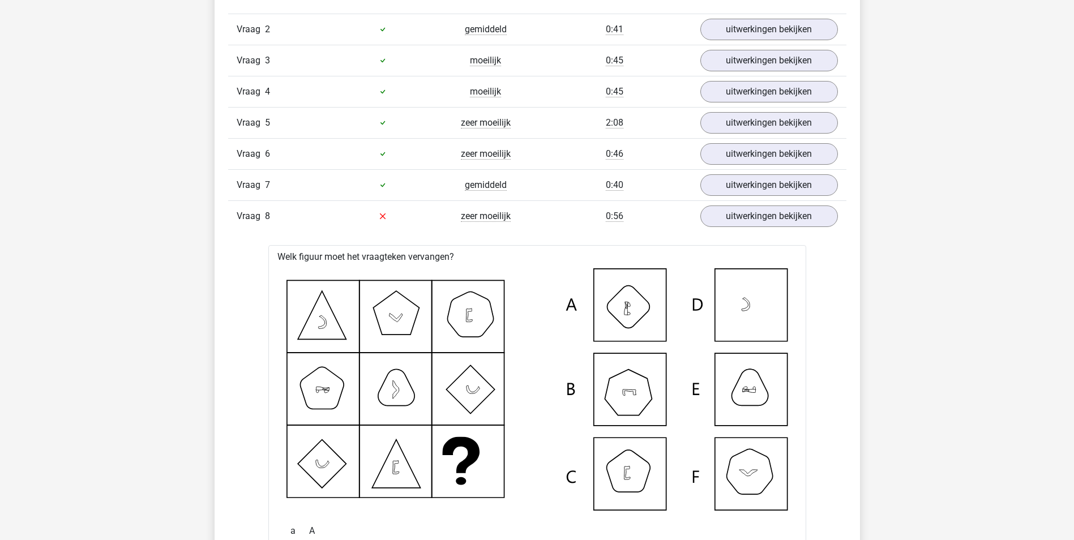
scroll to position [1528, 0]
